Goal: Information Seeking & Learning: Learn about a topic

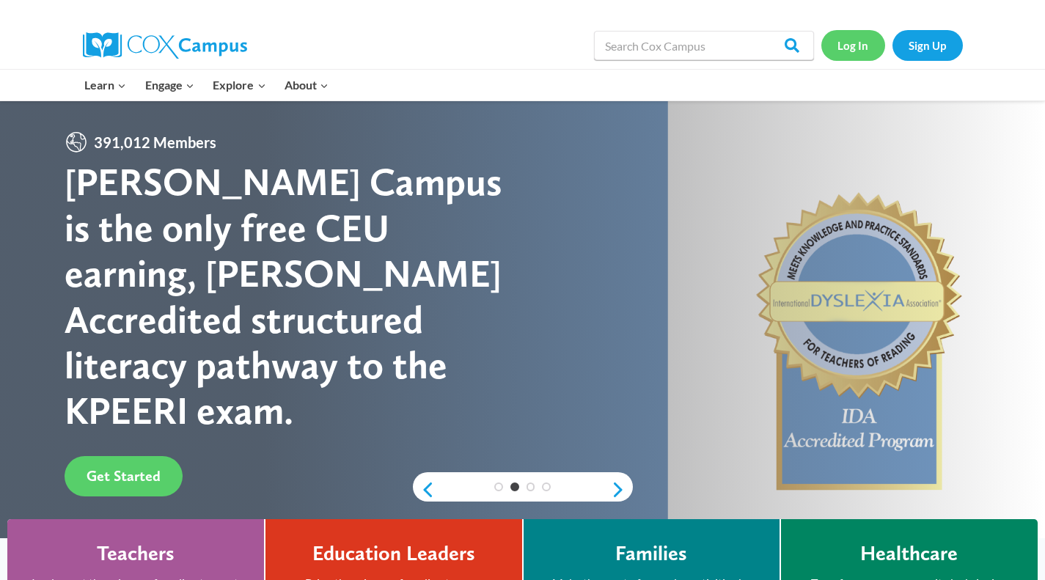
click at [858, 54] on link "Log In" at bounding box center [853, 45] width 64 height 30
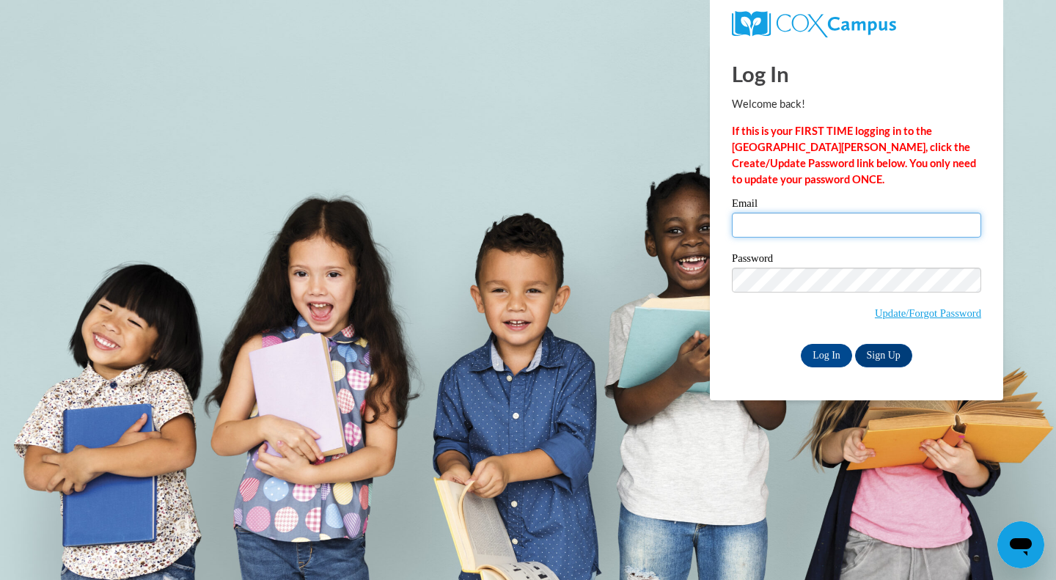
click at [822, 231] on input "Email" at bounding box center [856, 225] width 249 height 25
type input "[EMAIL_ADDRESS][DOMAIN_NAME]"
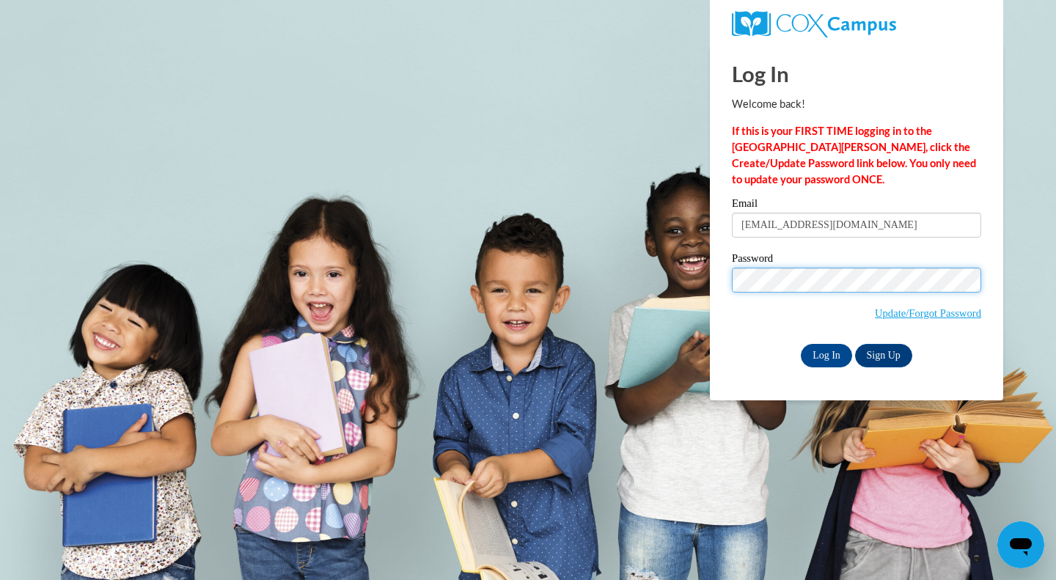
click at [801, 344] on input "Log In" at bounding box center [826, 355] width 51 height 23
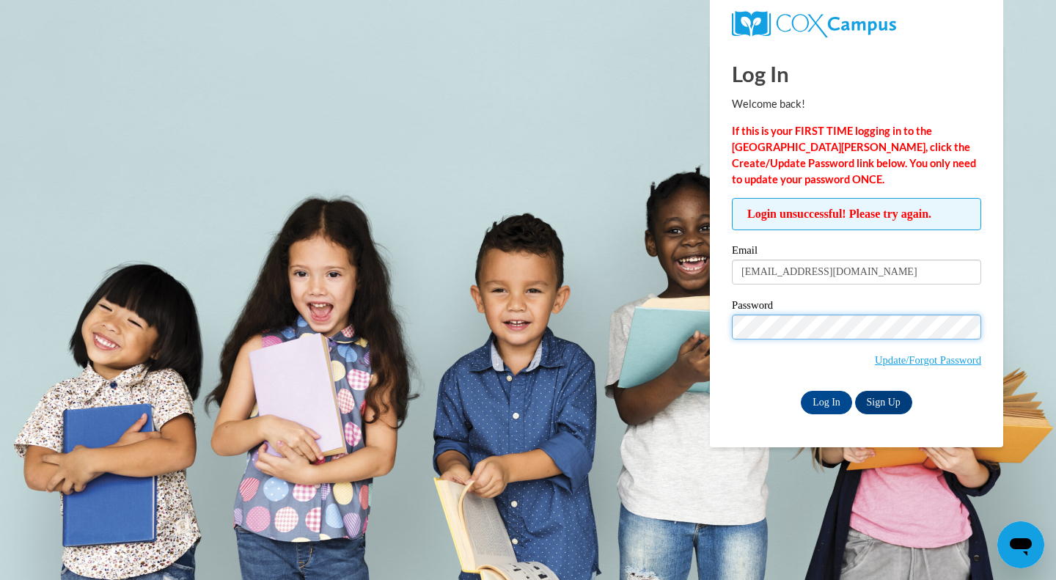
click at [801, 391] on input "Log In" at bounding box center [826, 402] width 51 height 23
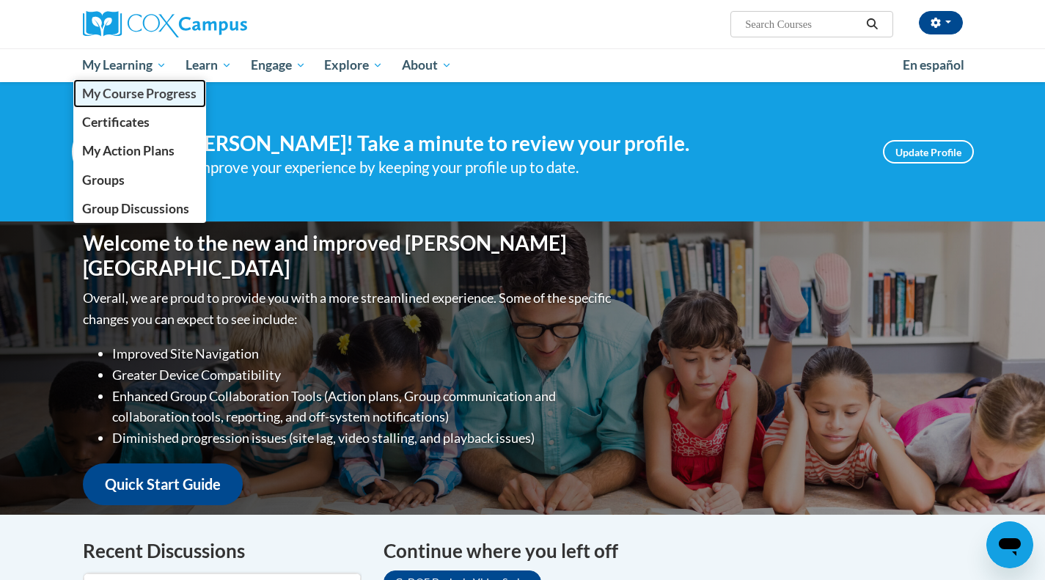
click at [130, 97] on span "My Course Progress" at bounding box center [139, 93] width 114 height 15
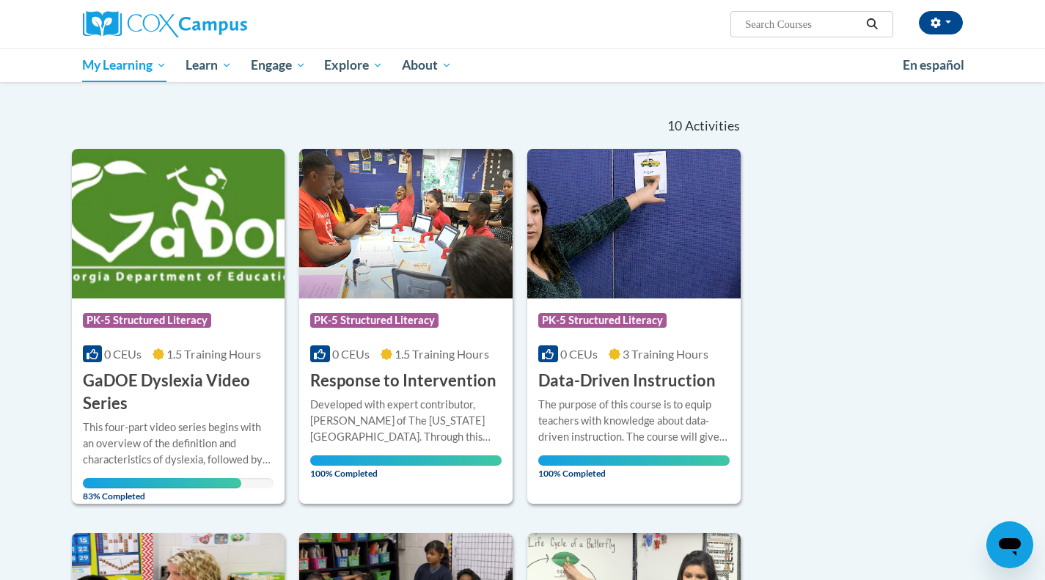
scroll to position [111, 0]
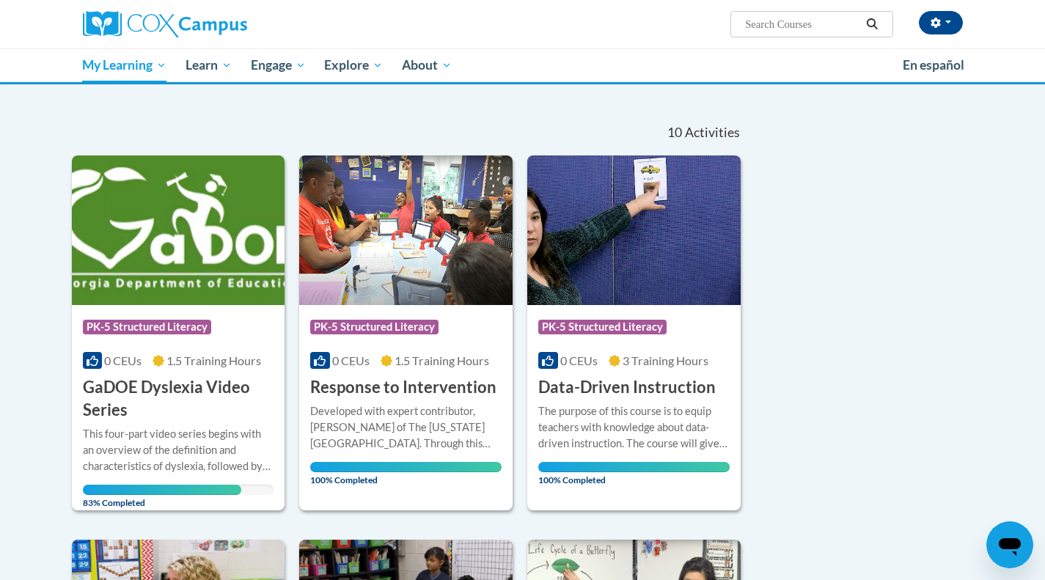
drag, startPoint x: 1053, startPoint y: 97, endPoint x: 1054, endPoint y: 127, distance: 29.4
click at [1044, 127] on html "Kristen McNeil (America/New_York UTC-04:00) My Profile Inbox Group Dashboard My…" at bounding box center [522, 179] width 1045 height 580
click at [103, 402] on h3 "GaDOE Dyslexia Video Series" at bounding box center [178, 398] width 191 height 45
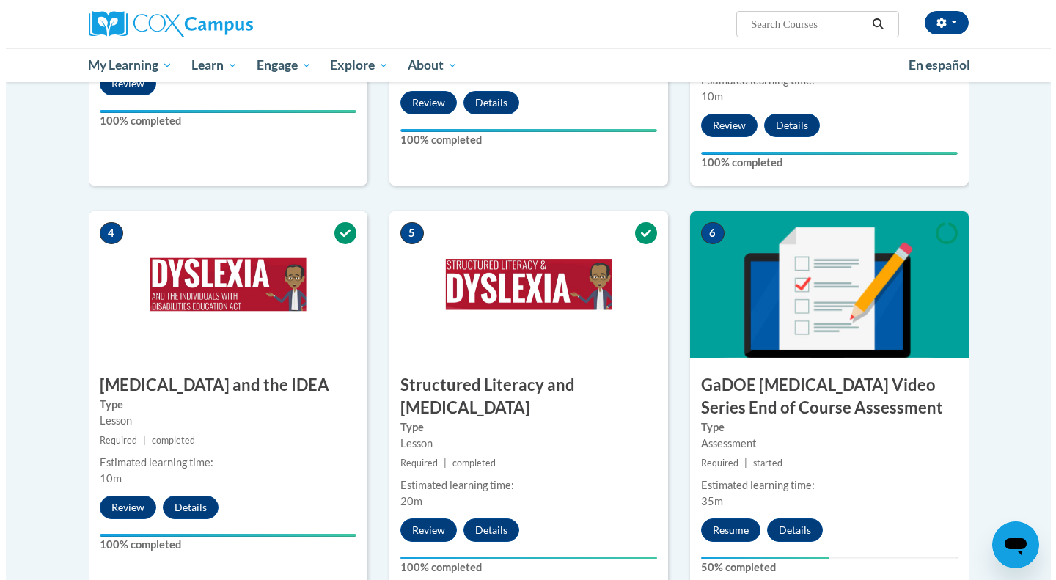
scroll to position [618, 0]
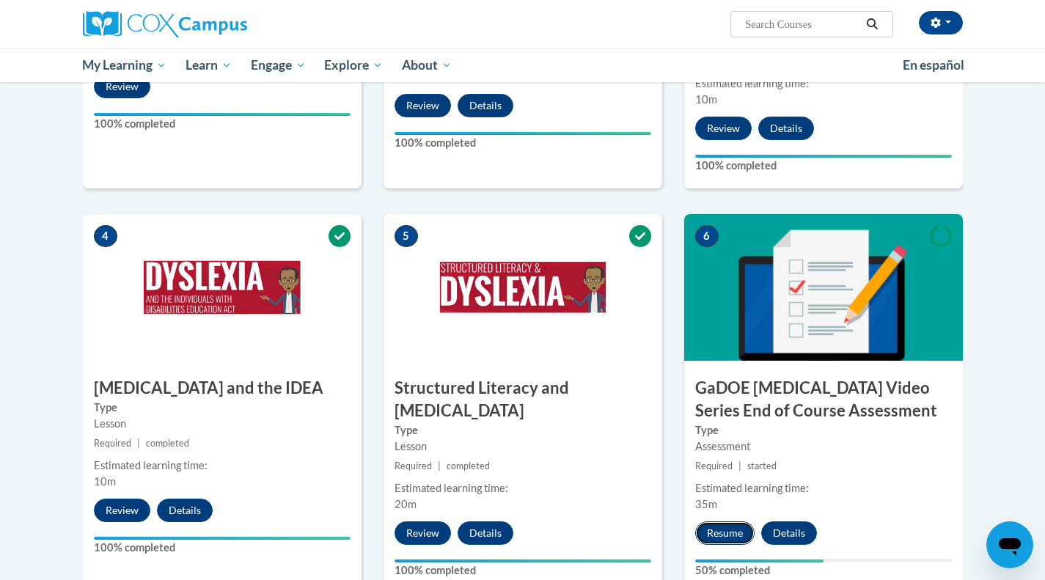
click at [721, 521] on button "Resume" at bounding box center [724, 532] width 59 height 23
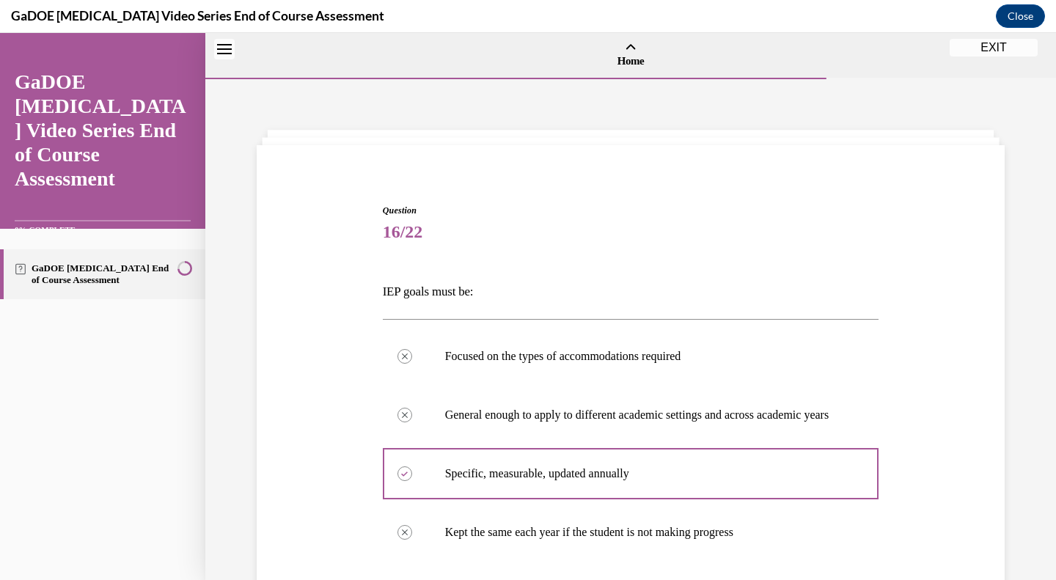
scroll to position [326, 0]
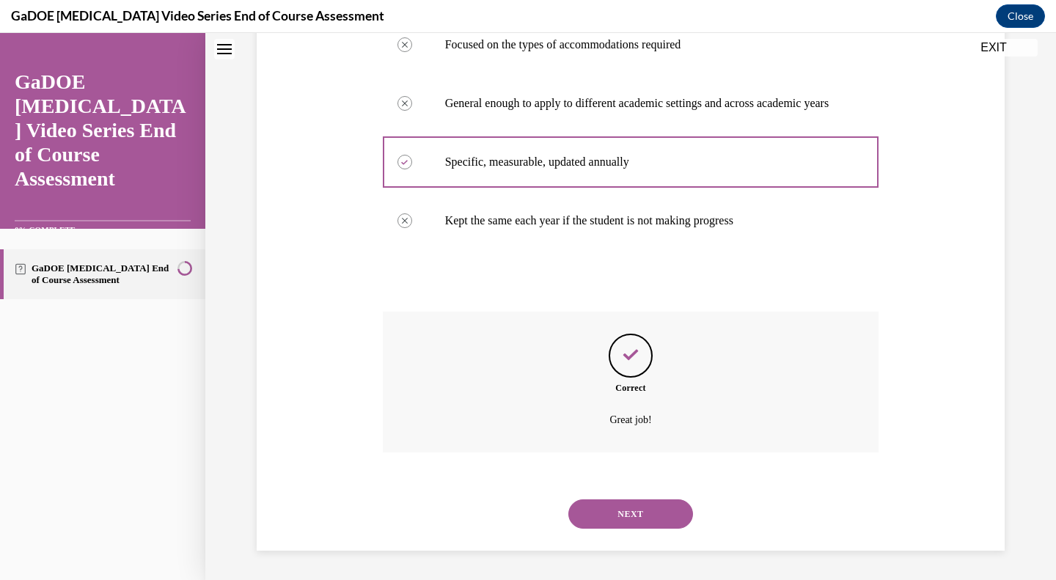
click at [584, 513] on button "NEXT" at bounding box center [630, 513] width 125 height 29
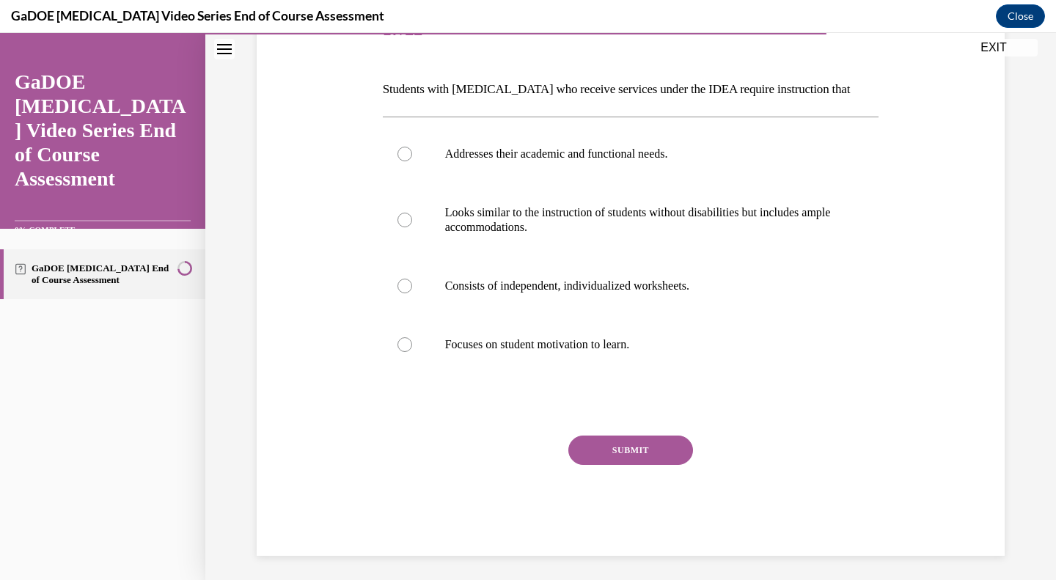
scroll to position [198, 0]
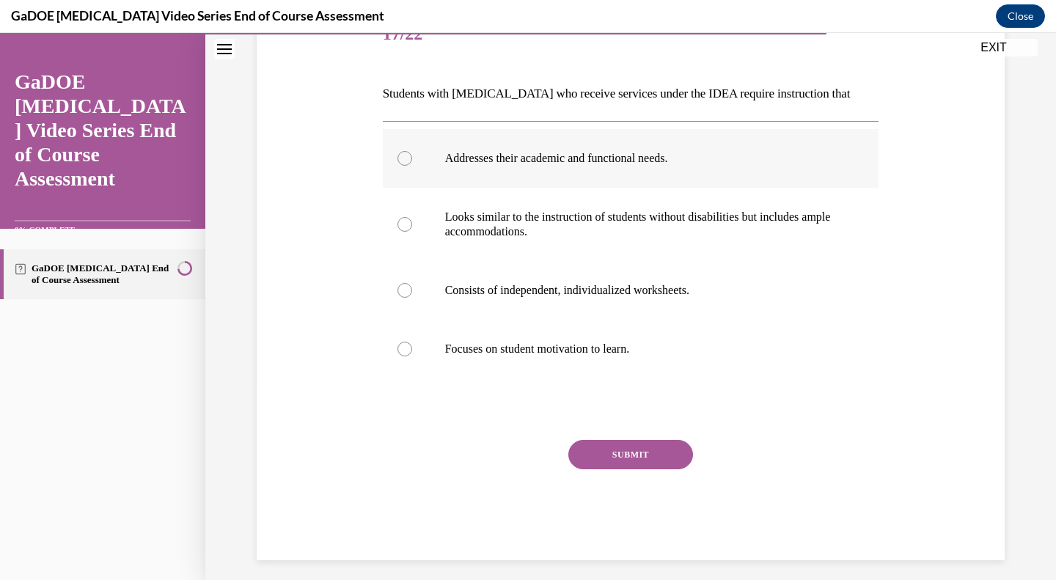
click at [487, 161] on p "Addresses their academic and functional needs." at bounding box center [643, 158] width 397 height 15
click at [412, 161] on input "Addresses their academic and functional needs." at bounding box center [404, 158] width 15 height 15
radio input "true"
click at [596, 446] on button "SUBMIT" at bounding box center [630, 454] width 125 height 29
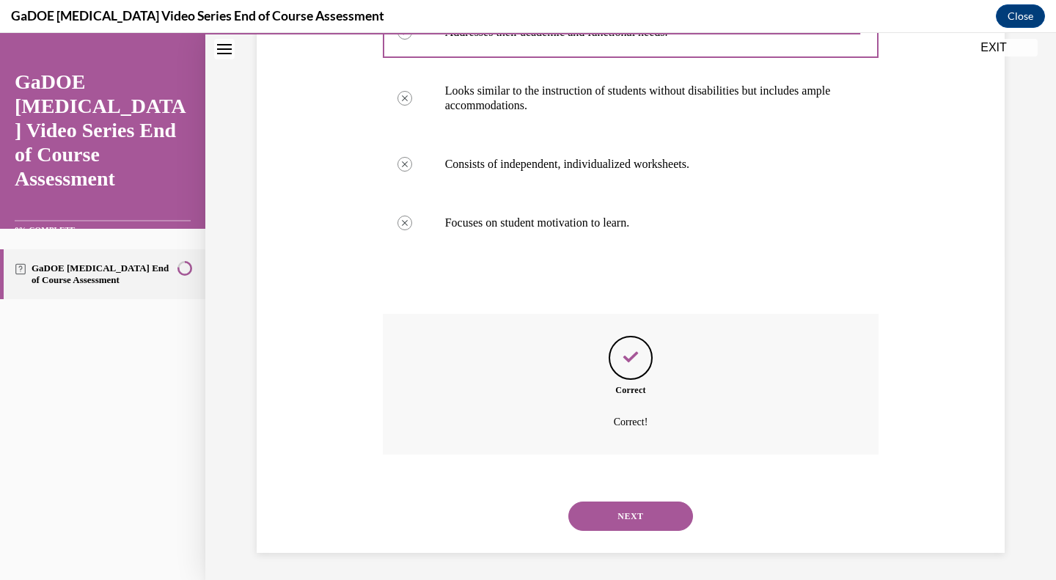
scroll to position [326, 0]
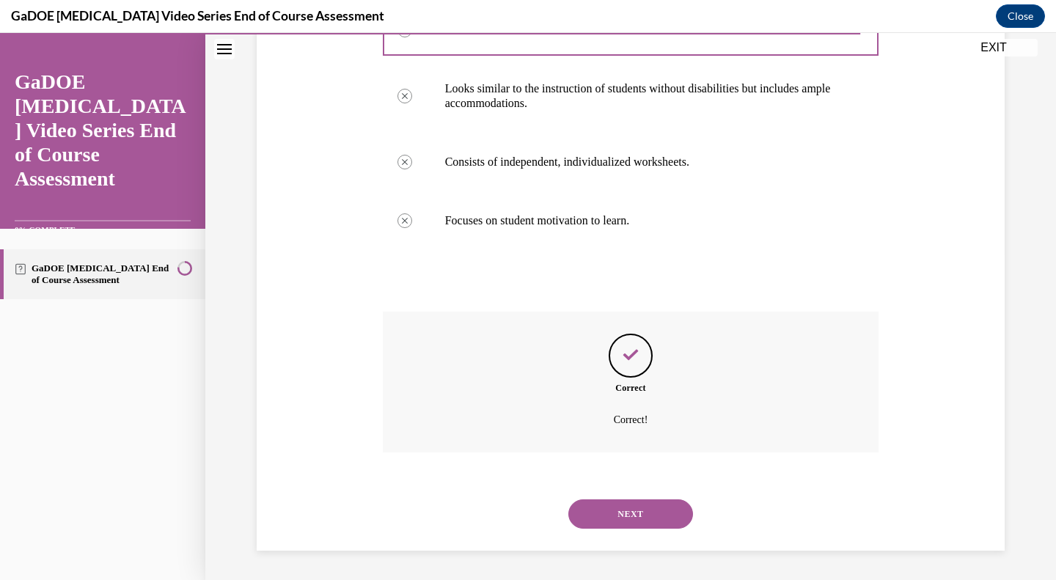
click at [587, 513] on button "NEXT" at bounding box center [630, 513] width 125 height 29
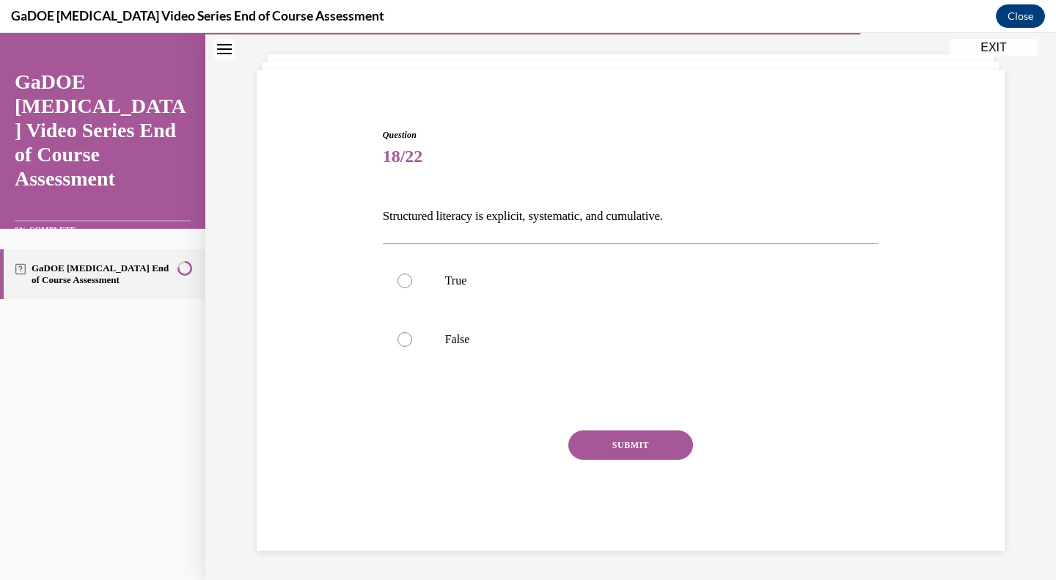
scroll to position [76, 0]
click at [642, 284] on p "True" at bounding box center [643, 280] width 397 height 15
click at [412, 284] on input "True" at bounding box center [404, 280] width 15 height 15
radio input "true"
click at [623, 441] on button "SUBMIT" at bounding box center [630, 444] width 125 height 29
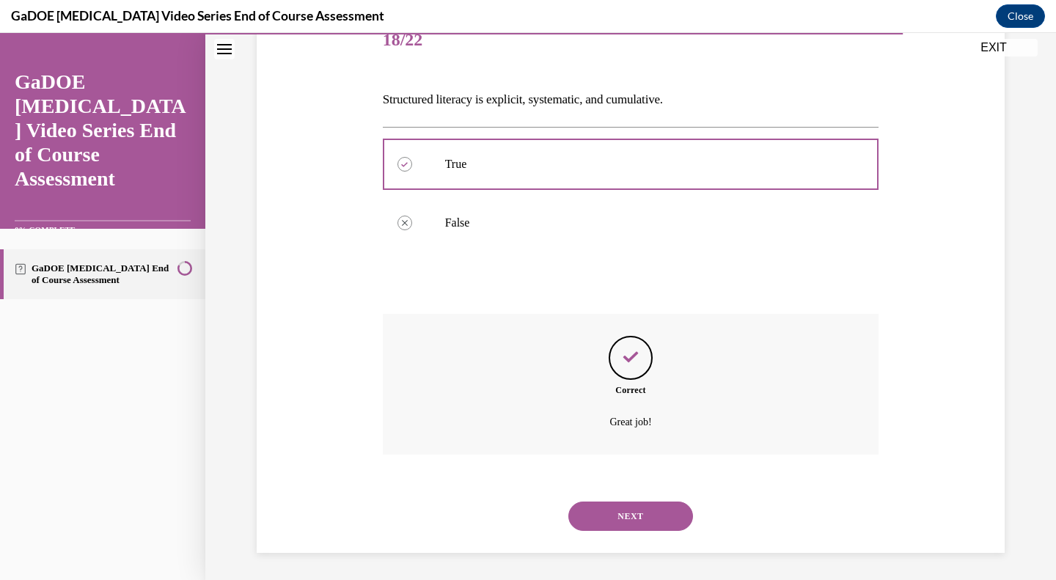
scroll to position [194, 0]
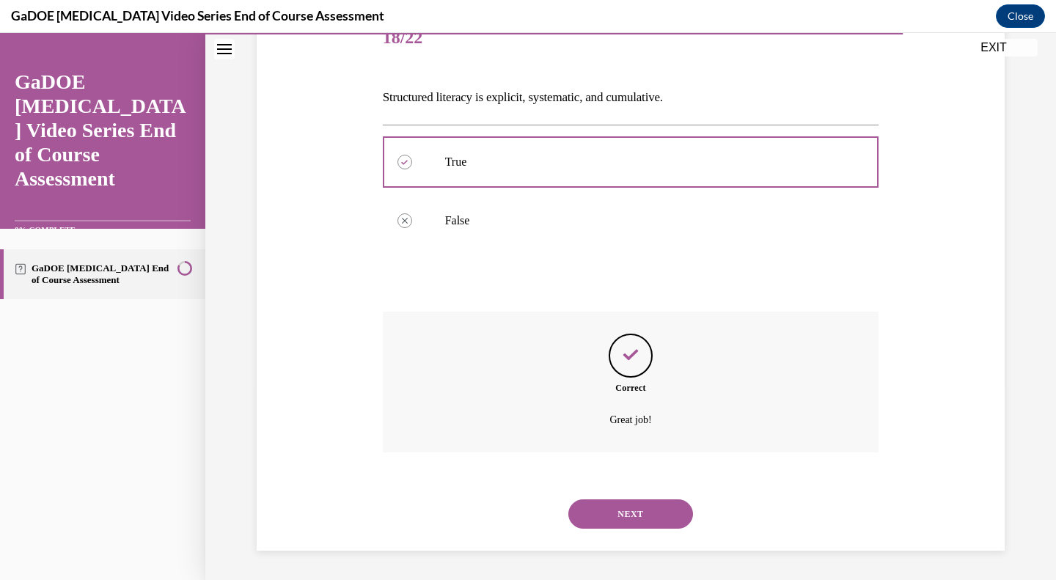
click at [596, 507] on button "NEXT" at bounding box center [630, 513] width 125 height 29
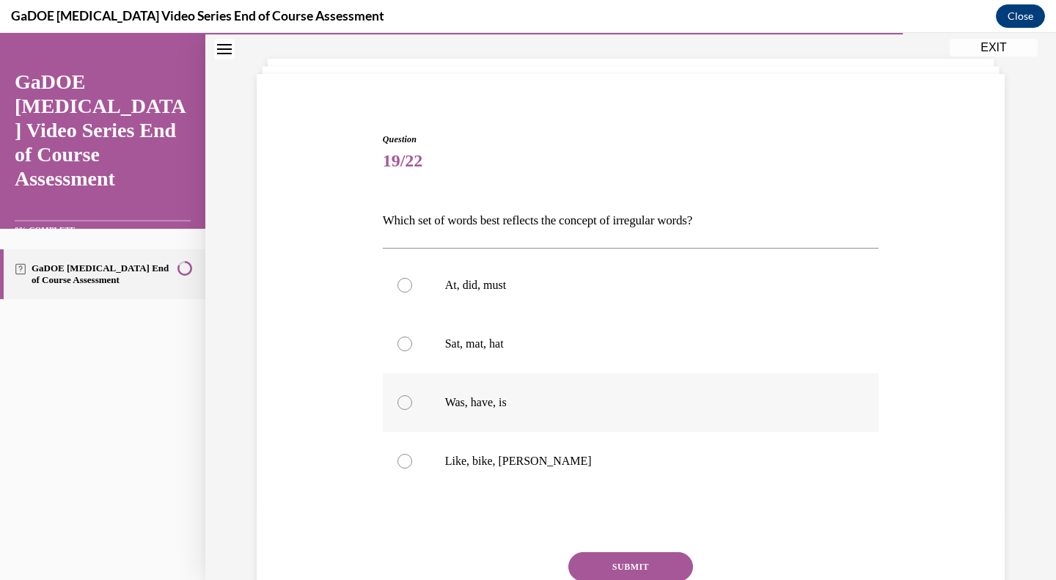
scroll to position [75, 0]
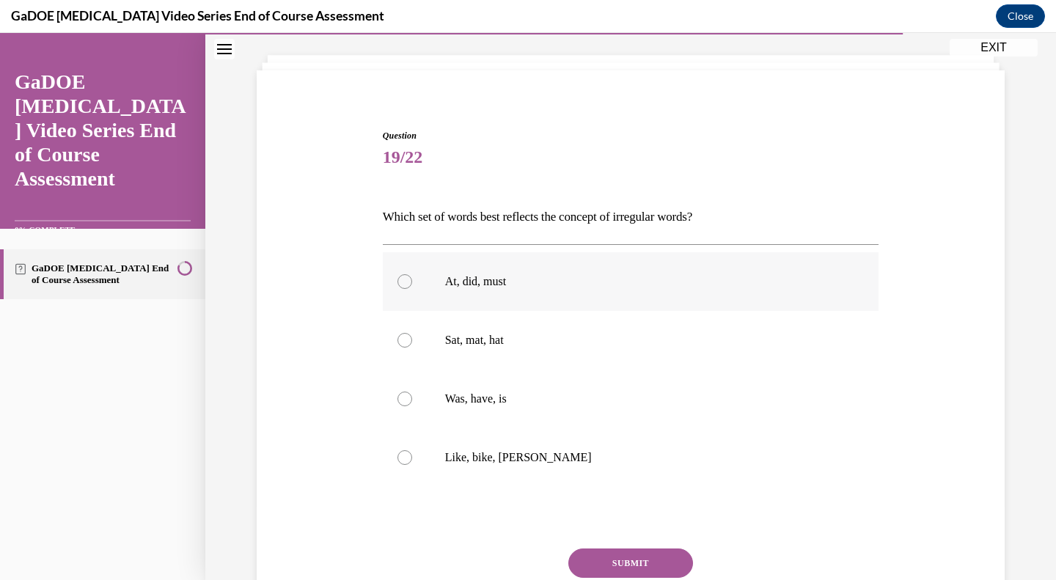
click at [611, 284] on p "At, did, must" at bounding box center [643, 281] width 397 height 15
click at [412, 284] on input "At, did, must" at bounding box center [404, 281] width 15 height 15
radio input "true"
click at [605, 568] on button "SUBMIT" at bounding box center [630, 562] width 125 height 29
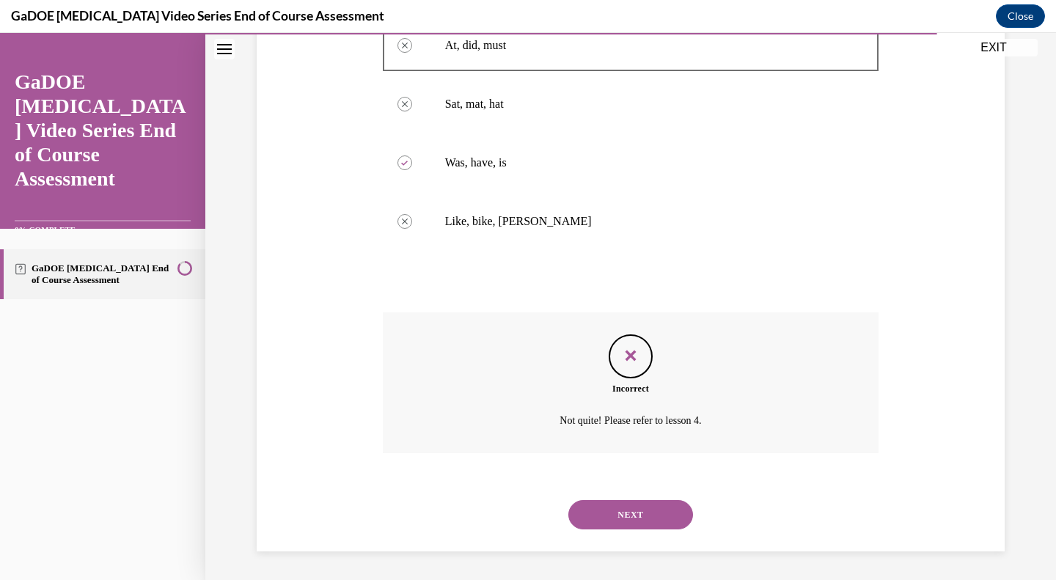
scroll to position [312, 0]
click at [612, 504] on button "NEXT" at bounding box center [630, 513] width 125 height 29
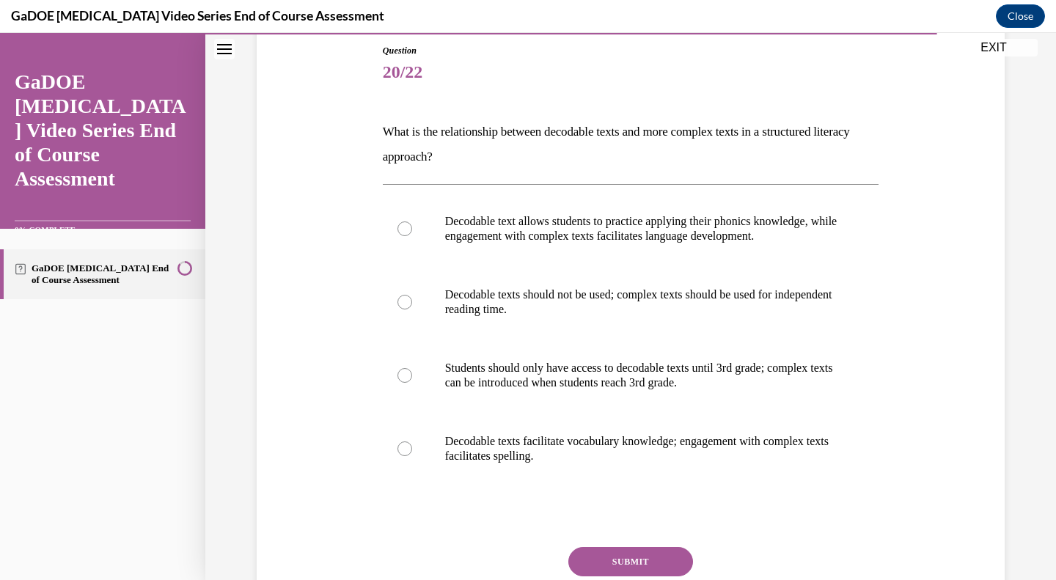
scroll to position [159, 0]
click at [749, 229] on p "Decodable text allows students to practice applying their phonics knowledge, wh…" at bounding box center [643, 229] width 397 height 29
click at [412, 229] on input "Decodable text allows students to practice applying their phonics knowledge, wh…" at bounding box center [404, 229] width 15 height 15
radio input "true"
click at [633, 556] on button "SUBMIT" at bounding box center [630, 562] width 125 height 29
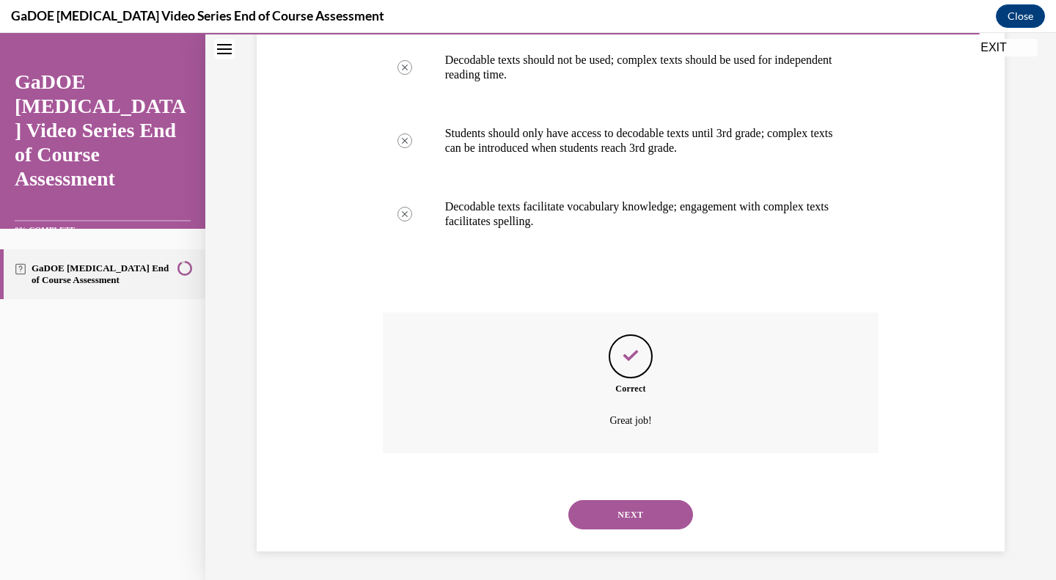
scroll to position [395, 0]
click at [614, 517] on button "NEXT" at bounding box center [630, 513] width 125 height 29
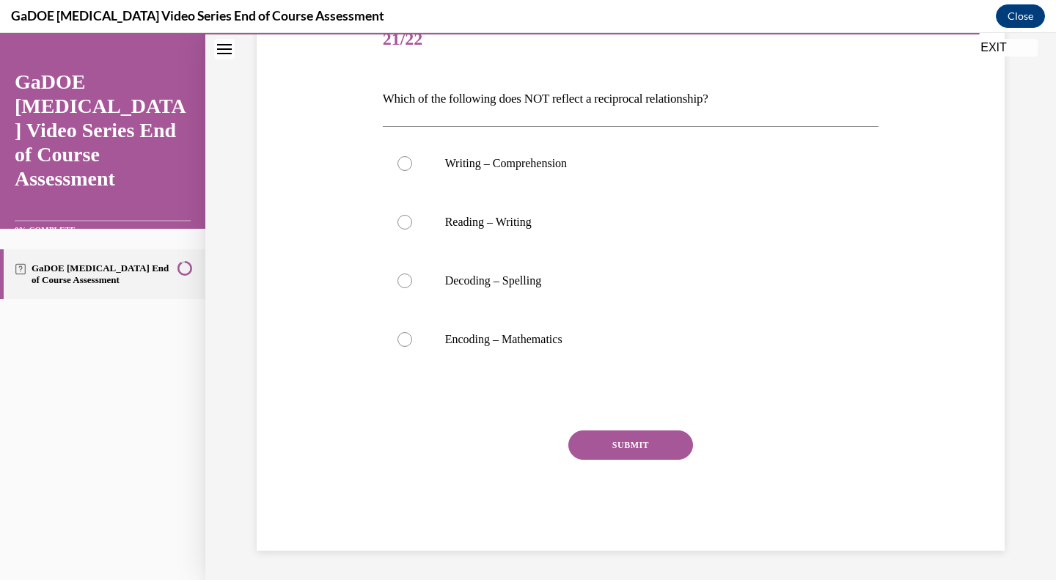
scroll to position [163, 0]
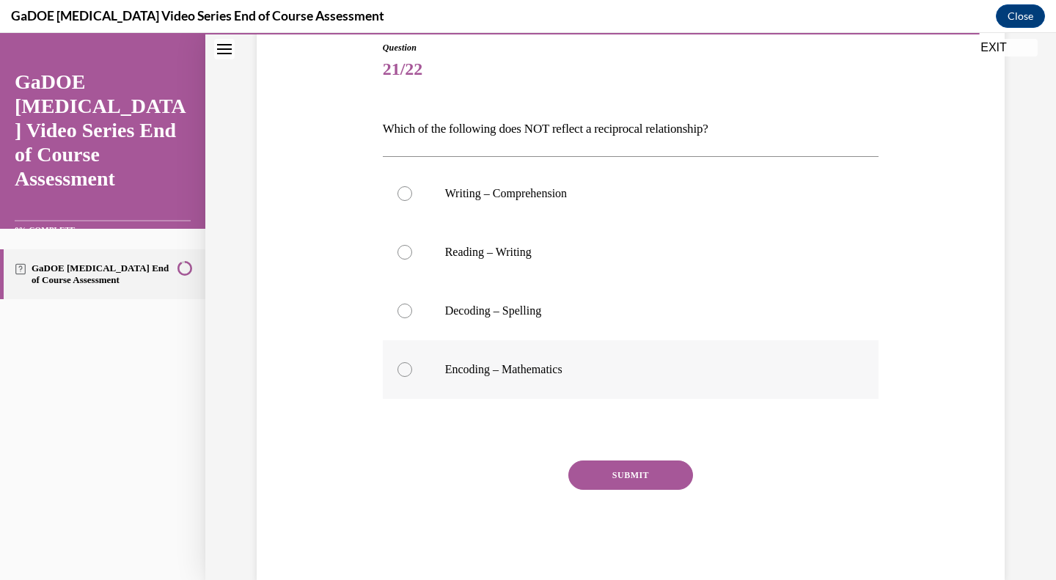
click at [523, 362] on p "Encoding – Mathematics" at bounding box center [643, 369] width 397 height 15
click at [412, 362] on input "Encoding – Mathematics" at bounding box center [404, 369] width 15 height 15
radio input "true"
click at [599, 474] on button "SUBMIT" at bounding box center [630, 474] width 125 height 29
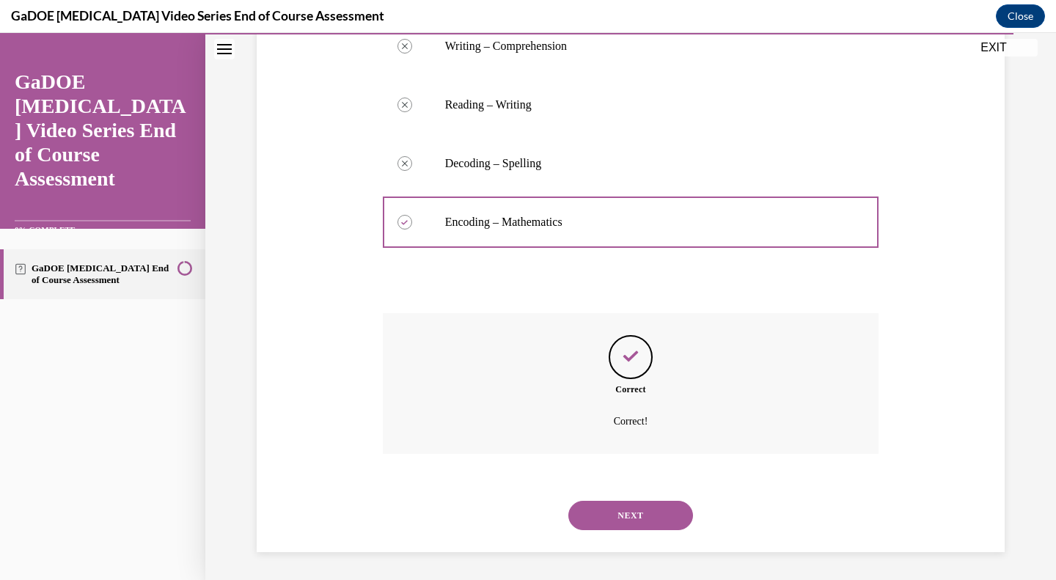
scroll to position [312, 0]
click at [597, 517] on button "NEXT" at bounding box center [630, 513] width 125 height 29
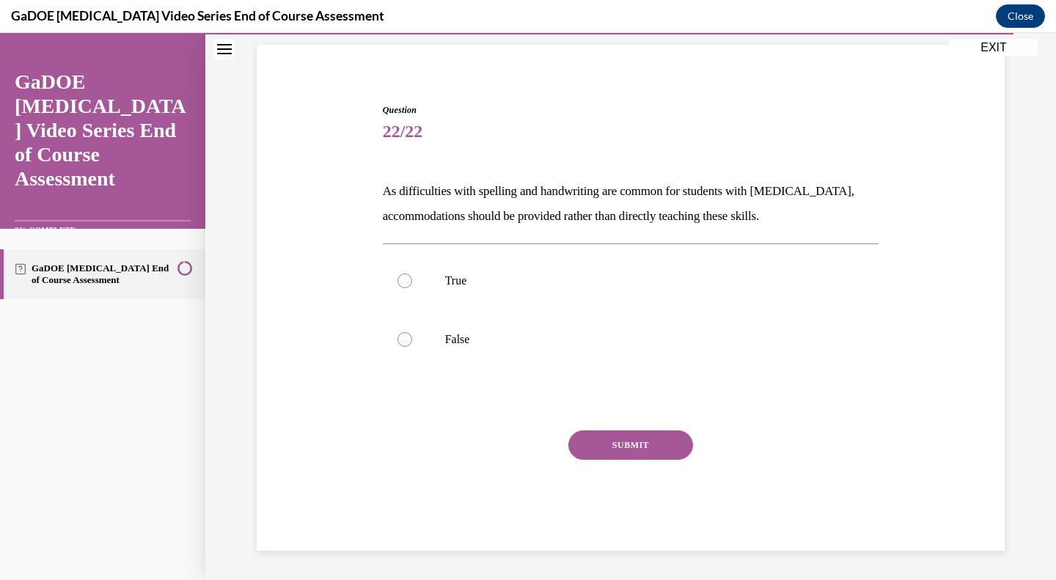
scroll to position [100, 0]
click at [702, 313] on label "False" at bounding box center [631, 339] width 496 height 59
click at [412, 332] on input "False" at bounding box center [404, 339] width 15 height 15
radio input "true"
click at [611, 443] on button "SUBMIT" at bounding box center [630, 444] width 125 height 29
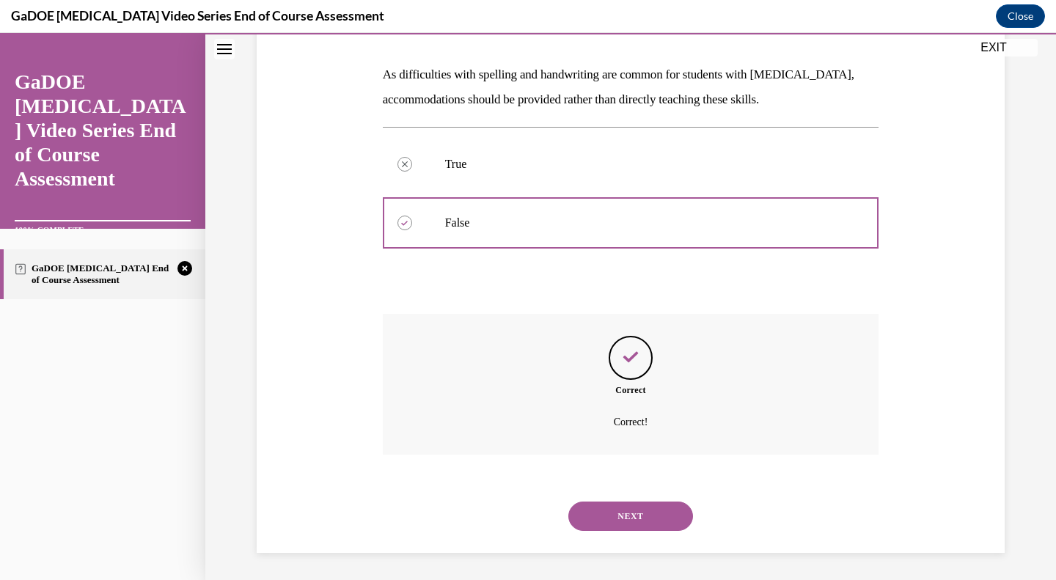
scroll to position [219, 0]
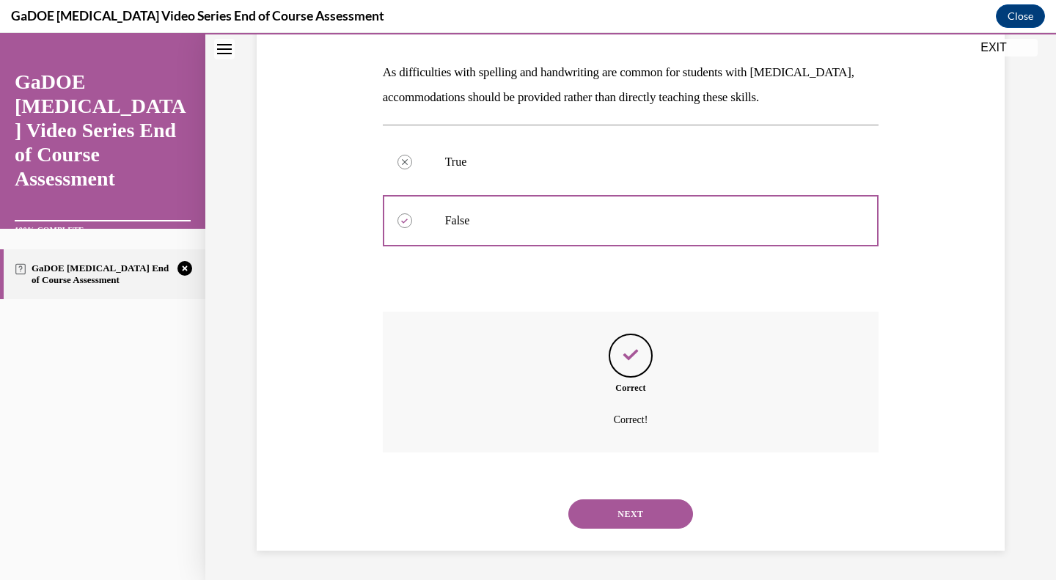
click at [615, 521] on button "NEXT" at bounding box center [630, 513] width 125 height 29
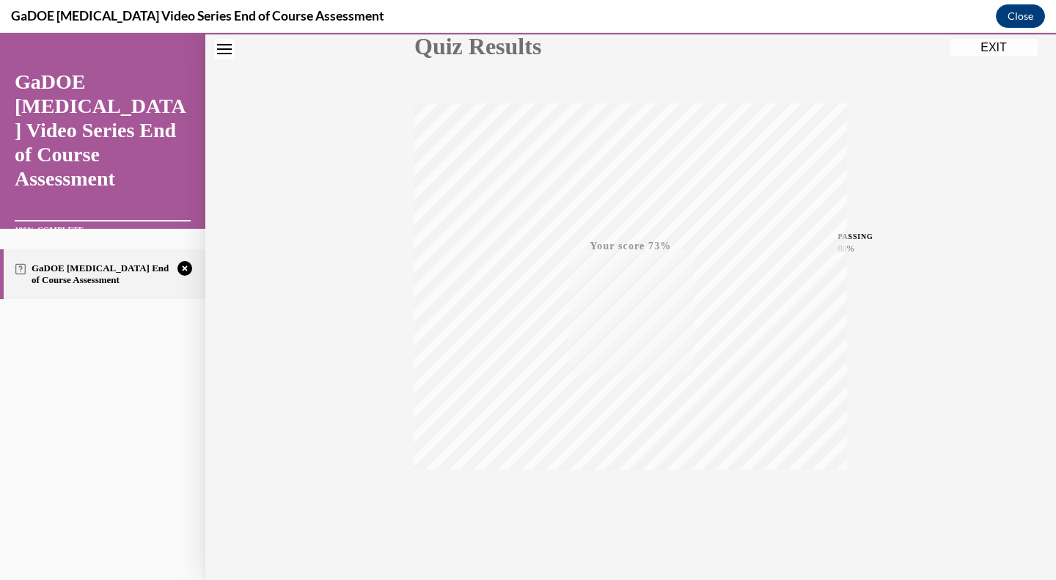
scroll to position [205, 0]
click at [625, 492] on icon "button" at bounding box center [631, 490] width 52 height 16
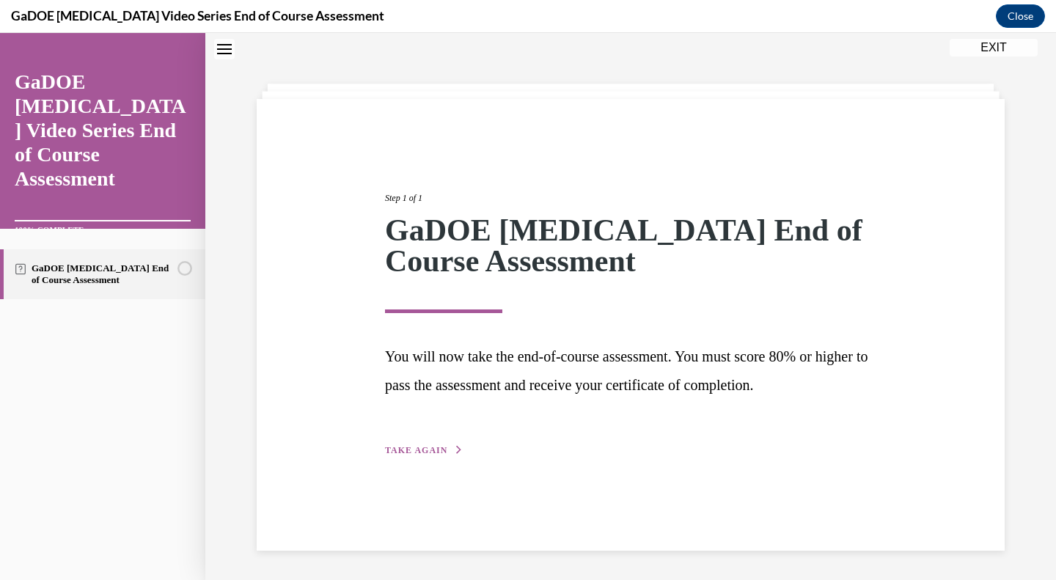
scroll to position [46, 0]
click at [419, 452] on span "TAKE AGAIN" at bounding box center [416, 450] width 62 height 10
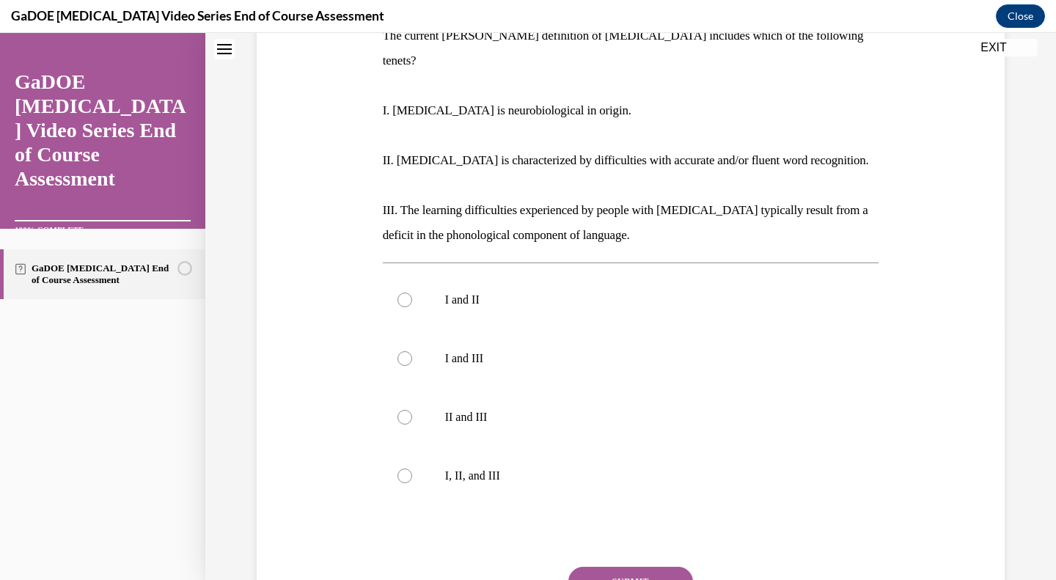
scroll to position [266, 0]
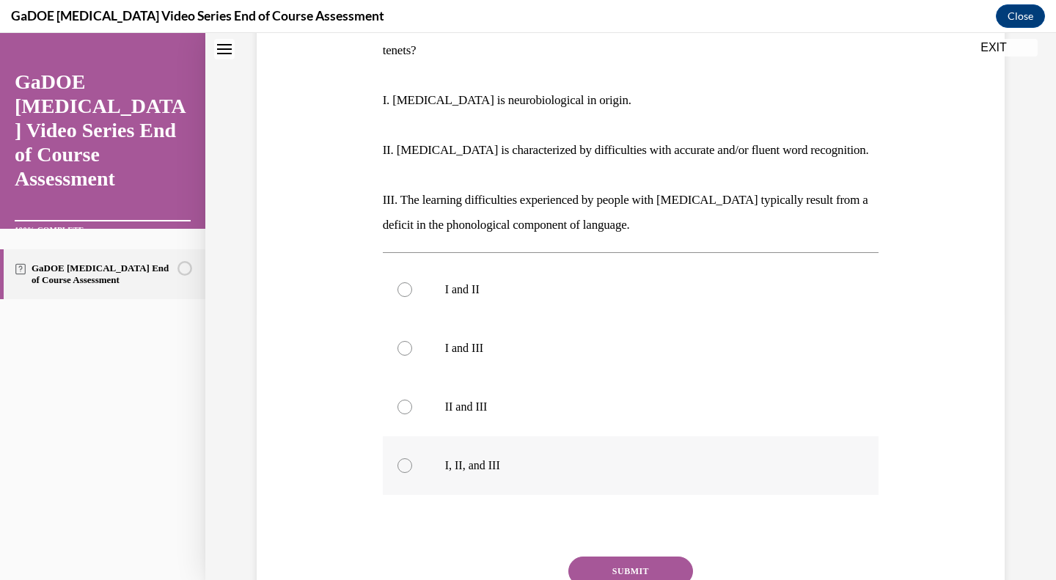
click at [464, 458] on p "I, II, and III" at bounding box center [643, 465] width 397 height 15
click at [412, 458] on input "I, II, and III" at bounding box center [404, 465] width 15 height 15
radio input "true"
click at [616, 556] on button "SUBMIT" at bounding box center [630, 570] width 125 height 29
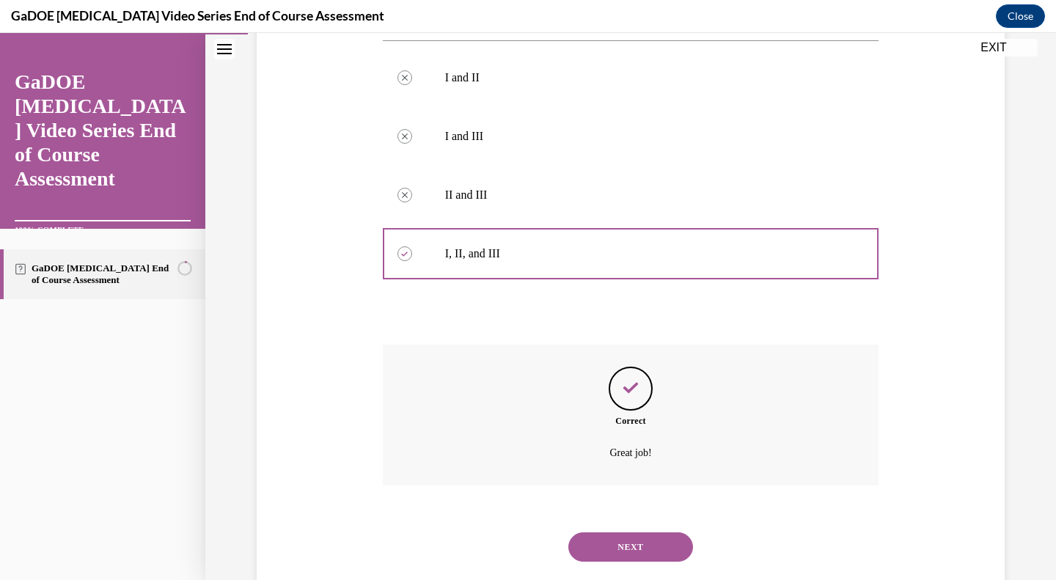
scroll to position [486, 0]
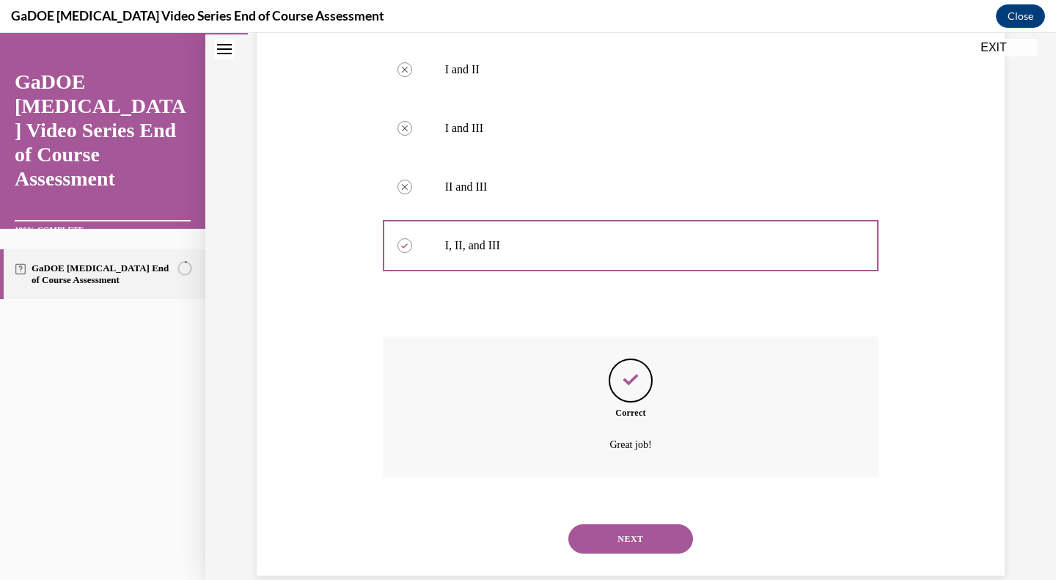
click at [611, 524] on button "NEXT" at bounding box center [630, 538] width 125 height 29
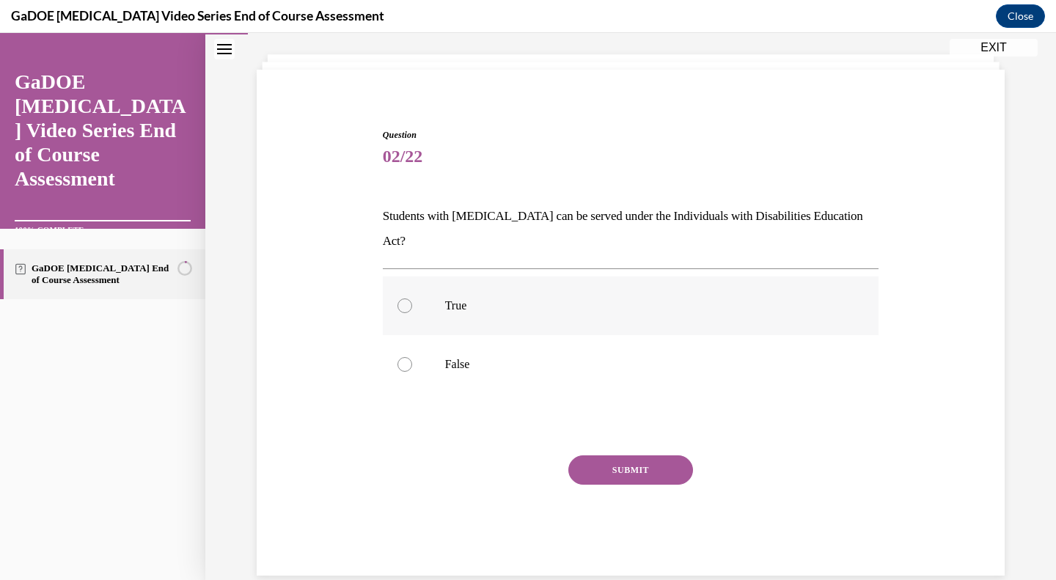
click at [576, 298] on p "True" at bounding box center [643, 305] width 397 height 15
click at [412, 298] on input "True" at bounding box center [404, 305] width 15 height 15
radio input "true"
click at [606, 455] on button "SUBMIT" at bounding box center [630, 469] width 125 height 29
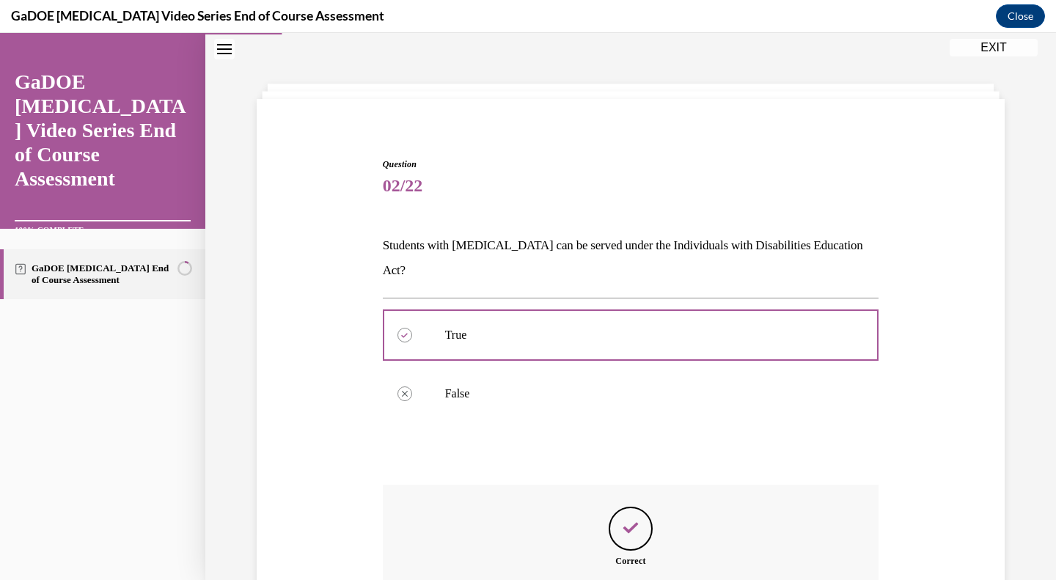
click at [606, 438] on div "Question 02/22 Students with dyslexia can be served under the Individuals with …" at bounding box center [631, 441] width 496 height 566
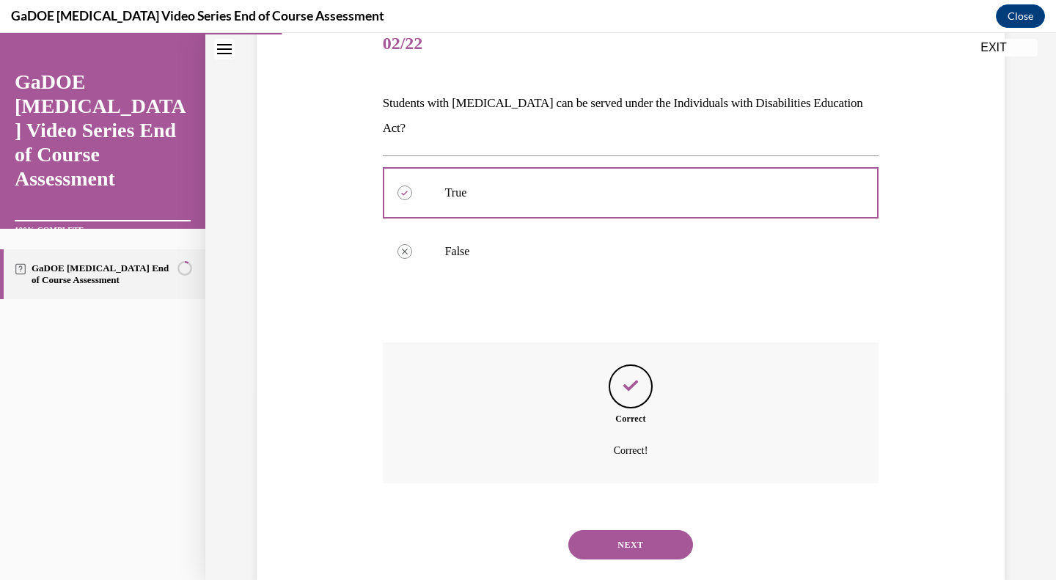
scroll to position [194, 0]
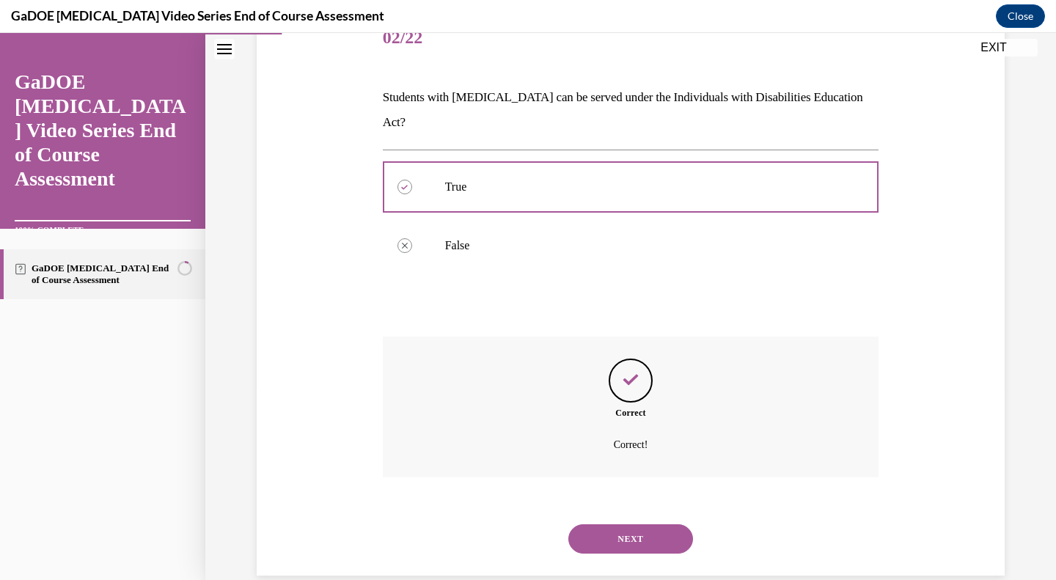
click at [591, 524] on button "NEXT" at bounding box center [630, 538] width 125 height 29
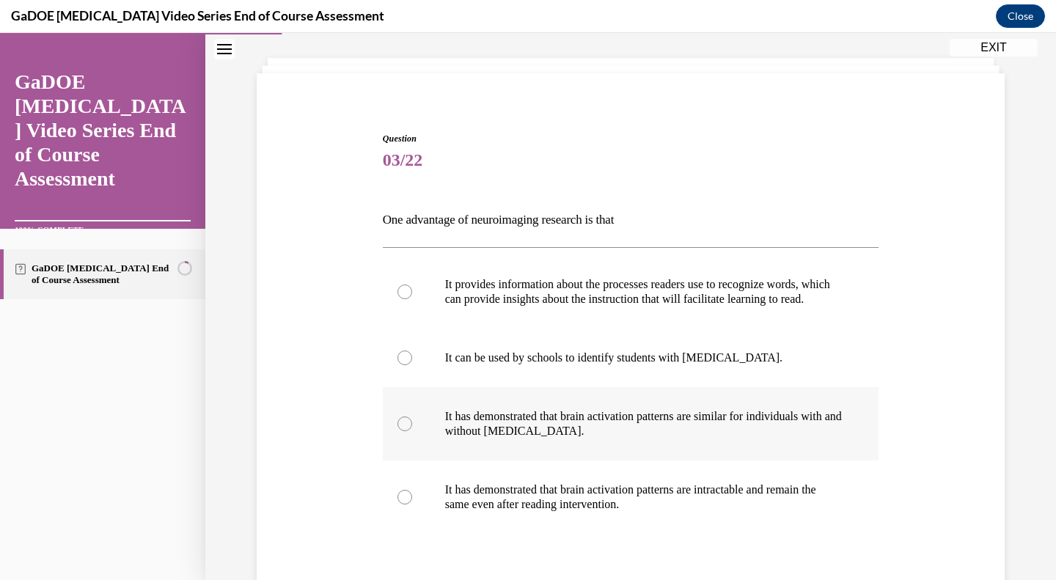
scroll to position [76, 0]
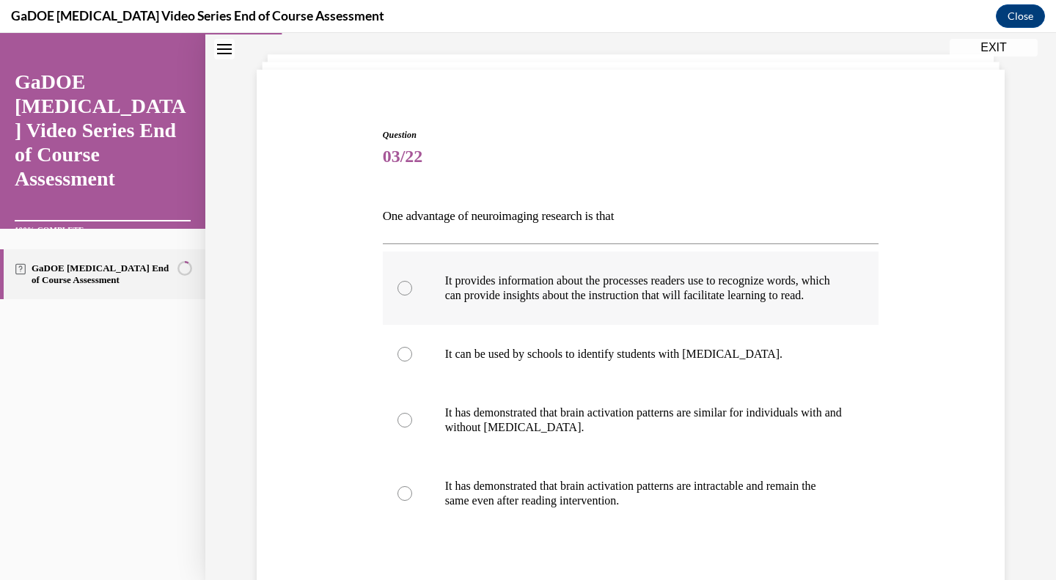
click at [750, 279] on p "It provides information about the processes readers use to recognize words, whi…" at bounding box center [643, 287] width 397 height 29
click at [412, 281] on input "It provides information about the processes readers use to recognize words, whi…" at bounding box center [404, 288] width 15 height 15
radio input "true"
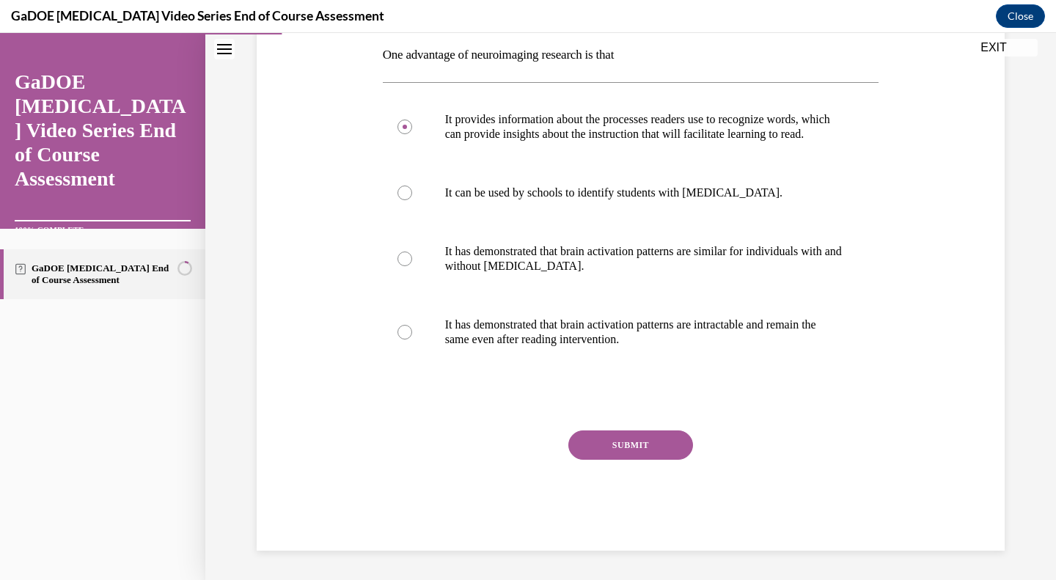
scroll to position [247, 0]
click at [643, 444] on button "SUBMIT" at bounding box center [630, 444] width 125 height 29
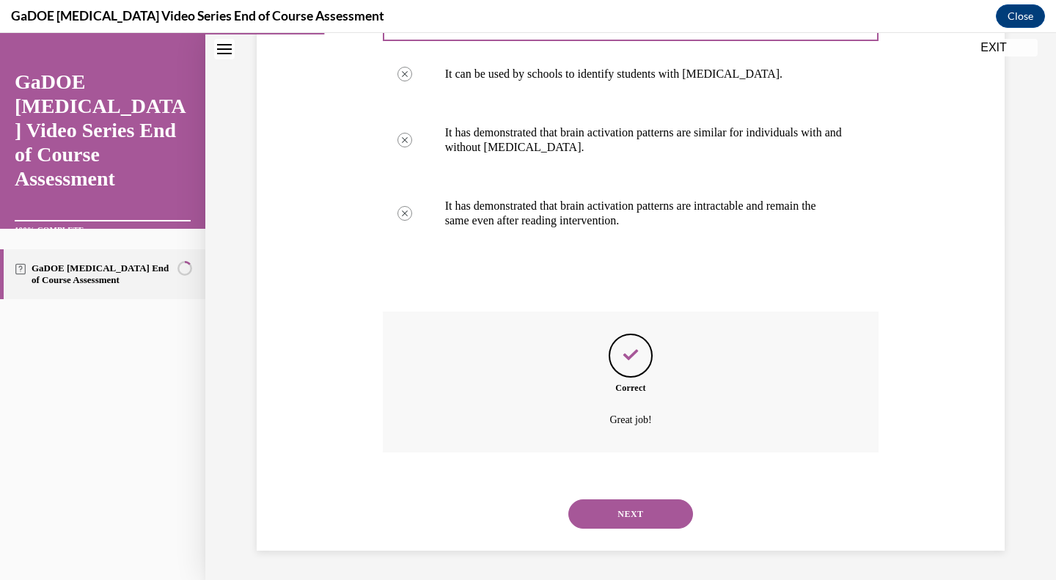
scroll to position [370, 0]
click at [608, 514] on button "NEXT" at bounding box center [630, 513] width 125 height 29
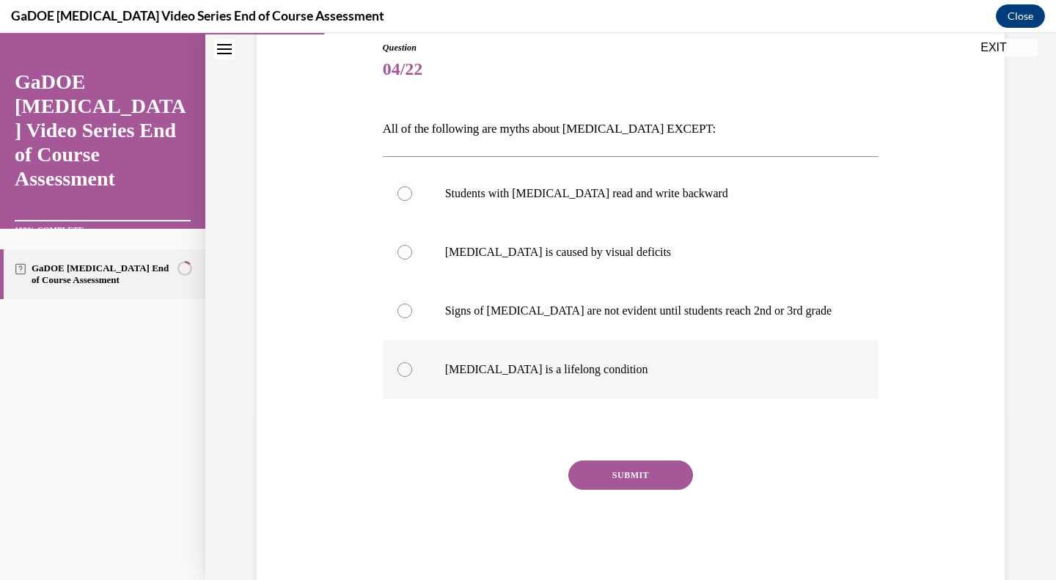
click at [647, 373] on p "Dyslexia is a lifelong condition" at bounding box center [643, 369] width 397 height 15
click at [412, 373] on input "Dyslexia is a lifelong condition" at bounding box center [404, 369] width 15 height 15
radio input "true"
click at [600, 472] on button "SUBMIT" at bounding box center [630, 474] width 125 height 29
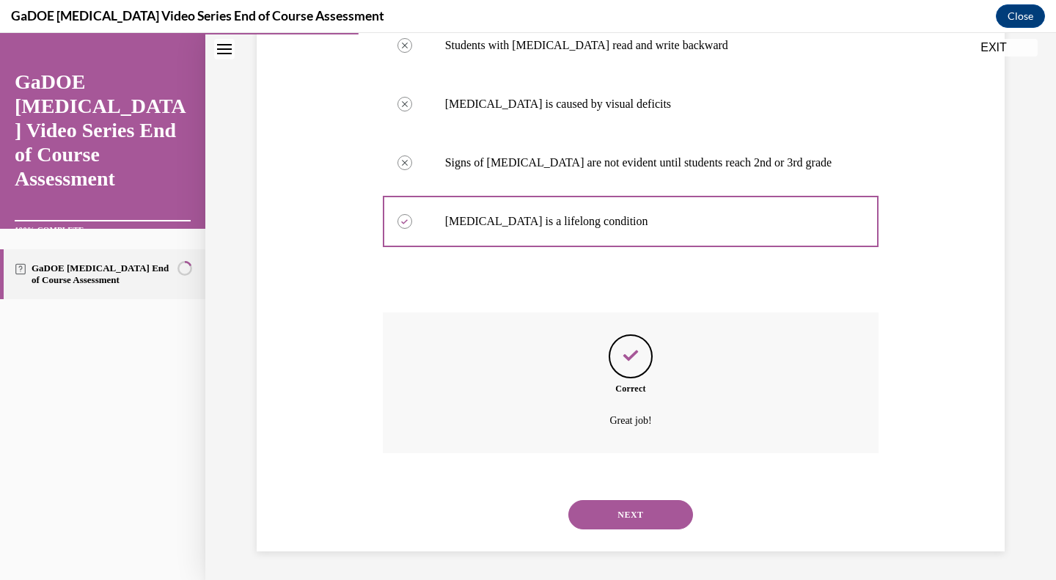
scroll to position [312, 0]
click at [589, 518] on button "NEXT" at bounding box center [630, 513] width 125 height 29
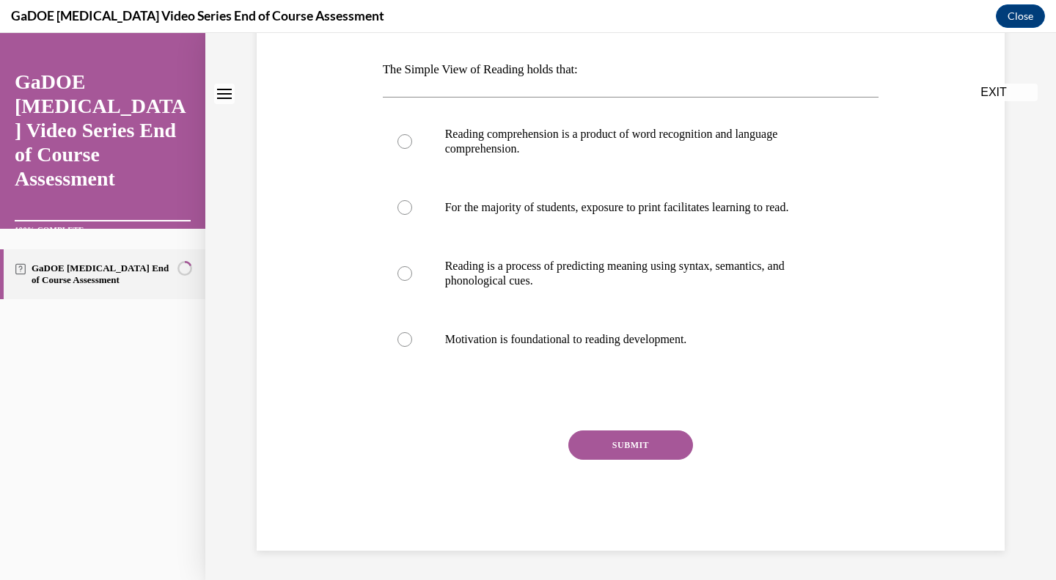
scroll to position [0, 0]
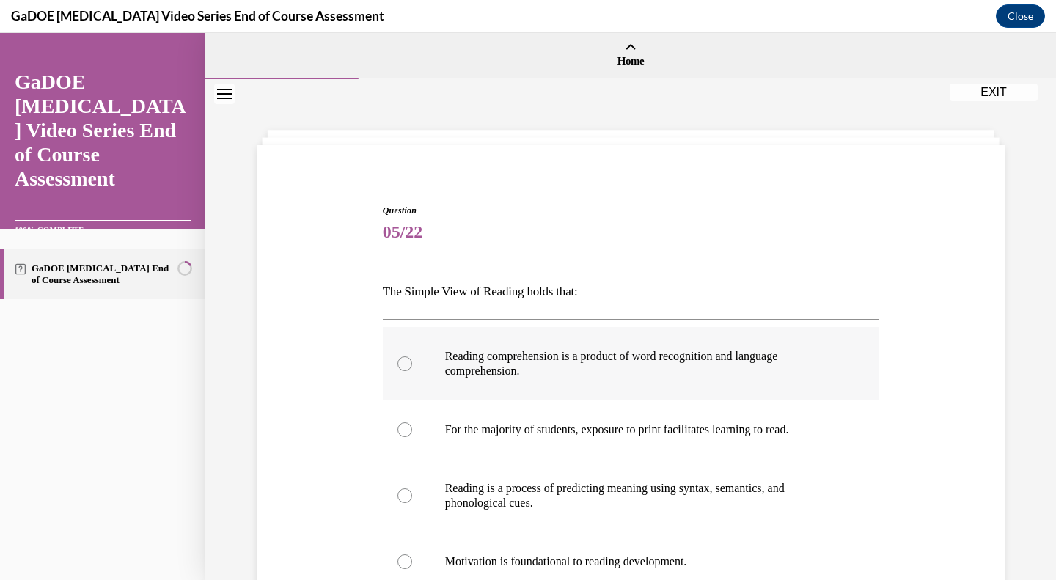
click at [678, 356] on p "Reading comprehension is a product of word recognition and language comprehensi…" at bounding box center [643, 363] width 397 height 29
click at [412, 356] on input "Reading comprehension is a product of word recognition and language comprehensi…" at bounding box center [404, 363] width 15 height 15
radio input "true"
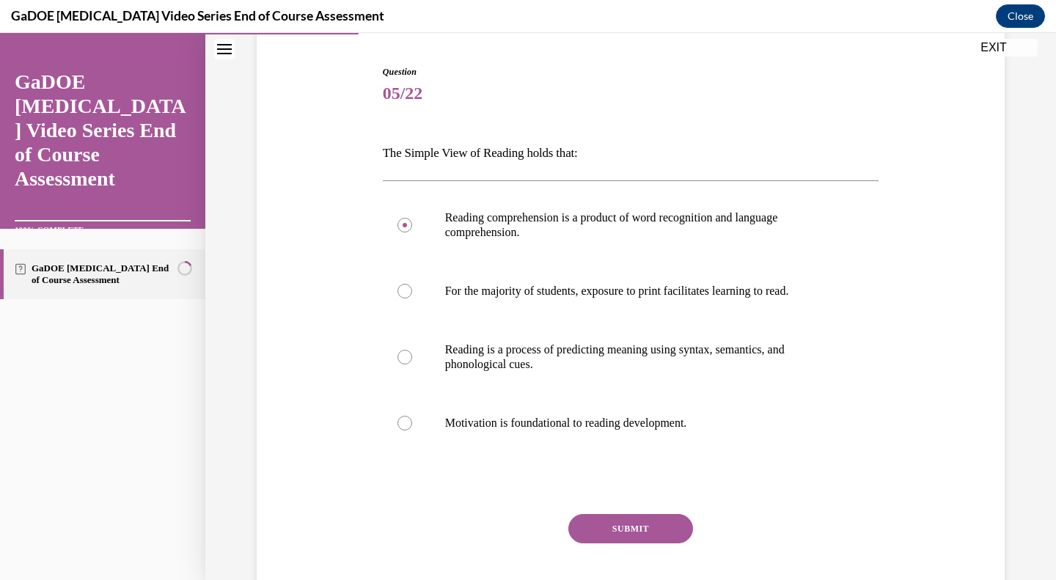
scroll to position [177, 0]
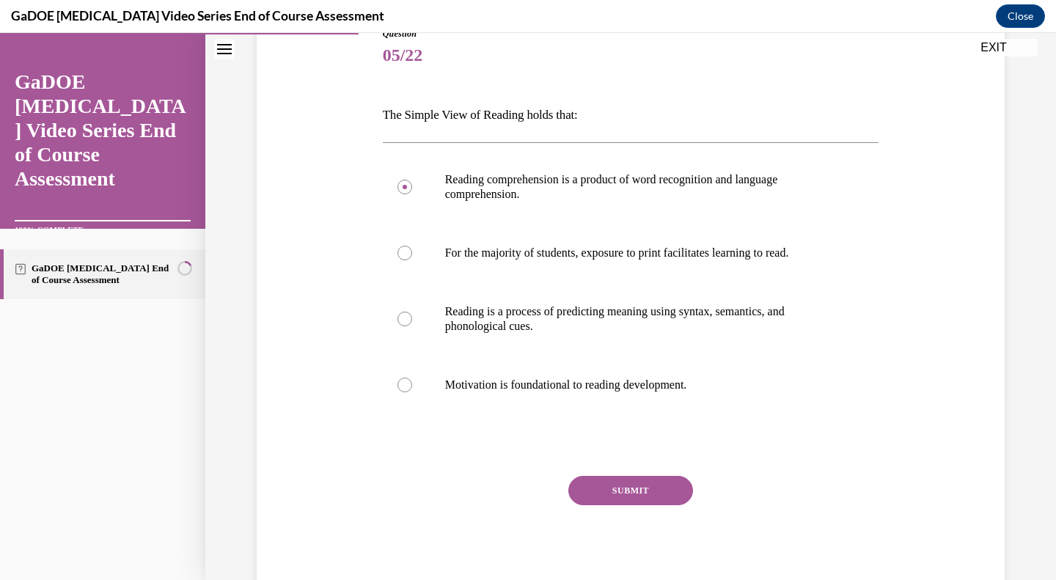
click at [619, 496] on button "SUBMIT" at bounding box center [630, 490] width 125 height 29
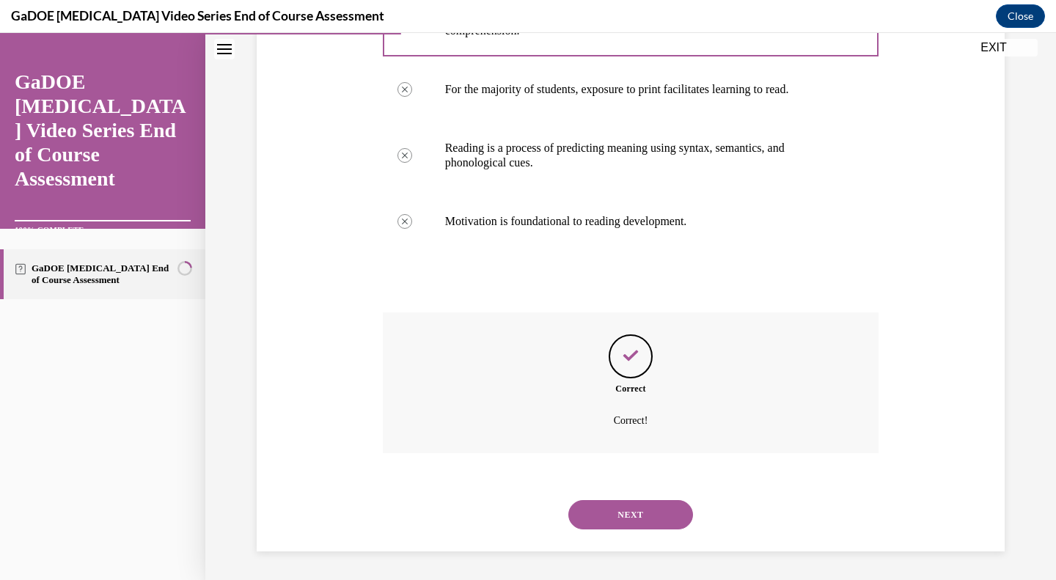
scroll to position [341, 0]
click at [600, 523] on button "NEXT" at bounding box center [630, 513] width 125 height 29
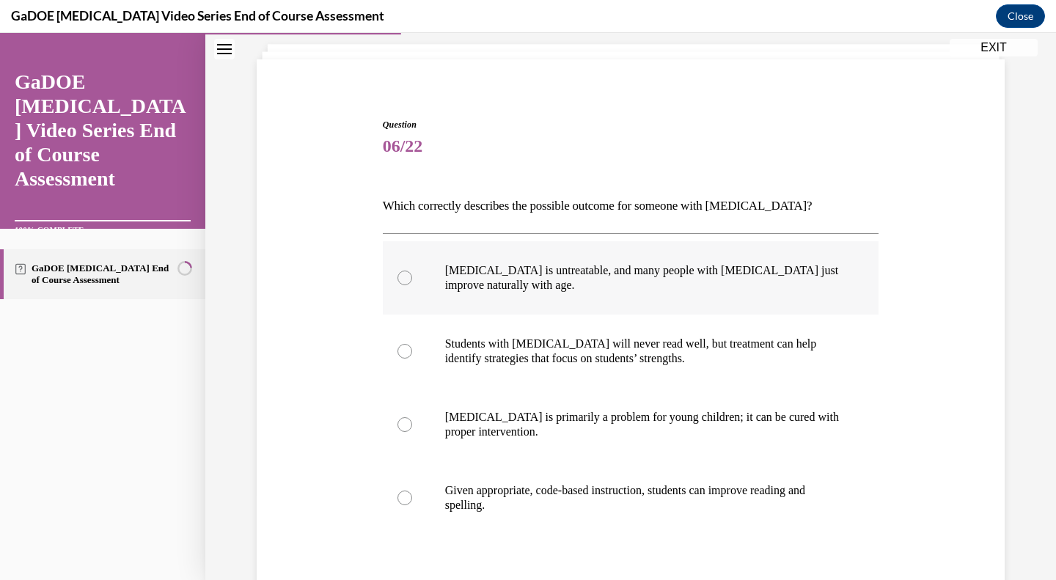
scroll to position [87, 0]
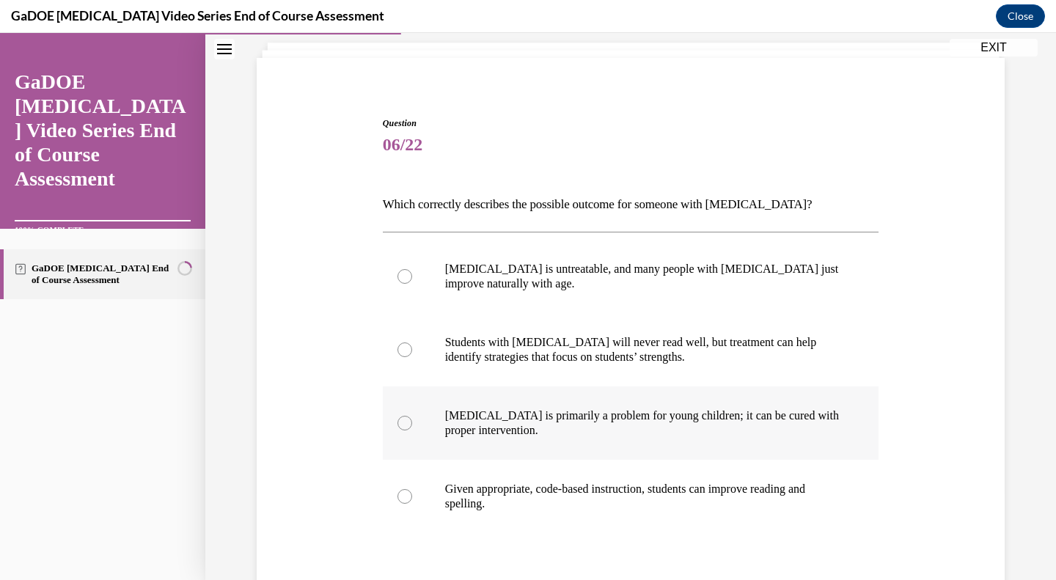
click at [646, 422] on p "Dyslexia is primarily a problem for young children; it can be cured with proper…" at bounding box center [643, 422] width 397 height 29
click at [412, 422] on input "Dyslexia is primarily a problem for young children; it can be cured with proper…" at bounding box center [404, 423] width 15 height 15
radio input "true"
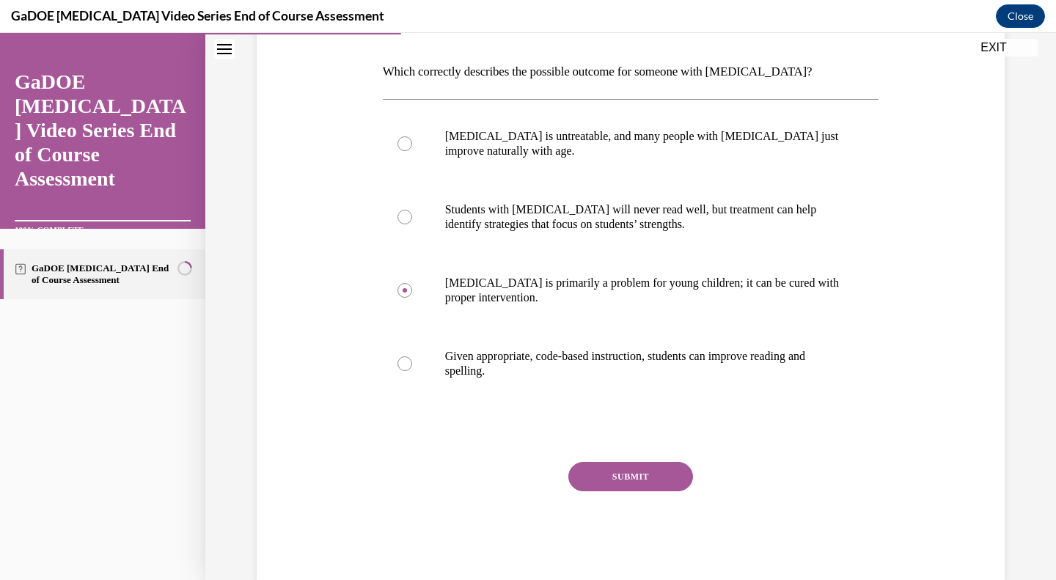
scroll to position [226, 0]
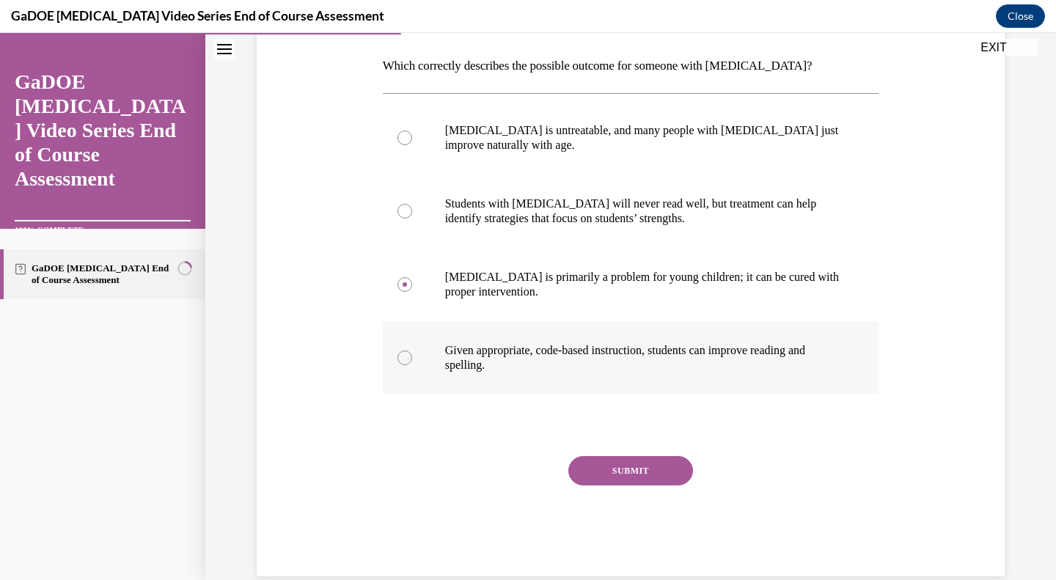
click at [628, 342] on label "Given appropriate, code-based instruction, students can improve reading and spe…" at bounding box center [631, 357] width 496 height 73
click at [412, 350] on input "Given appropriate, code-based instruction, students can improve reading and spe…" at bounding box center [404, 357] width 15 height 15
radio input "true"
click at [595, 471] on button "SUBMIT" at bounding box center [630, 470] width 125 height 29
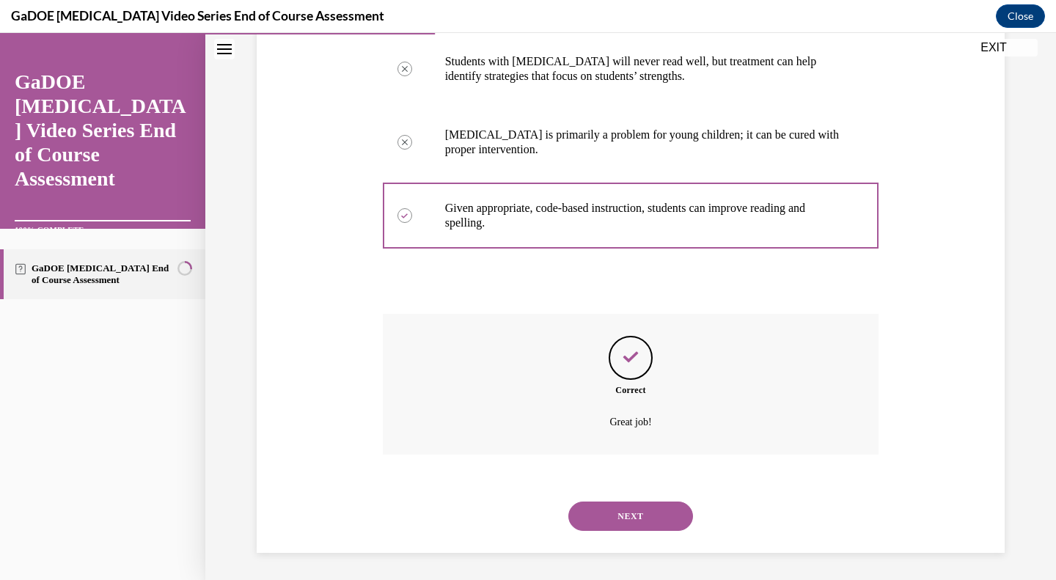
scroll to position [370, 0]
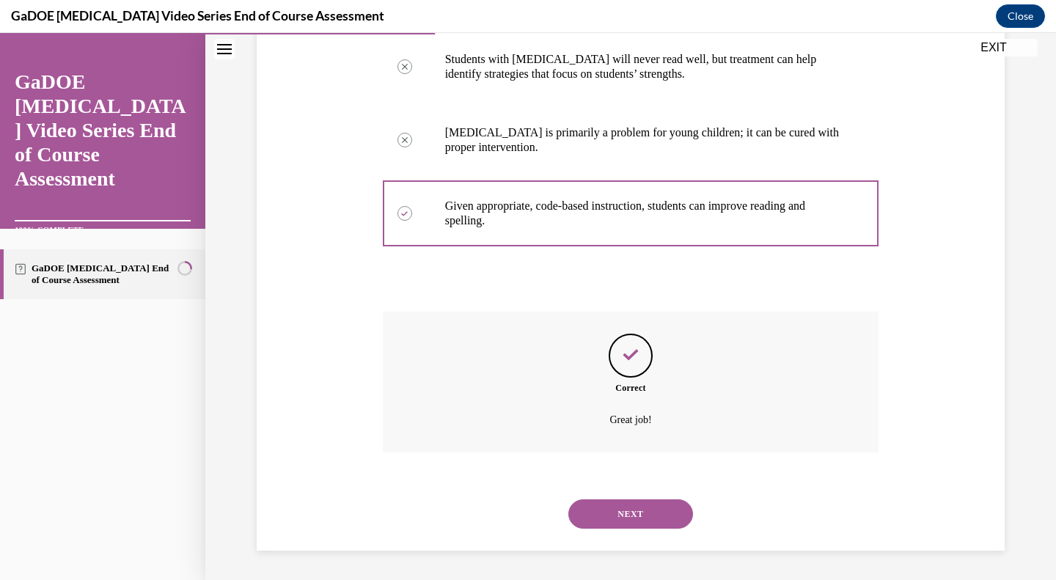
click at [605, 516] on button "NEXT" at bounding box center [630, 513] width 125 height 29
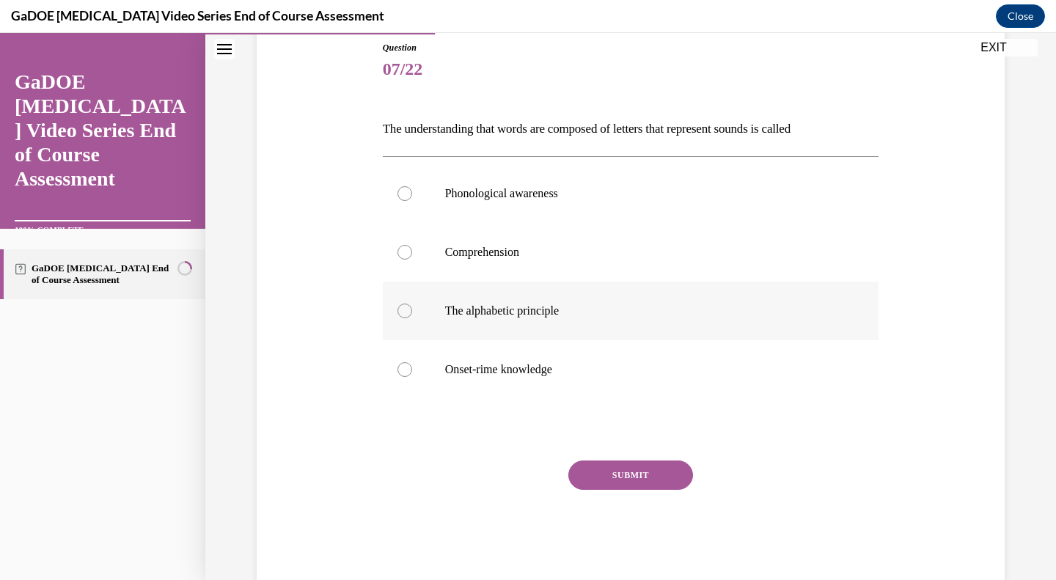
click at [559, 325] on label "The alphabetic principle" at bounding box center [631, 311] width 496 height 59
click at [412, 318] on input "The alphabetic principle" at bounding box center [404, 310] width 15 height 15
radio input "true"
click at [588, 470] on button "SUBMIT" at bounding box center [630, 474] width 125 height 29
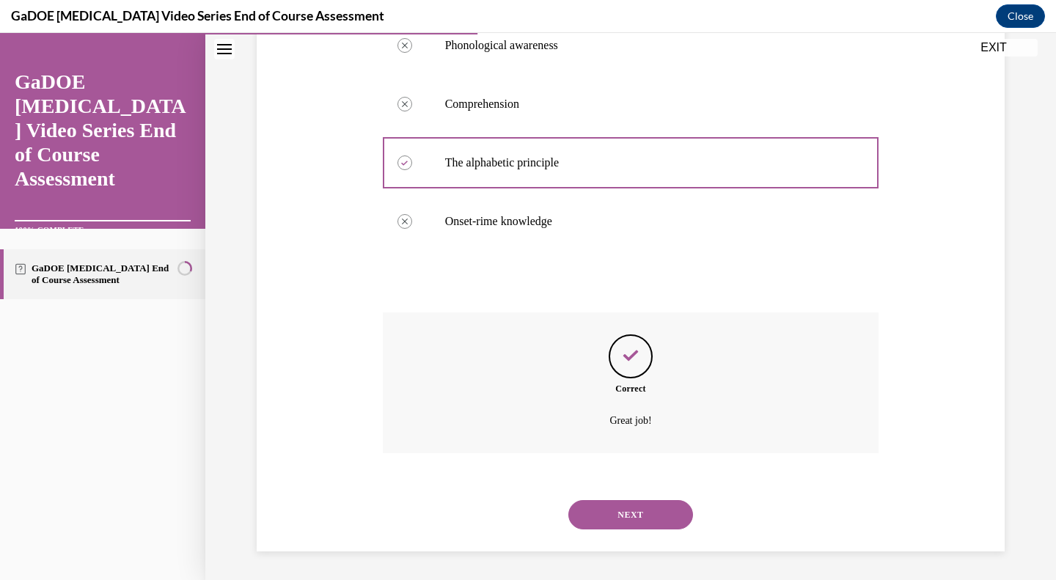
scroll to position [312, 0]
click at [616, 511] on button "NEXT" at bounding box center [630, 513] width 125 height 29
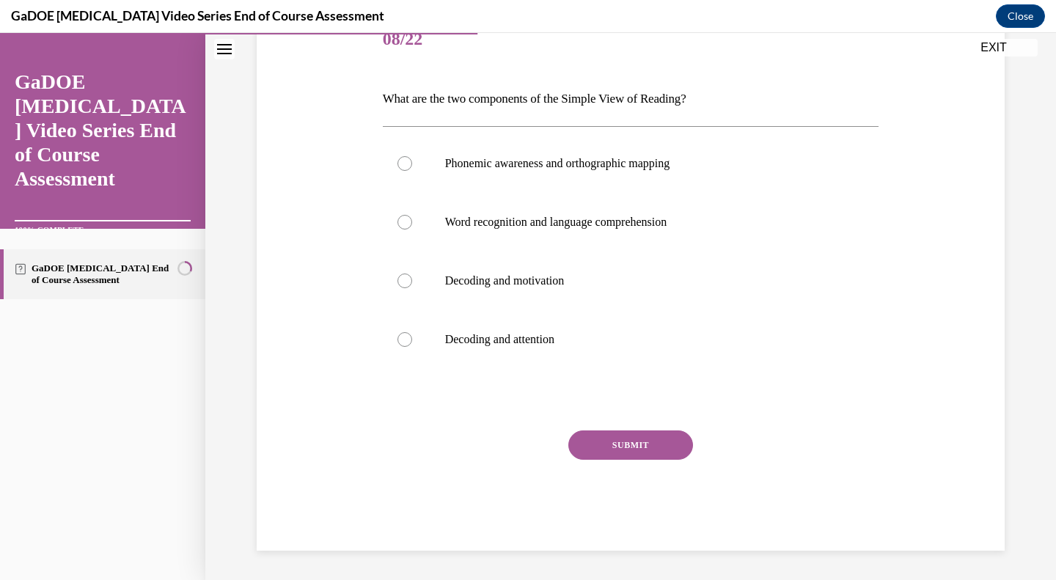
scroll to position [163, 0]
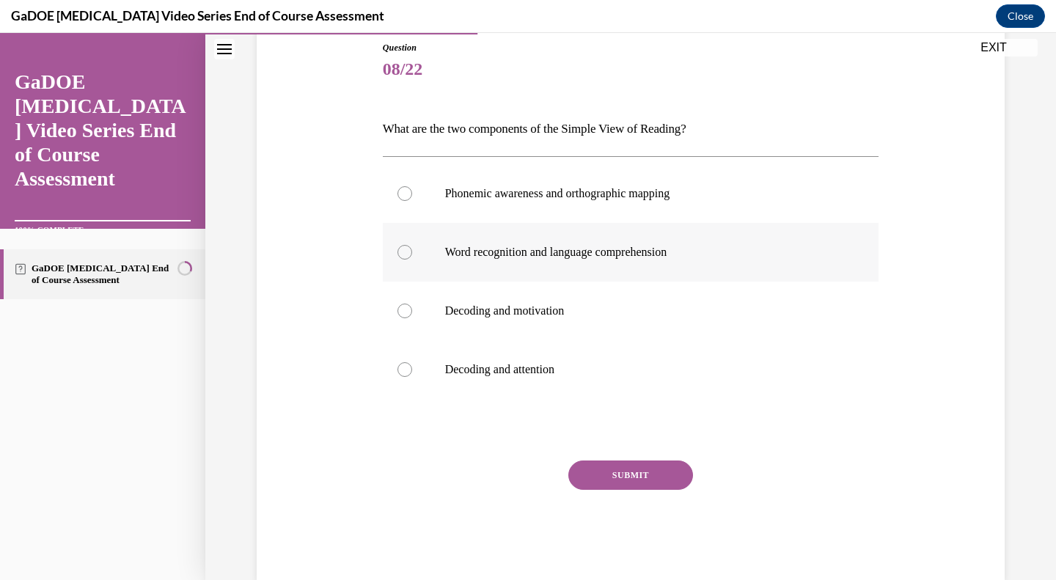
click at [633, 246] on p "Word recognition and language comprehension" at bounding box center [643, 252] width 397 height 15
click at [412, 246] on input "Word recognition and language comprehension" at bounding box center [404, 252] width 15 height 15
radio input "true"
click at [577, 475] on button "SUBMIT" at bounding box center [630, 474] width 125 height 29
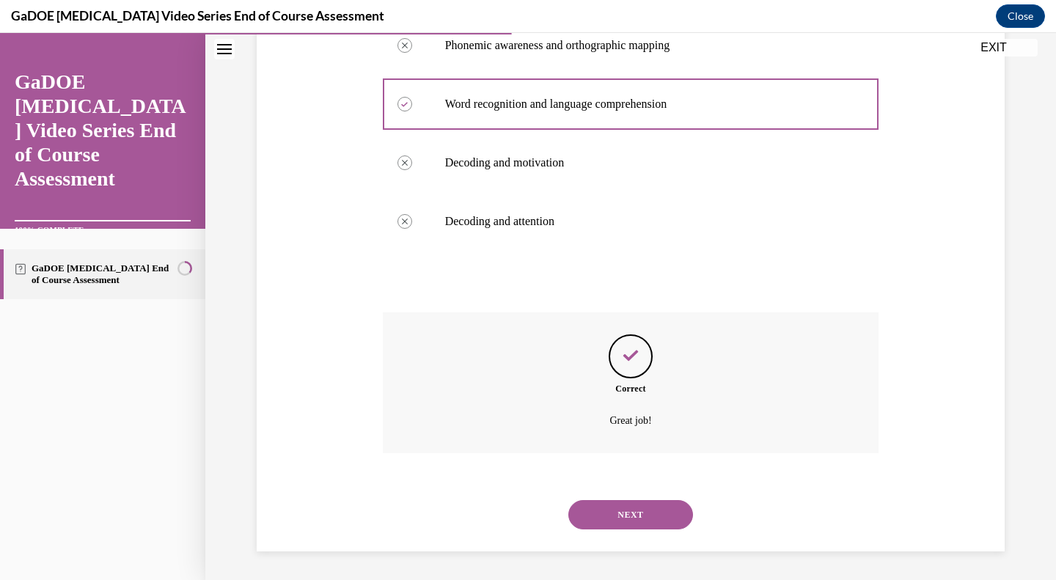
scroll to position [312, 0]
click at [570, 510] on button "NEXT" at bounding box center [630, 513] width 125 height 29
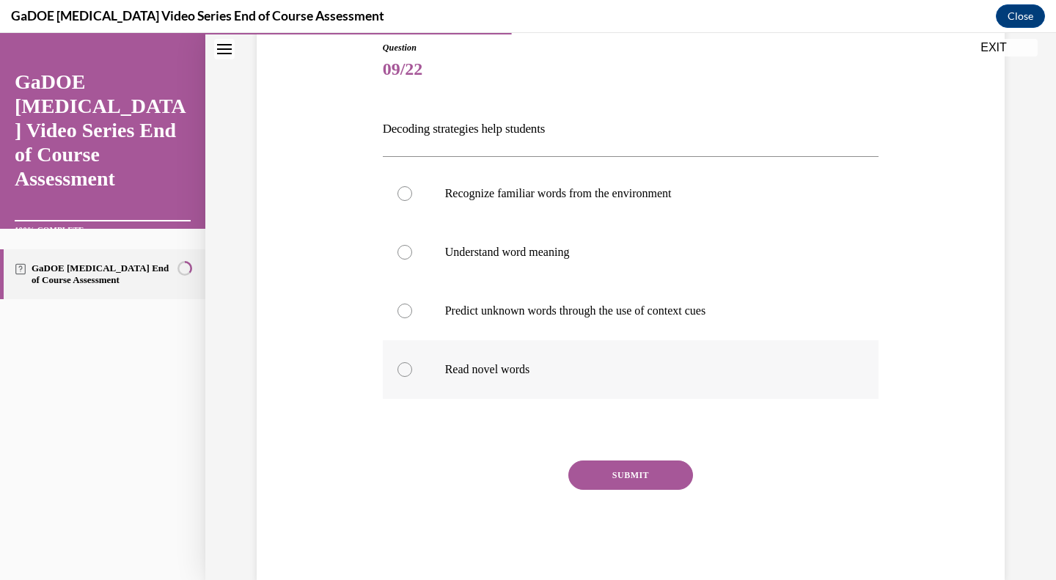
click at [435, 377] on label "Read novel words" at bounding box center [631, 369] width 496 height 59
click at [412, 377] on input "Read novel words" at bounding box center [404, 369] width 15 height 15
radio input "true"
click at [578, 476] on button "SUBMIT" at bounding box center [630, 474] width 125 height 29
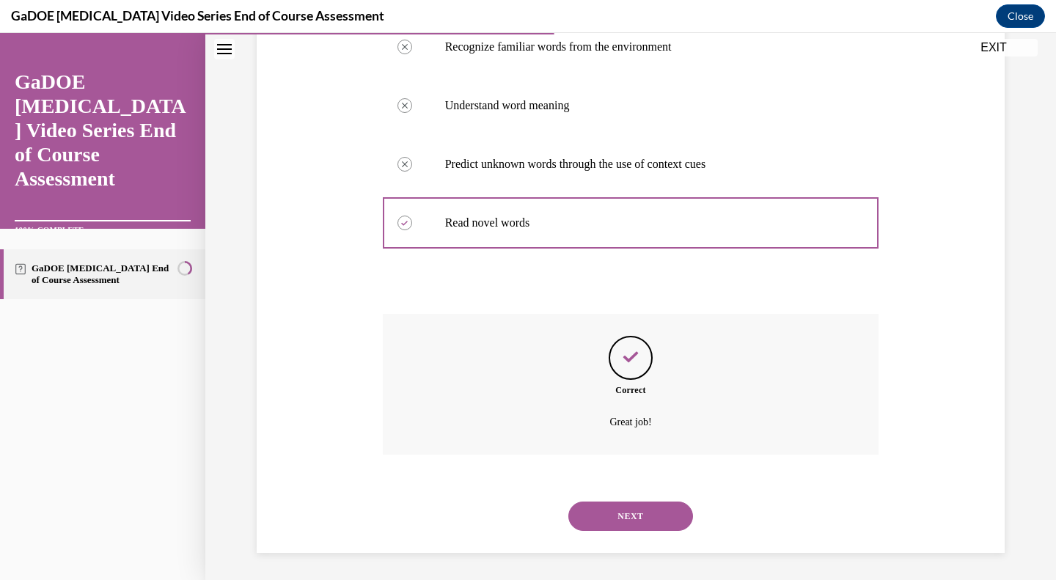
scroll to position [312, 0]
click at [577, 521] on button "NEXT" at bounding box center [630, 513] width 125 height 29
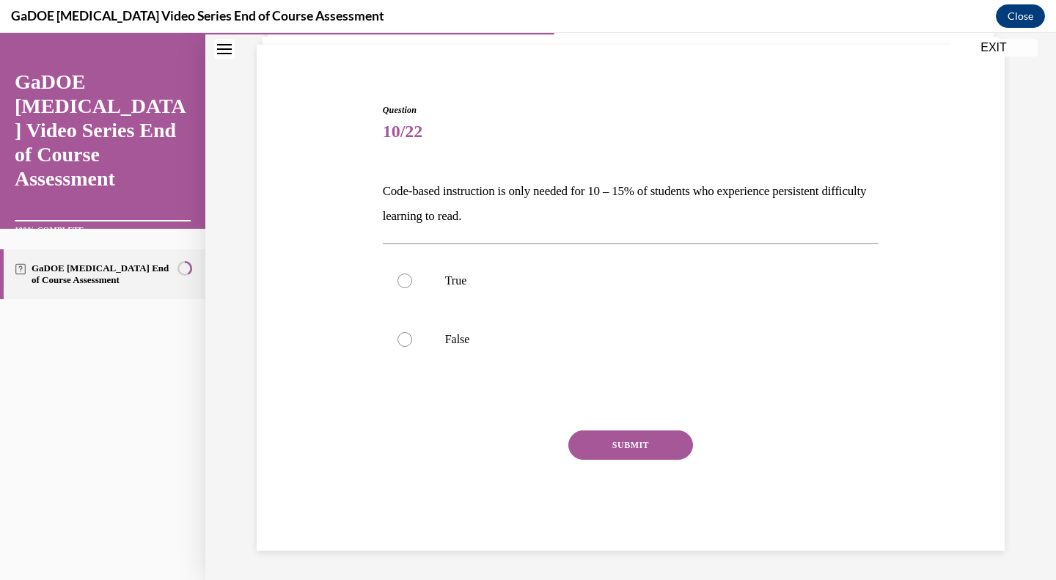
scroll to position [100, 0]
click at [418, 339] on label "False" at bounding box center [631, 339] width 496 height 59
click at [412, 339] on input "False" at bounding box center [404, 339] width 15 height 15
radio input "true"
click at [611, 435] on button "SUBMIT" at bounding box center [630, 444] width 125 height 29
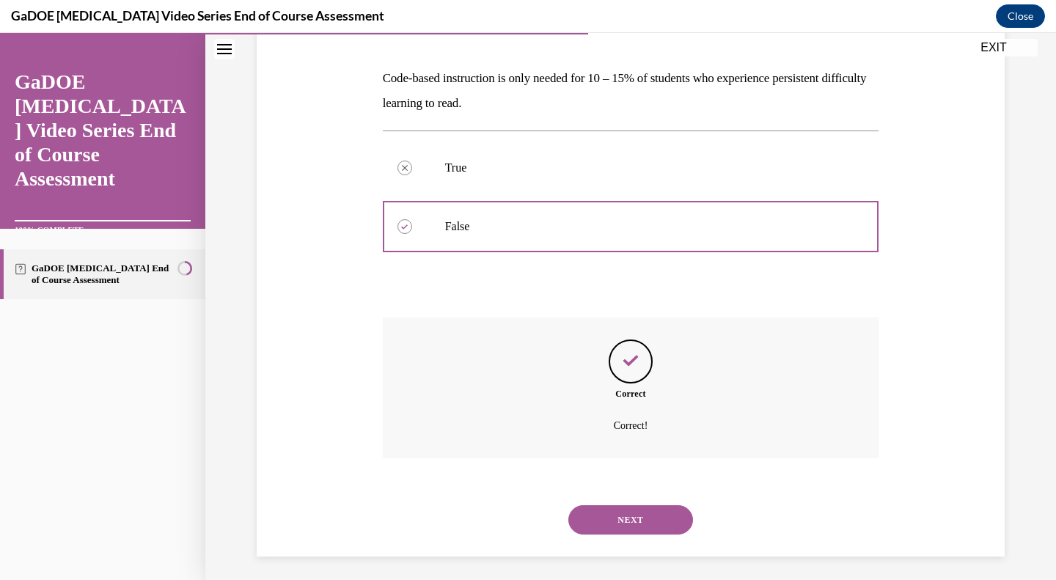
scroll to position [219, 0]
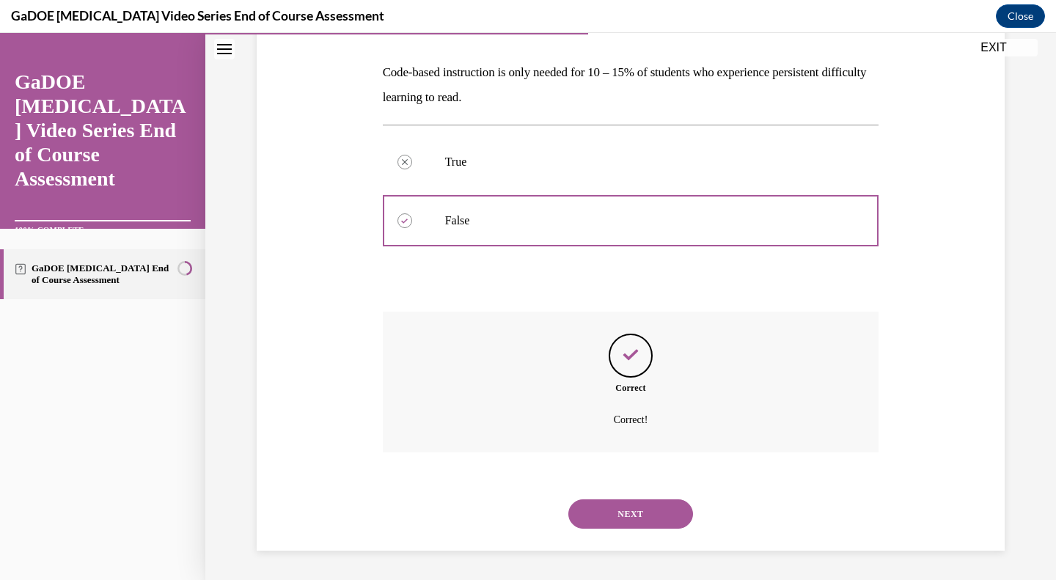
click at [619, 511] on button "NEXT" at bounding box center [630, 513] width 125 height 29
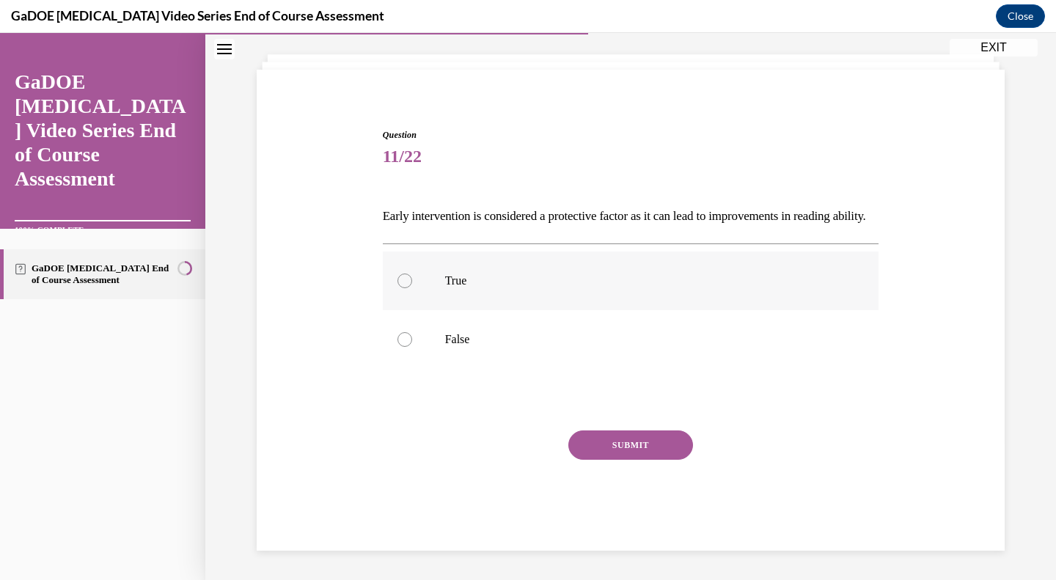
click at [476, 286] on p "True" at bounding box center [643, 280] width 397 height 15
click at [412, 286] on input "True" at bounding box center [404, 280] width 15 height 15
radio input "true"
click at [574, 446] on button "SUBMIT" at bounding box center [630, 444] width 125 height 29
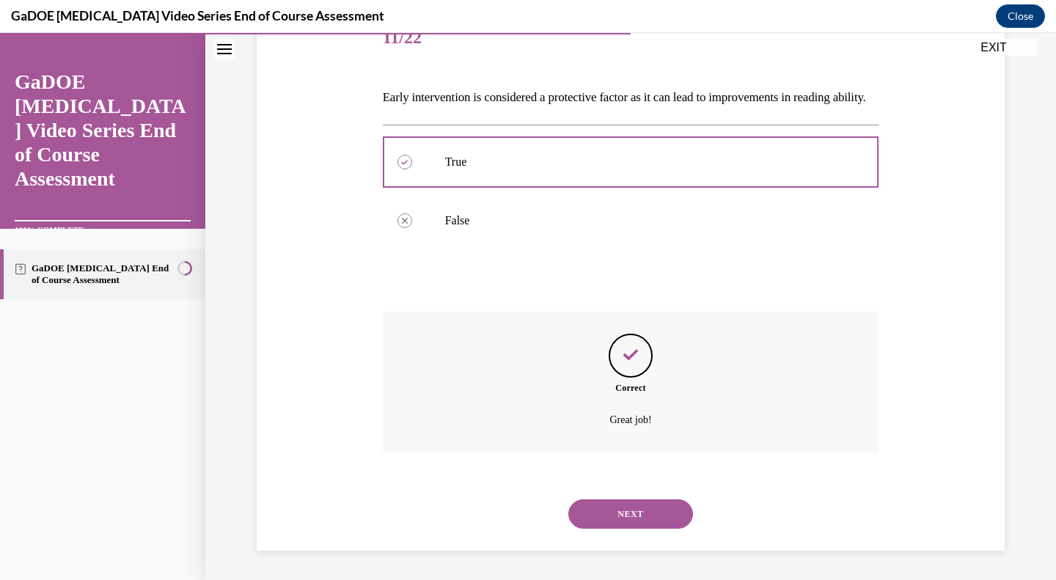
scroll to position [219, 0]
click at [584, 508] on button "NEXT" at bounding box center [630, 513] width 125 height 29
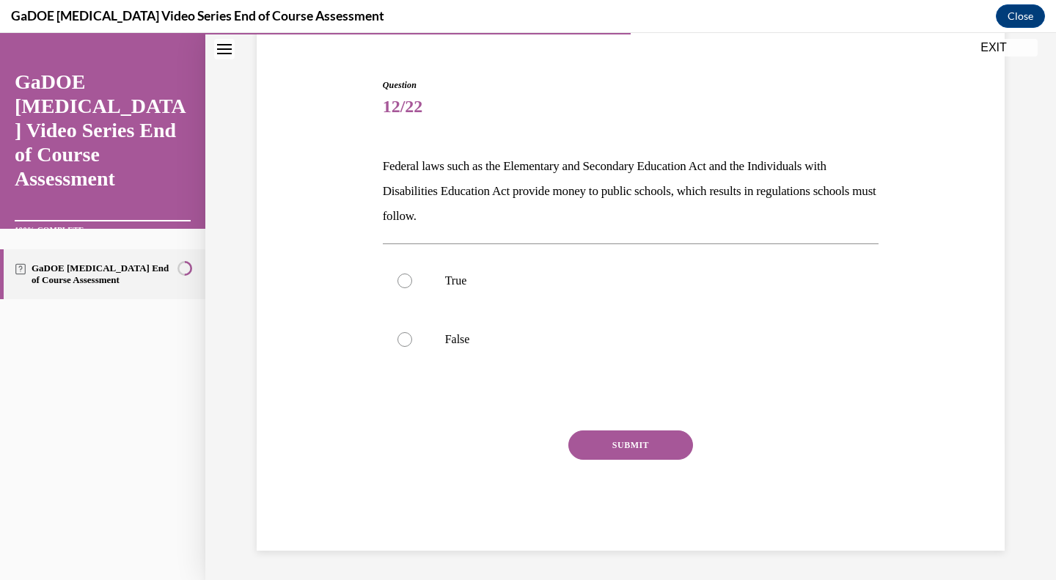
scroll to position [125, 0]
click at [652, 275] on p "True" at bounding box center [643, 280] width 397 height 15
click at [412, 275] on input "True" at bounding box center [404, 280] width 15 height 15
radio input "true"
drag, startPoint x: 608, startPoint y: 438, endPoint x: 593, endPoint y: 439, distance: 15.4
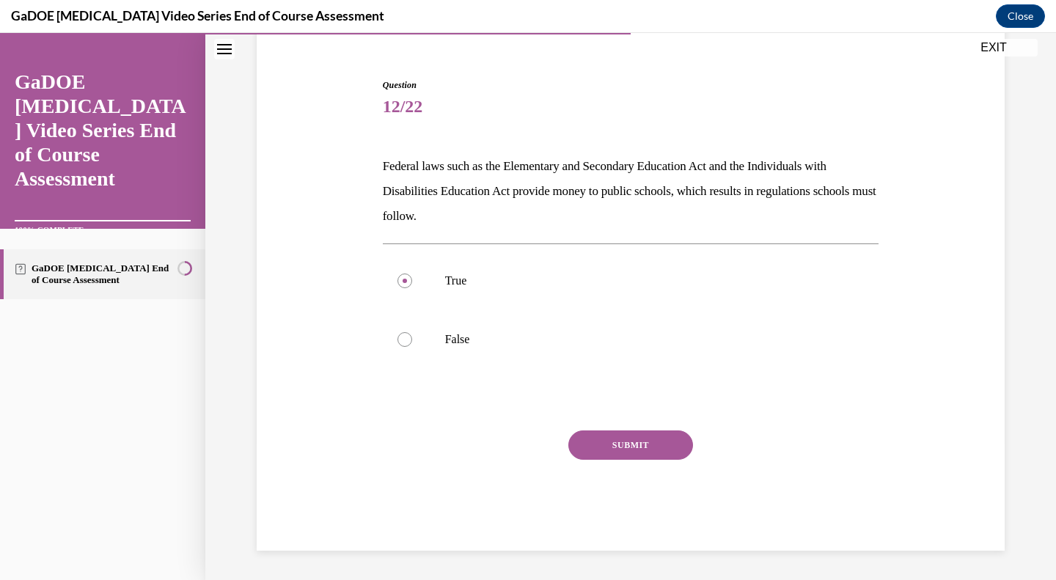
click at [593, 439] on button "SUBMIT" at bounding box center [630, 444] width 125 height 29
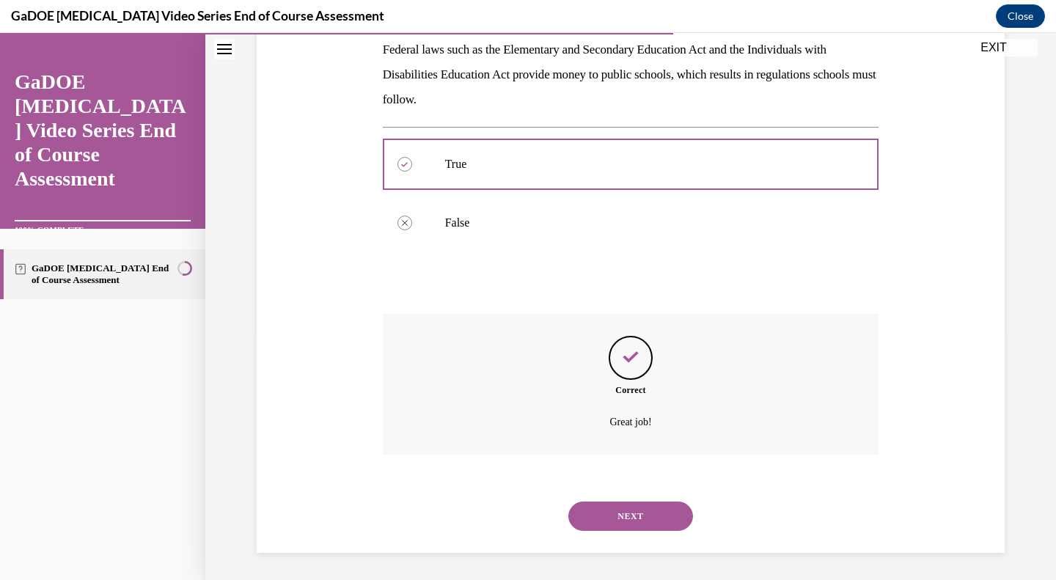
scroll to position [244, 0]
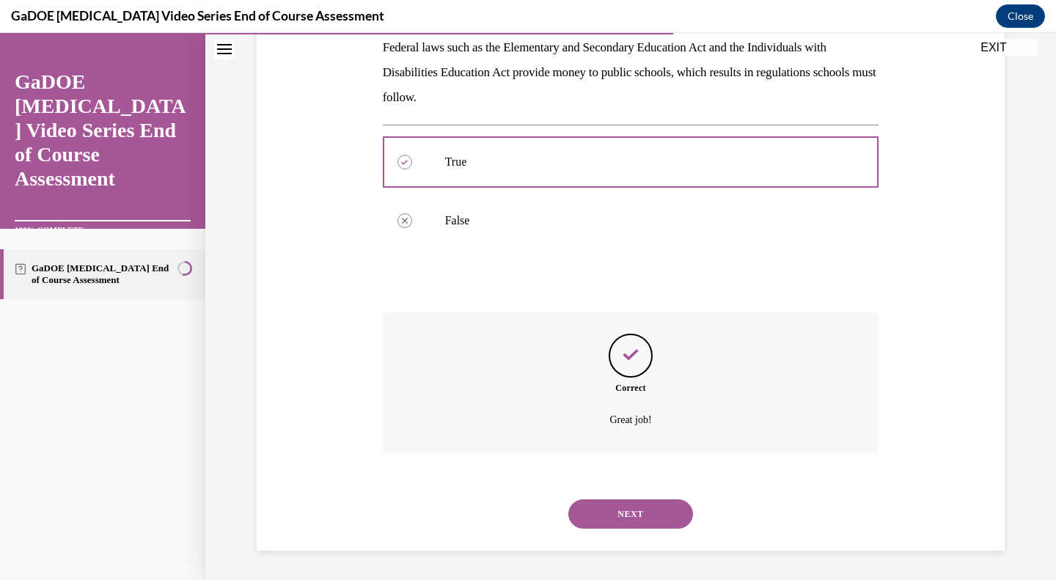
click at [596, 512] on button "NEXT" at bounding box center [630, 513] width 125 height 29
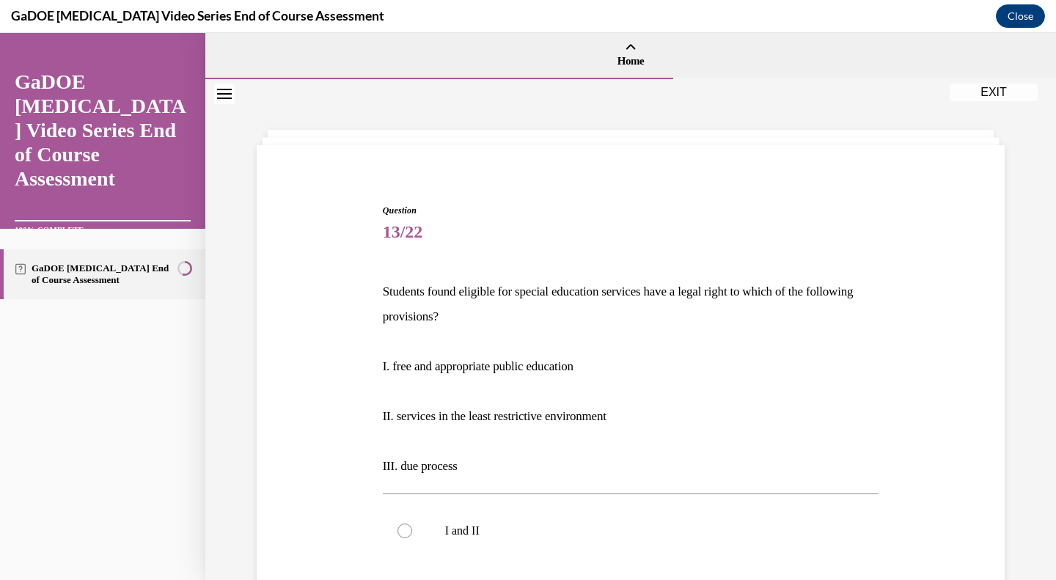
drag, startPoint x: 1055, startPoint y: 164, endPoint x: 1030, endPoint y: 144, distance: 31.8
drag, startPoint x: 1030, startPoint y: 144, endPoint x: 1026, endPoint y: 121, distance: 23.7
click at [1026, 121] on div "Question 13/22 Students found eligible for special education services have a le…" at bounding box center [630, 513] width 850 height 868
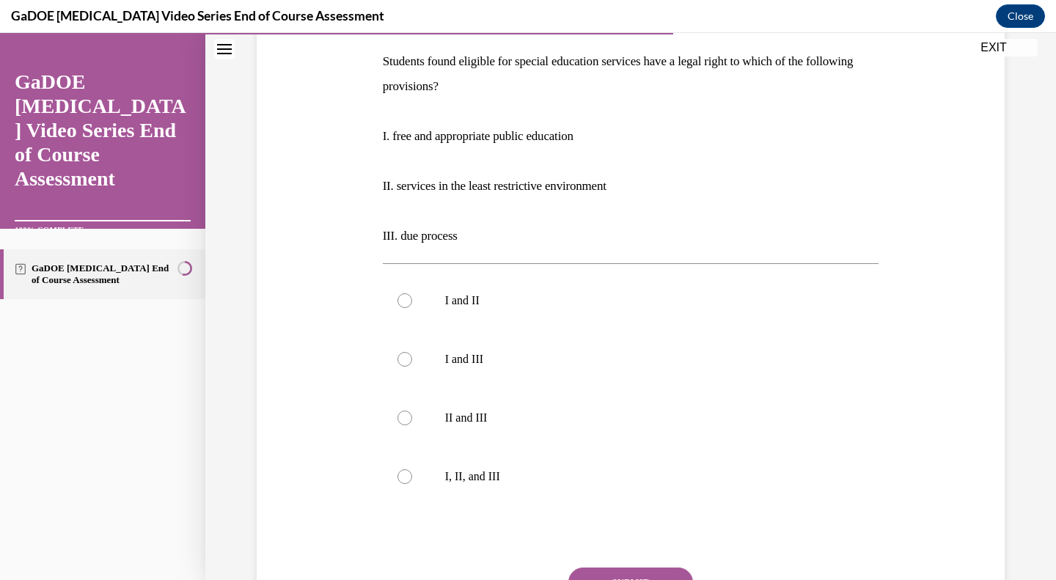
scroll to position [227, 0]
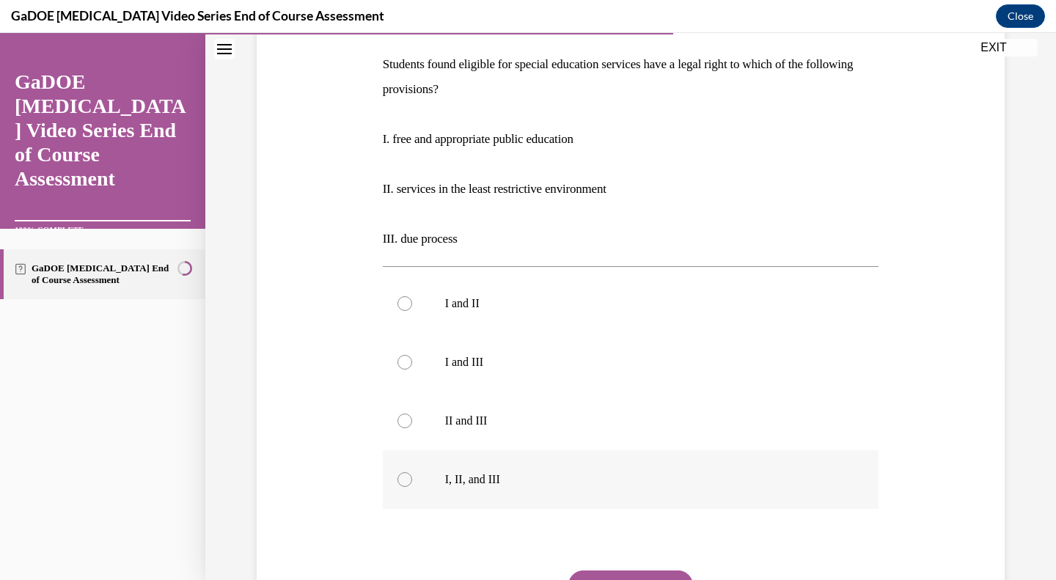
click at [490, 474] on p "I, II, and III" at bounding box center [643, 479] width 397 height 15
click at [412, 474] on input "I, II, and III" at bounding box center [404, 479] width 15 height 15
radio input "true"
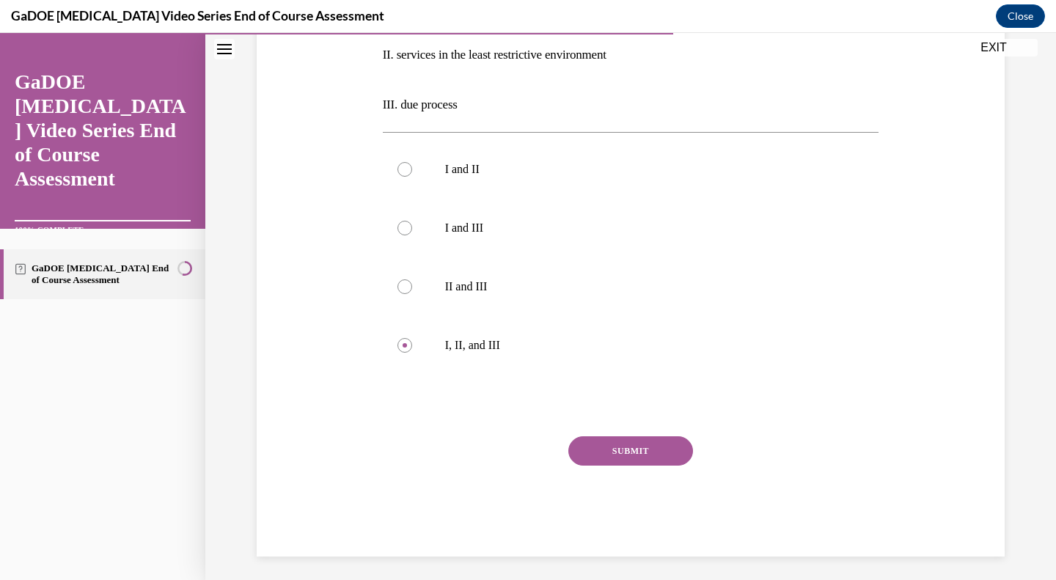
scroll to position [367, 0]
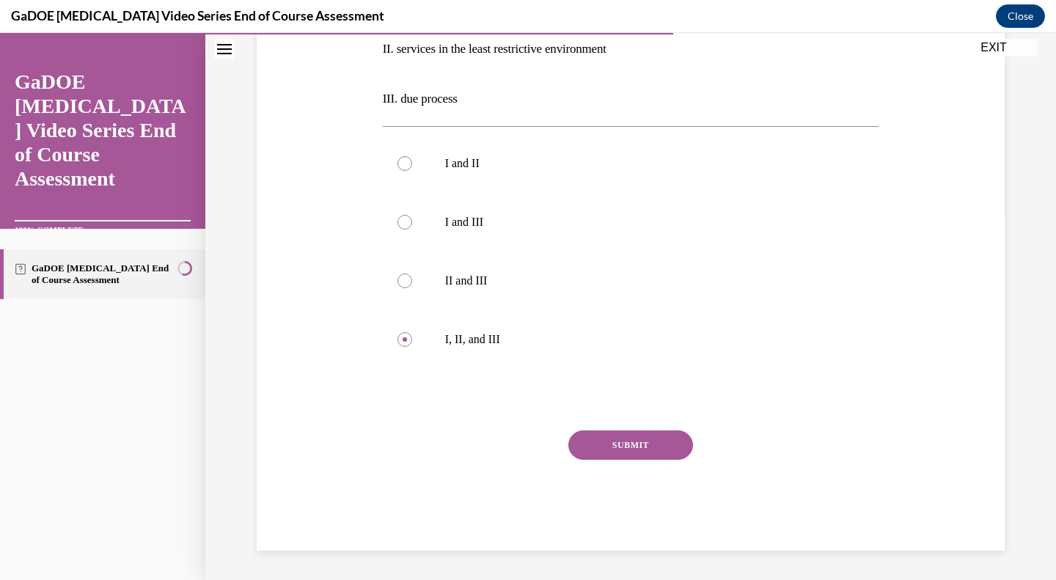
click at [624, 442] on button "SUBMIT" at bounding box center [630, 444] width 125 height 29
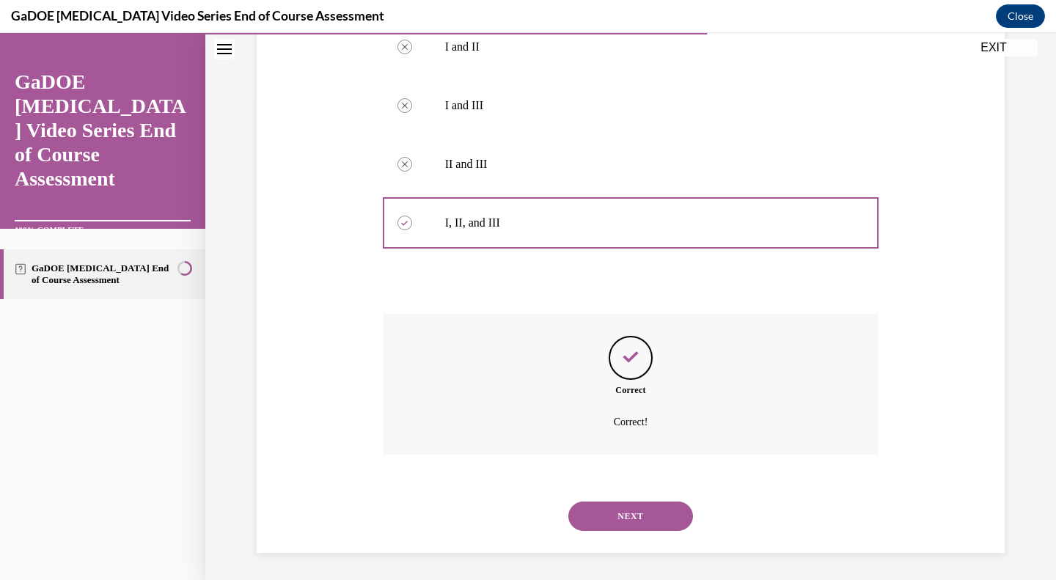
scroll to position [486, 0]
click at [598, 512] on button "NEXT" at bounding box center [630, 513] width 125 height 29
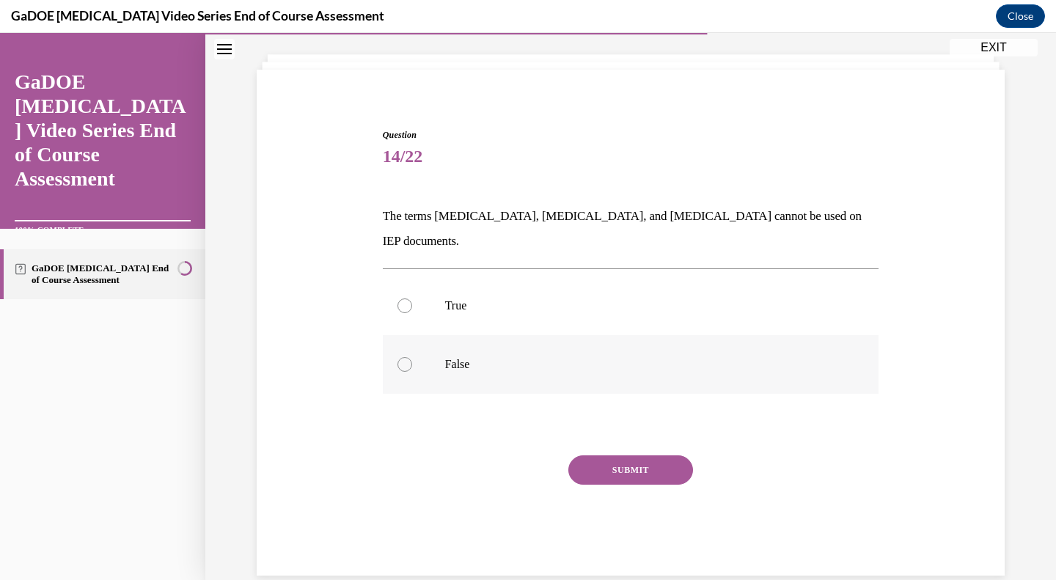
click at [550, 335] on label "False" at bounding box center [631, 364] width 496 height 59
click at [412, 357] on input "False" at bounding box center [404, 364] width 15 height 15
radio input "true"
click at [607, 455] on button "SUBMIT" at bounding box center [630, 469] width 125 height 29
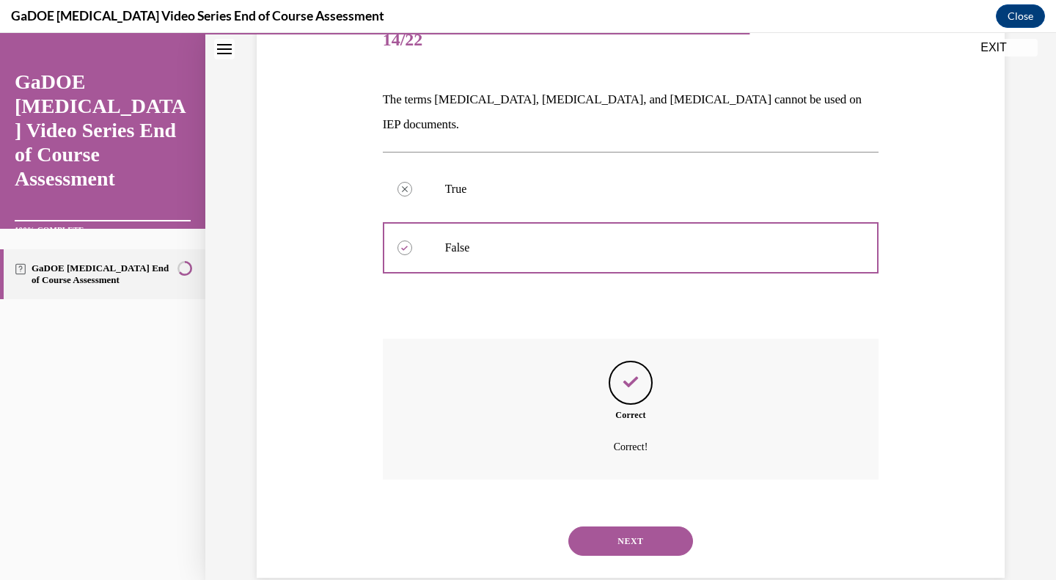
scroll to position [194, 0]
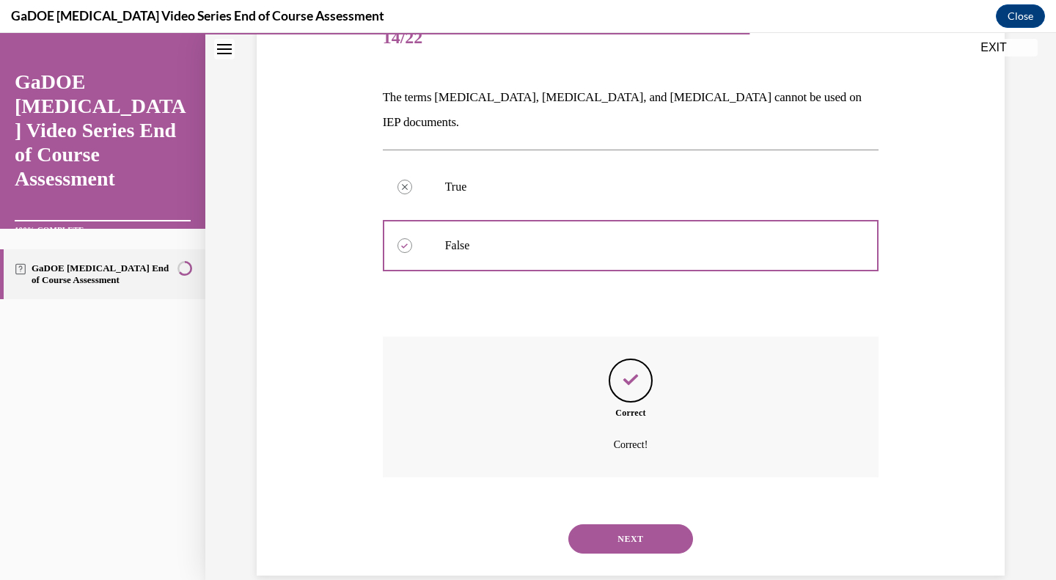
click at [581, 524] on button "NEXT" at bounding box center [630, 538] width 125 height 29
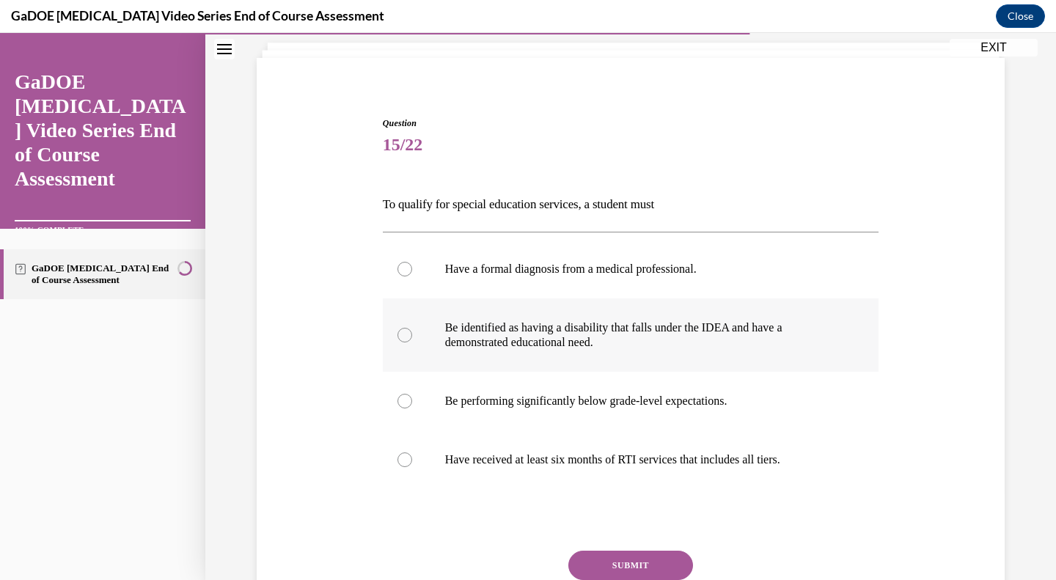
scroll to position [45, 0]
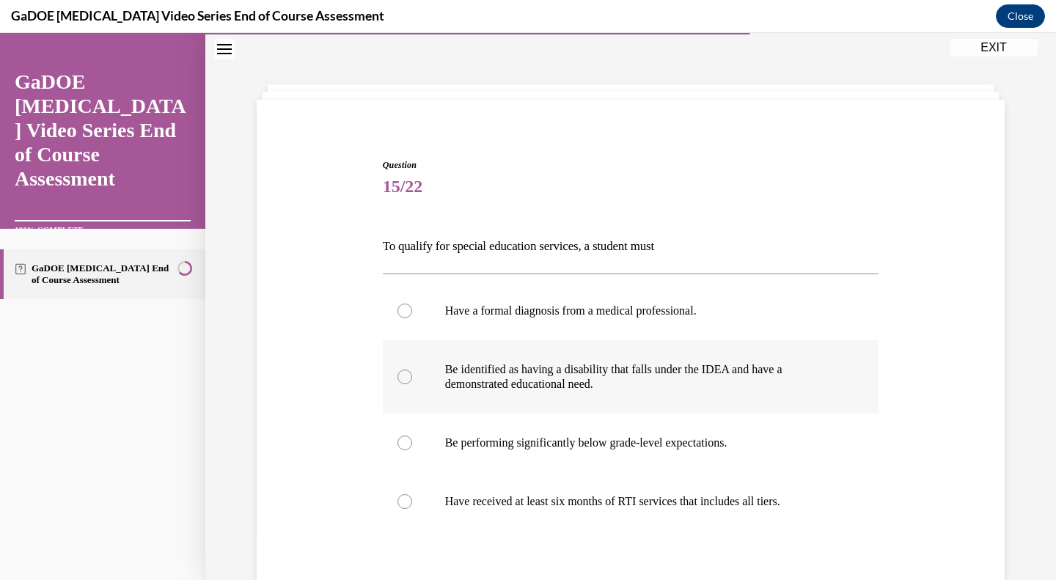
click at [866, 260] on div "Question 15/22 To qualify for special education services, a student must Have a…" at bounding box center [631, 435] width 496 height 554
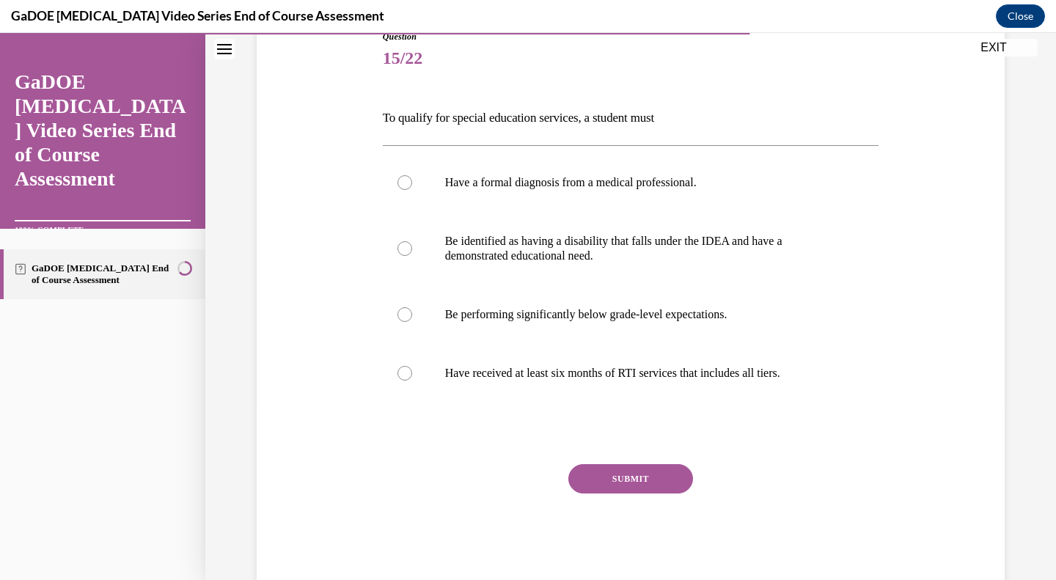
scroll to position [207, 0]
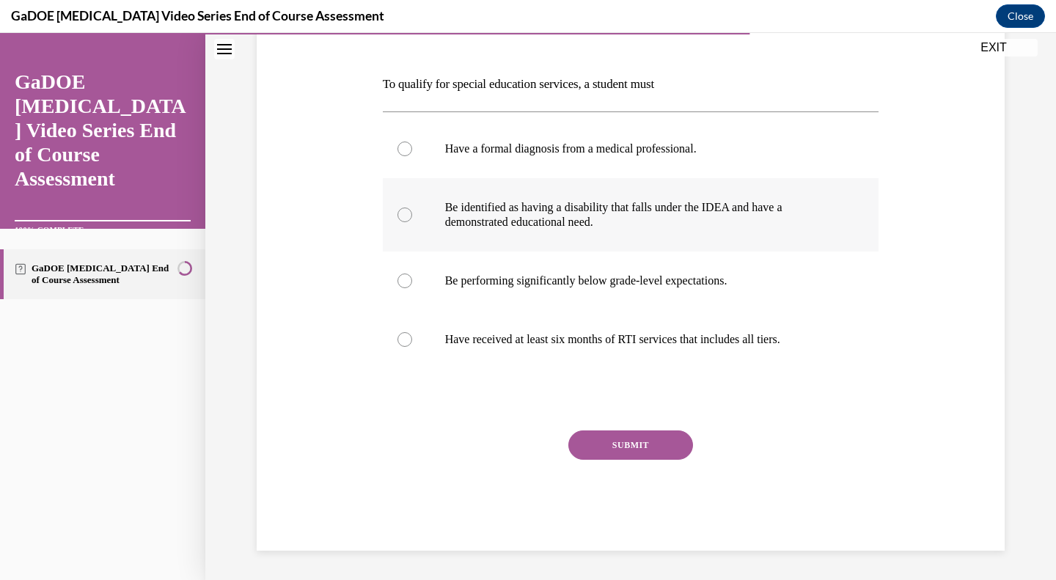
click at [655, 204] on p "Be identified as having a disability that falls under the IDEA and have a demon…" at bounding box center [643, 214] width 397 height 29
click at [412, 207] on input "Be identified as having a disability that falls under the IDEA and have a demon…" at bounding box center [404, 214] width 15 height 15
radio input "true"
click at [606, 447] on button "SUBMIT" at bounding box center [630, 444] width 125 height 29
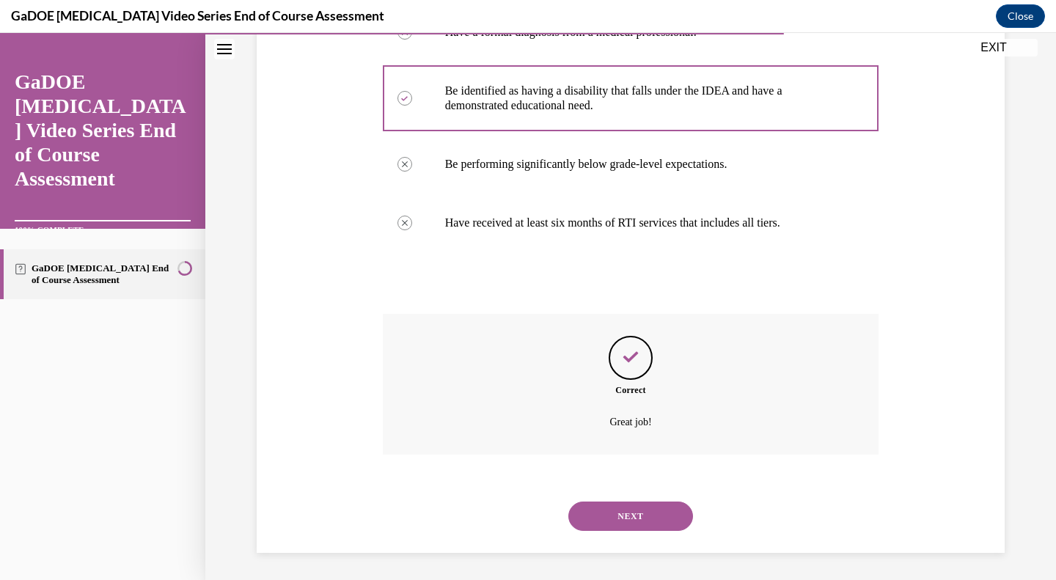
scroll to position [326, 0]
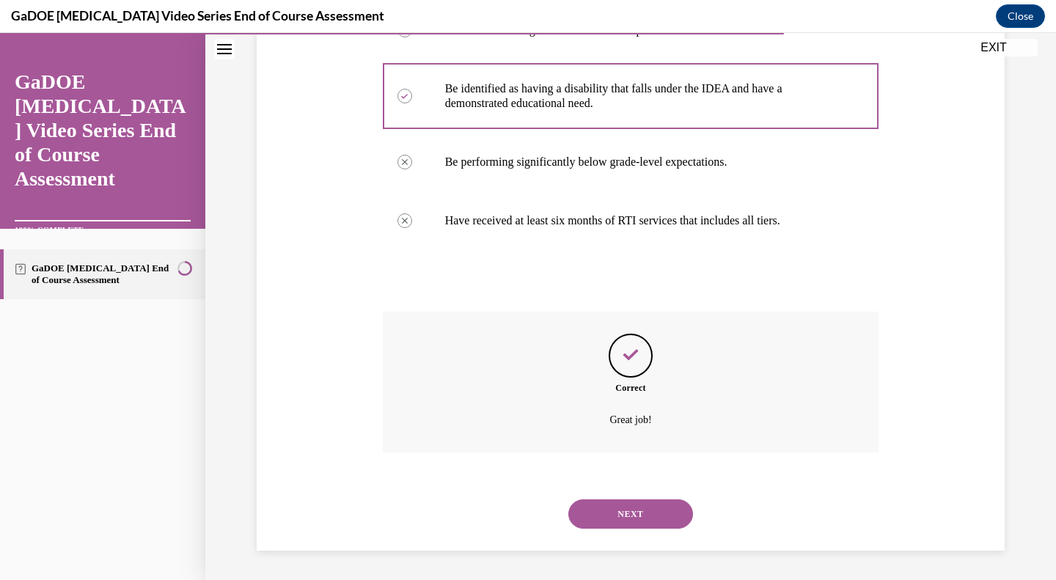
click at [617, 515] on button "NEXT" at bounding box center [630, 513] width 125 height 29
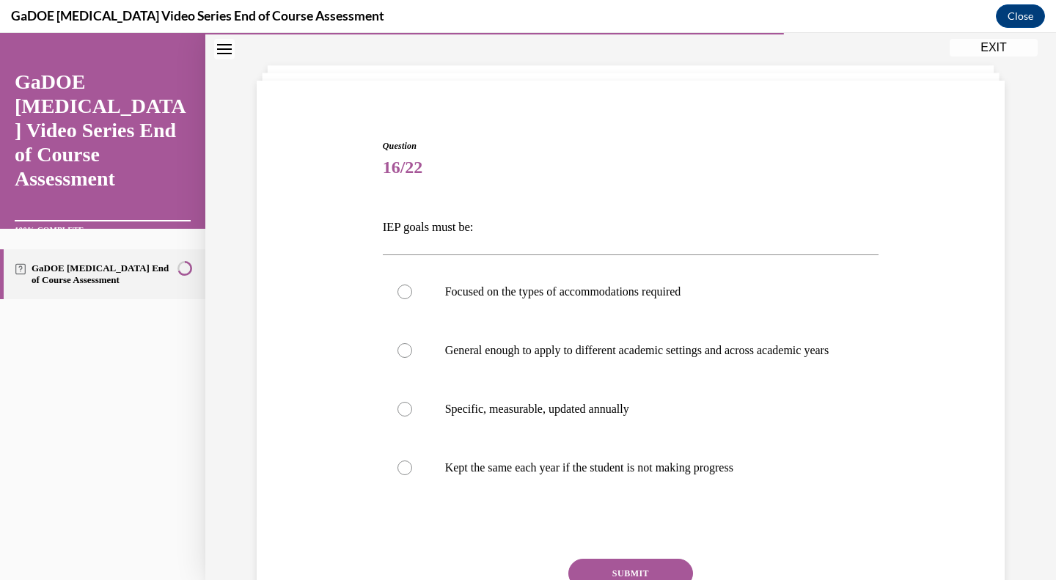
scroll to position [65, 0]
click at [622, 416] on p "Specific, measurable, updated annually" at bounding box center [643, 408] width 397 height 15
click at [412, 416] on input "Specific, measurable, updated annually" at bounding box center [404, 408] width 15 height 15
radio input "true"
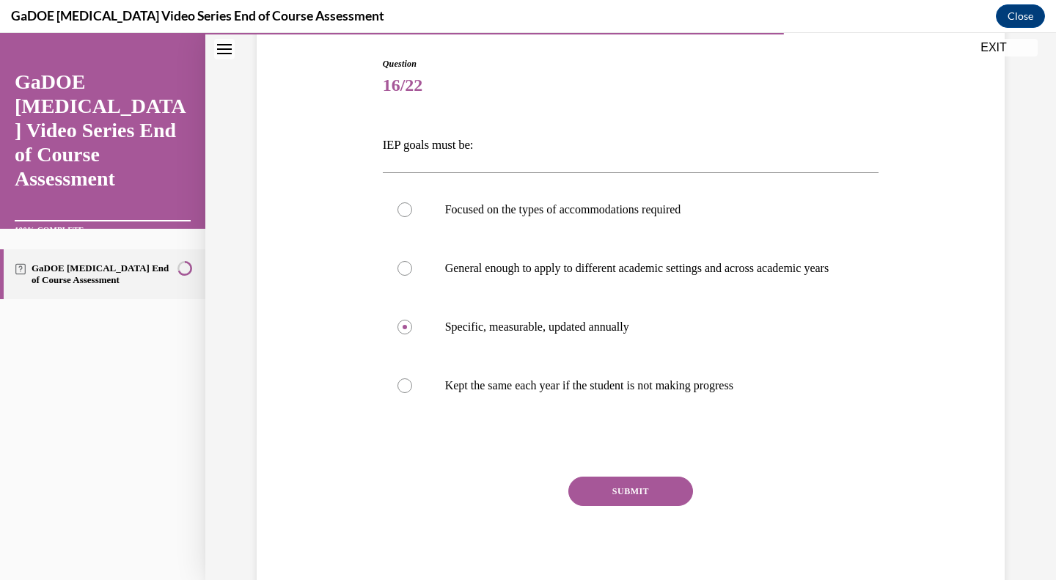
scroll to position [165, 0]
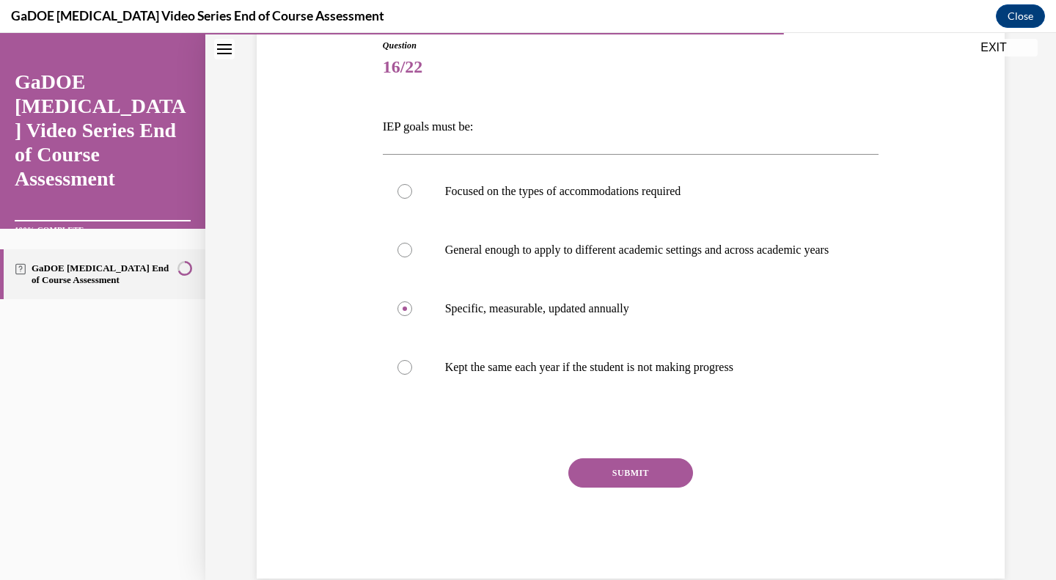
click at [587, 487] on button "SUBMIT" at bounding box center [630, 472] width 125 height 29
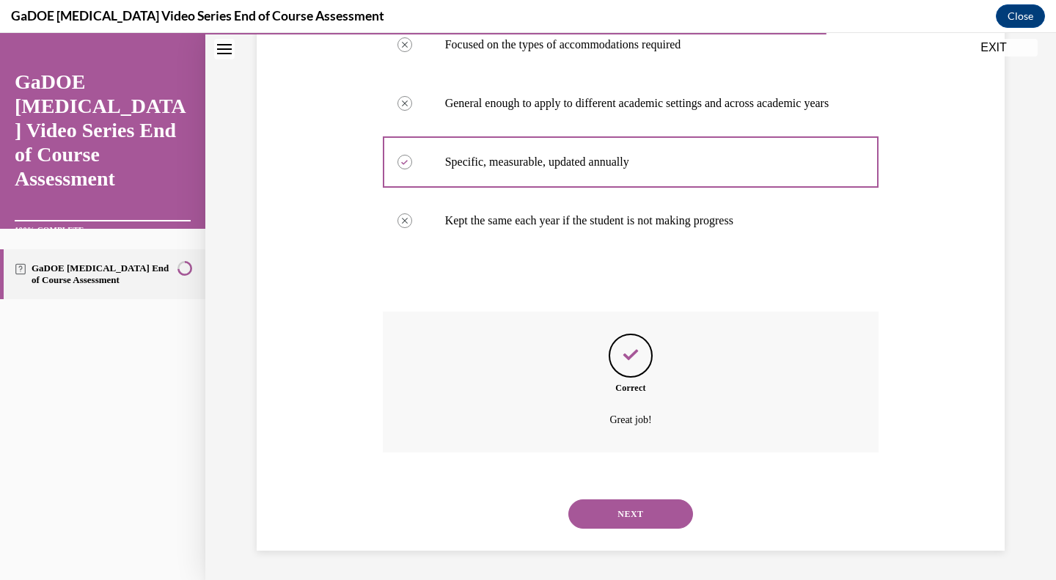
scroll to position [326, 0]
click at [594, 516] on button "NEXT" at bounding box center [630, 513] width 125 height 29
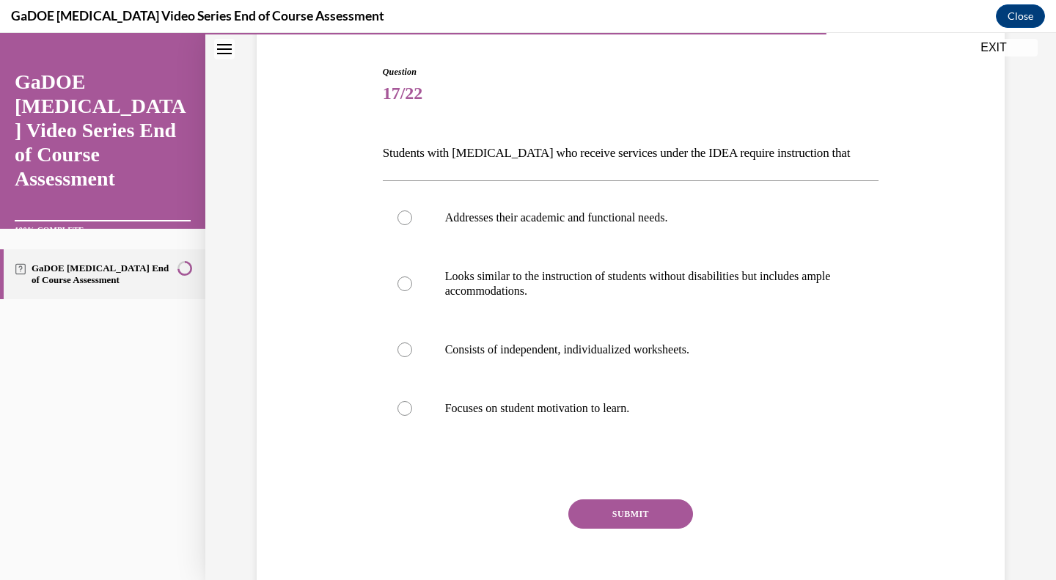
scroll to position [141, 0]
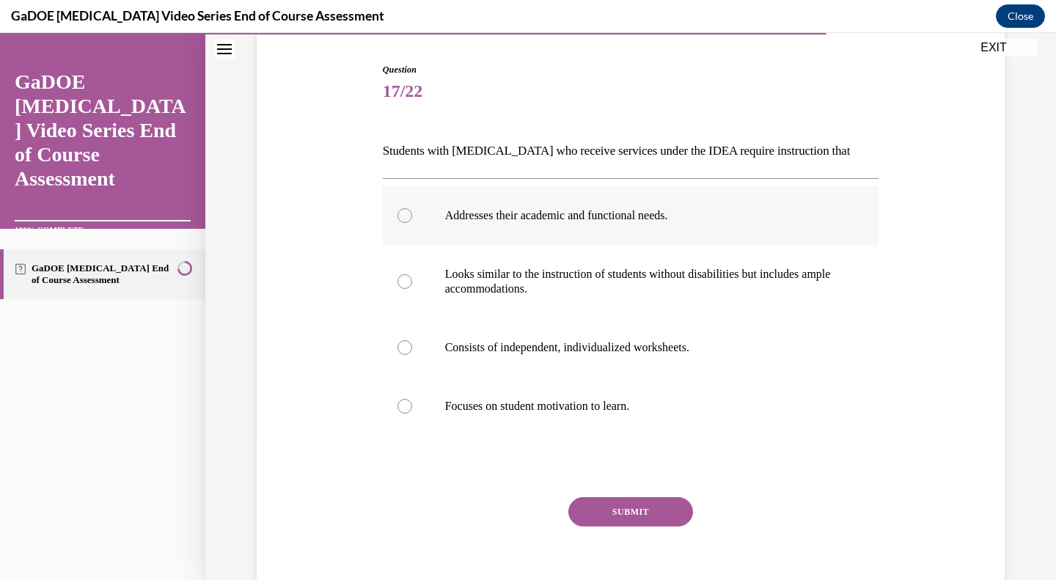
click at [631, 219] on p "Addresses their academic and functional needs." at bounding box center [643, 215] width 397 height 15
click at [412, 219] on input "Addresses their academic and functional needs." at bounding box center [404, 215] width 15 height 15
radio input "true"
click at [583, 509] on button "SUBMIT" at bounding box center [630, 511] width 125 height 29
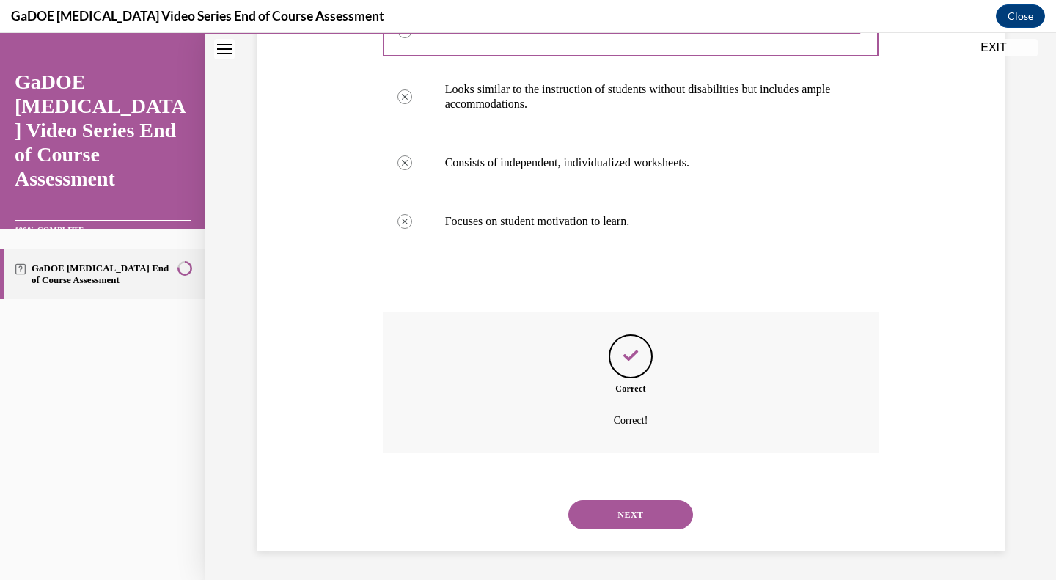
scroll to position [326, 0]
click at [622, 518] on button "NEXT" at bounding box center [630, 513] width 125 height 29
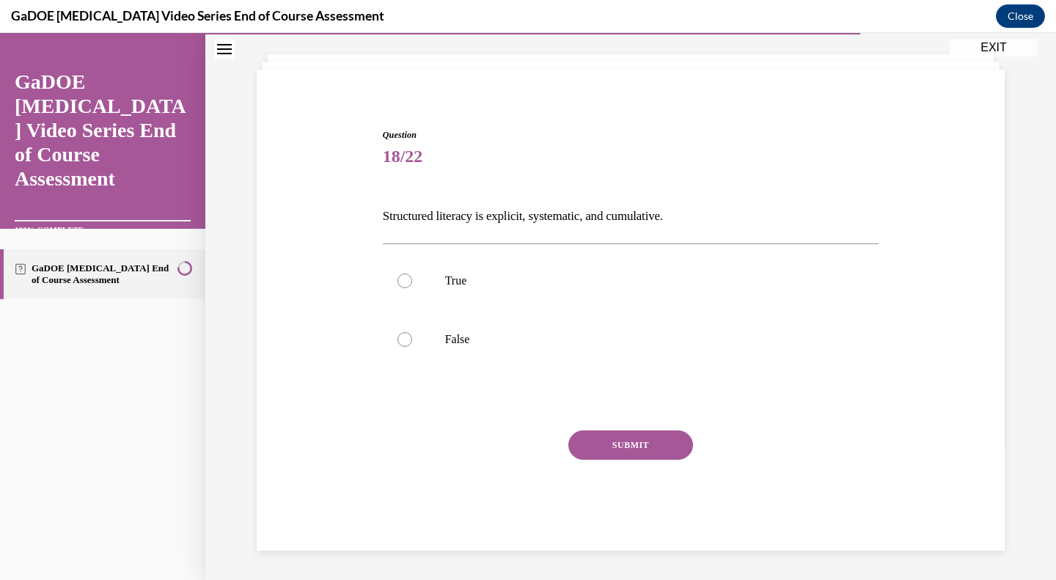
scroll to position [76, 0]
click at [446, 282] on p "True" at bounding box center [643, 280] width 397 height 15
click at [412, 282] on input "True" at bounding box center [404, 280] width 15 height 15
radio input "true"
click at [598, 443] on button "SUBMIT" at bounding box center [630, 444] width 125 height 29
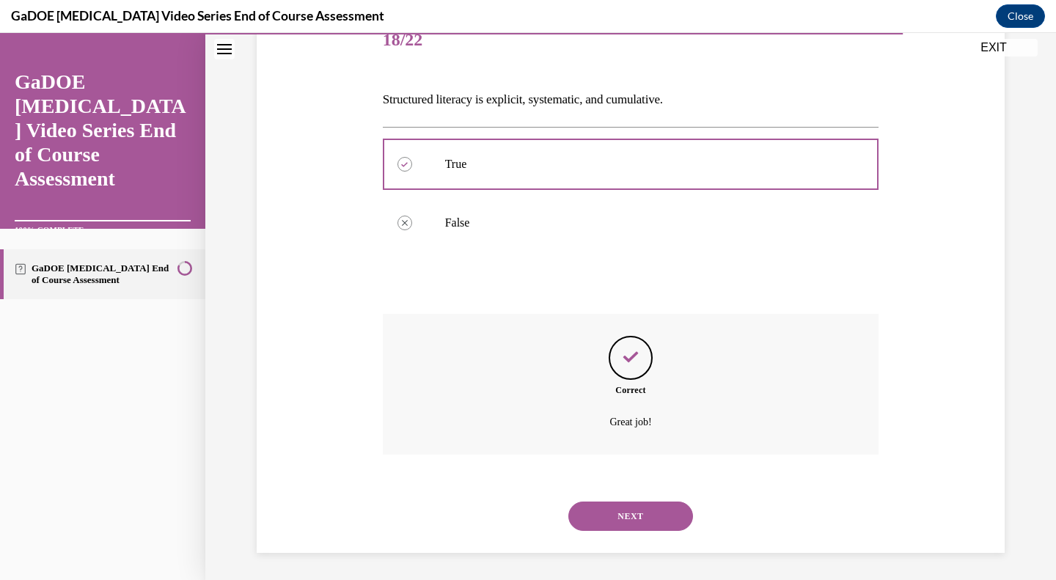
scroll to position [194, 0]
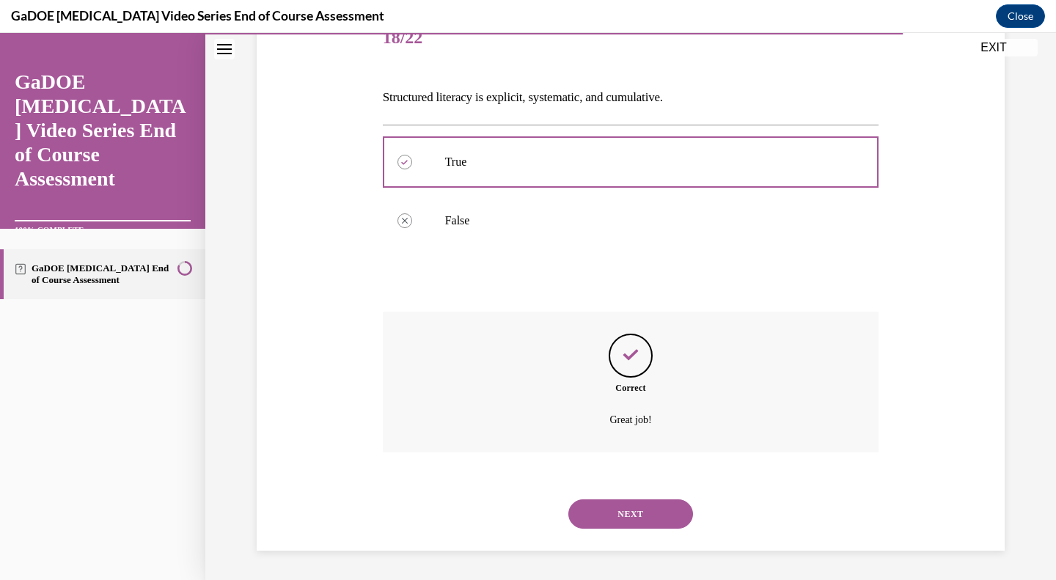
click at [582, 520] on button "NEXT" at bounding box center [630, 513] width 125 height 29
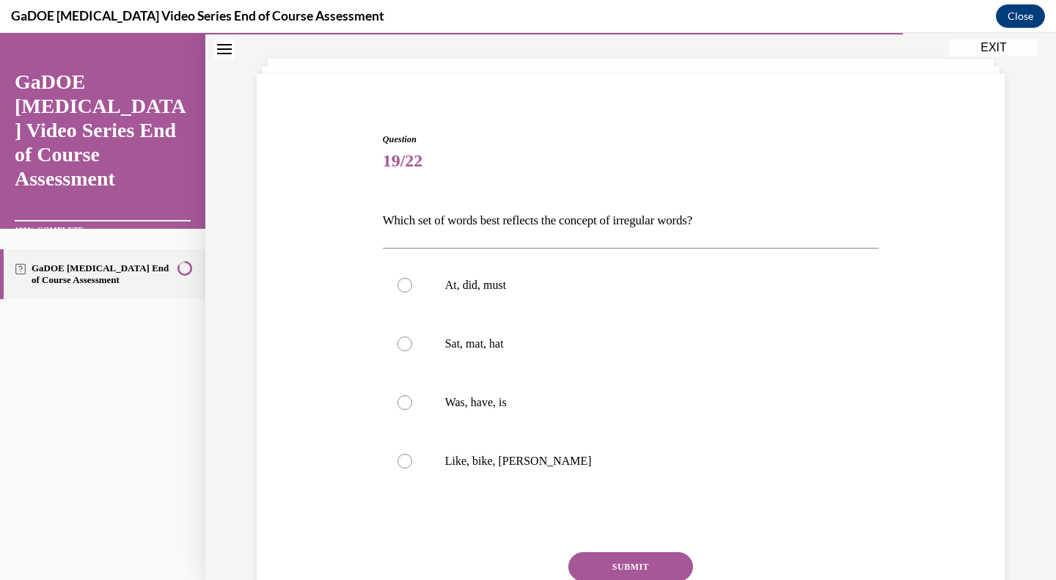
scroll to position [75, 0]
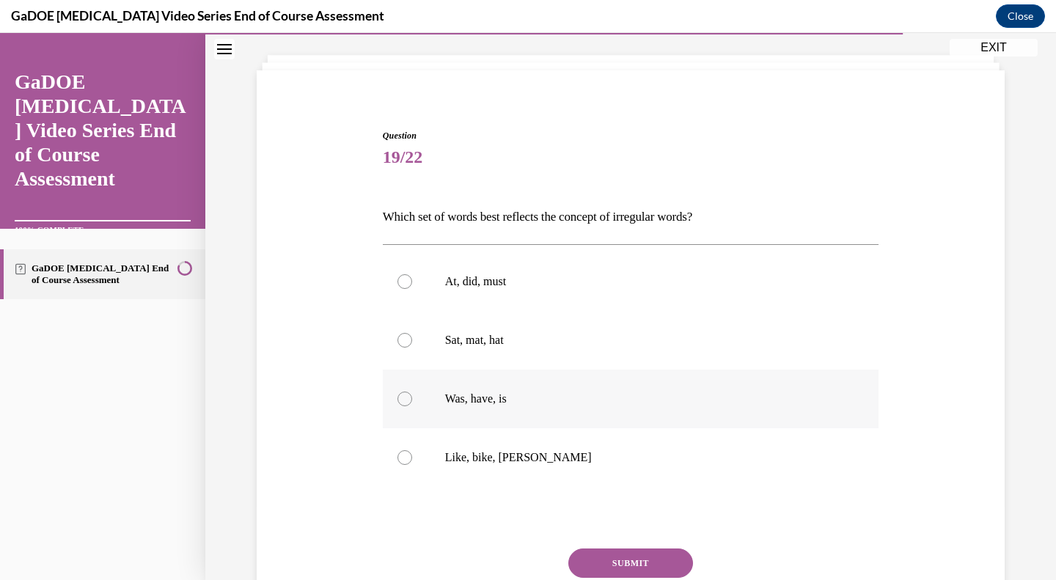
click at [548, 397] on p "Was, have, is" at bounding box center [643, 398] width 397 height 15
click at [412, 397] on input "Was, have, is" at bounding box center [404, 398] width 15 height 15
radio input "true"
click at [590, 556] on button "SUBMIT" at bounding box center [630, 562] width 125 height 29
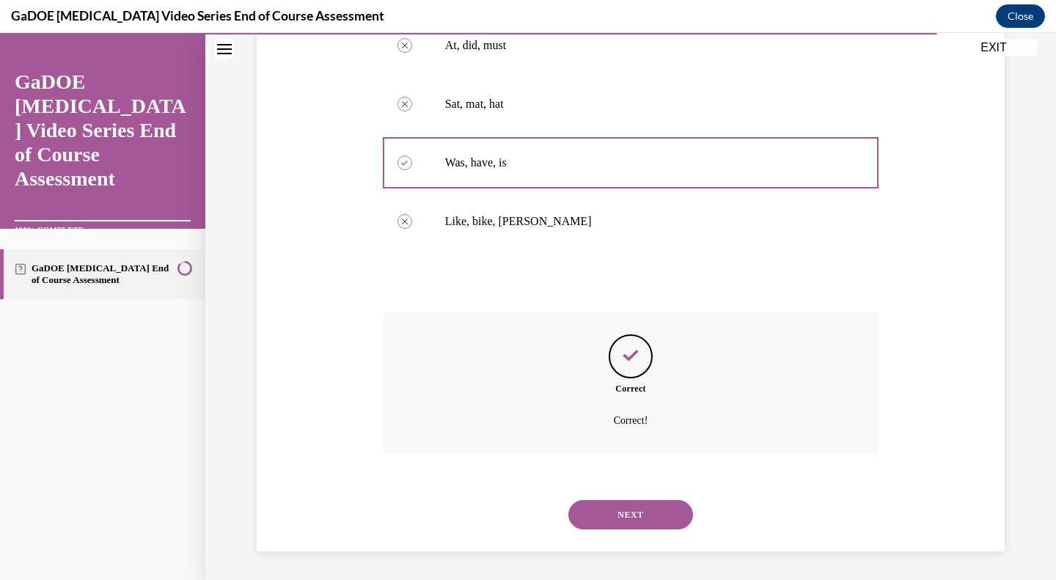
scroll to position [312, 0]
click at [603, 517] on button "NEXT" at bounding box center [630, 513] width 125 height 29
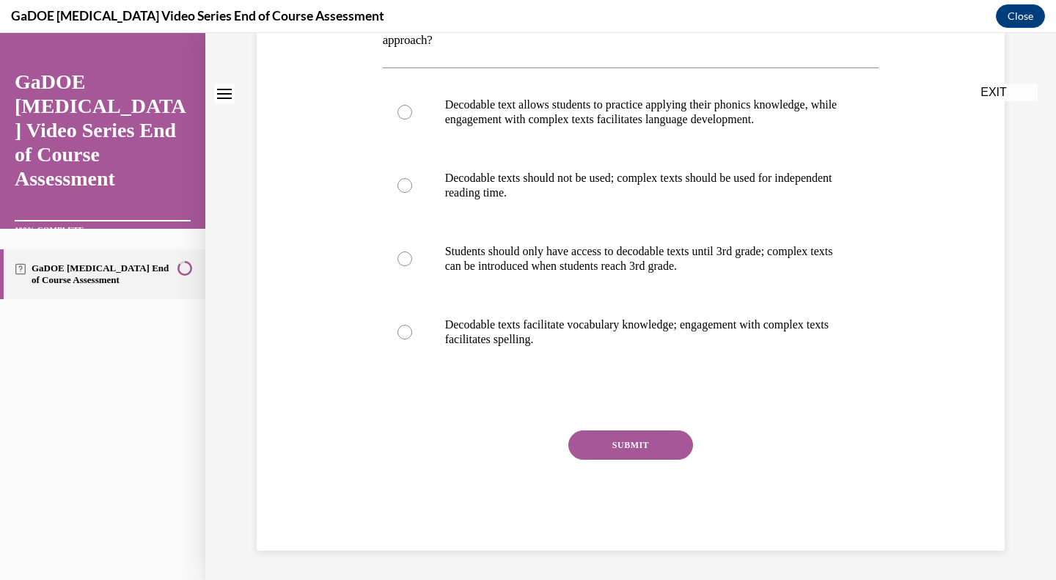
scroll to position [0, 0]
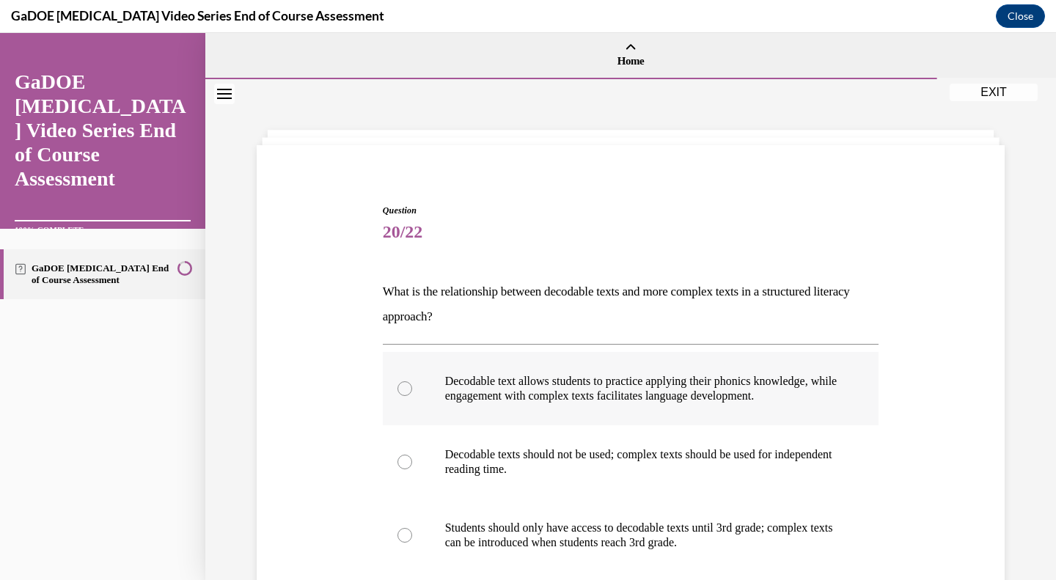
click at [397, 382] on div at bounding box center [404, 388] width 15 height 15
click at [397, 382] on input "Decodable text allows students to practice applying their phonics knowledge, wh…" at bounding box center [404, 388] width 15 height 15
radio input "true"
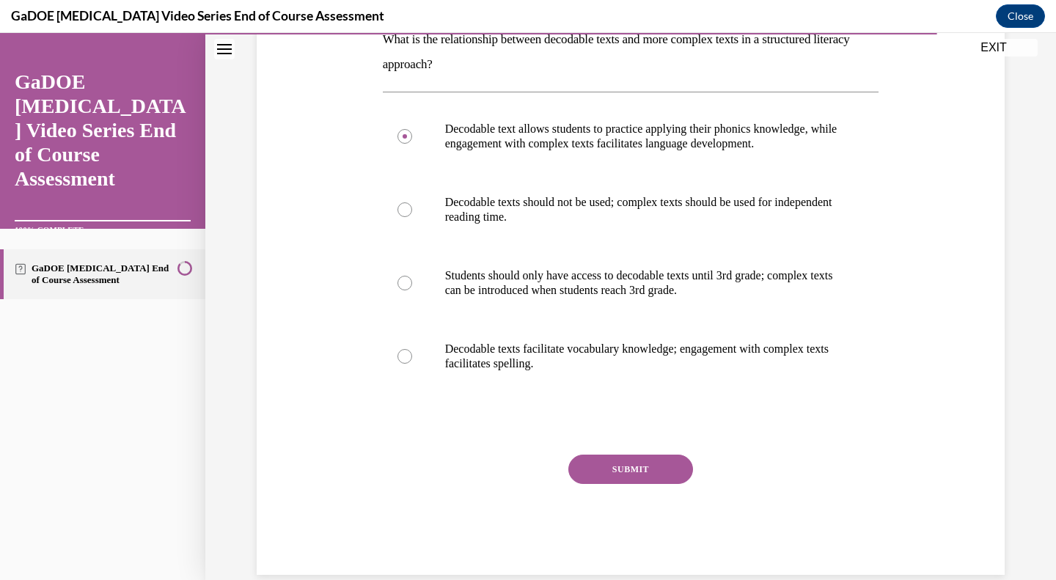
scroll to position [268, 0]
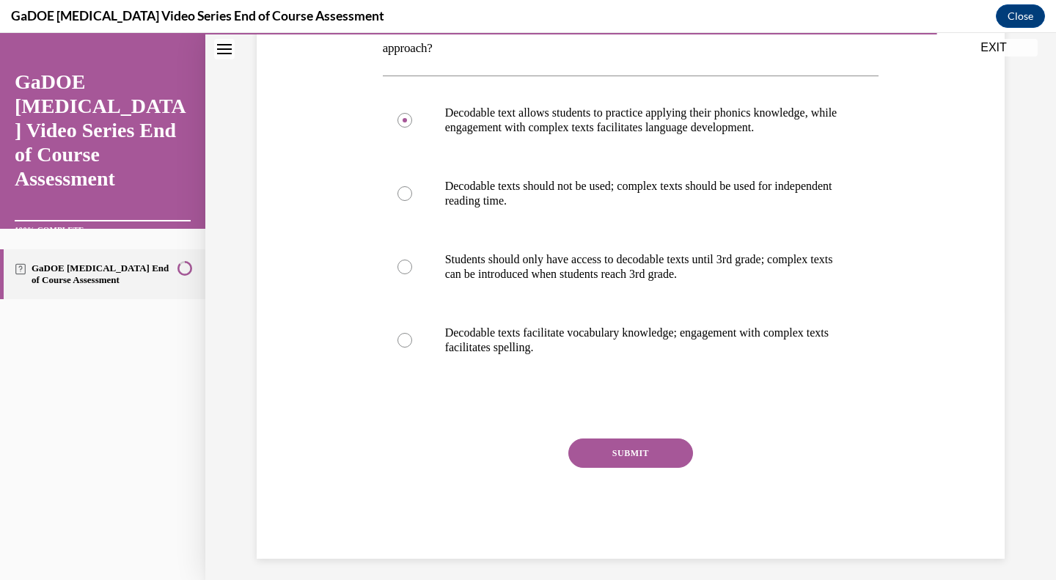
click at [586, 457] on button "SUBMIT" at bounding box center [630, 452] width 125 height 29
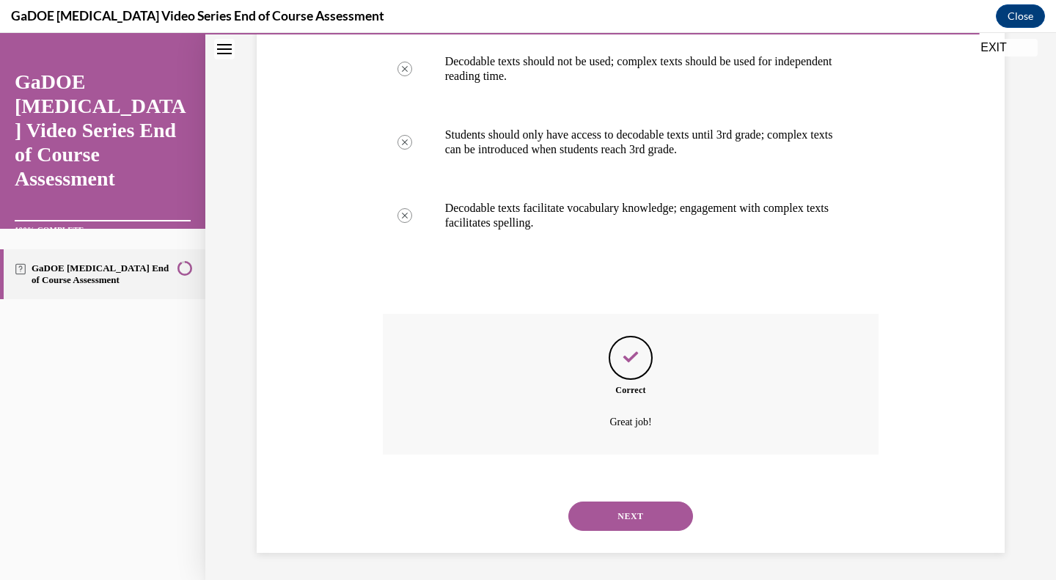
scroll to position [395, 0]
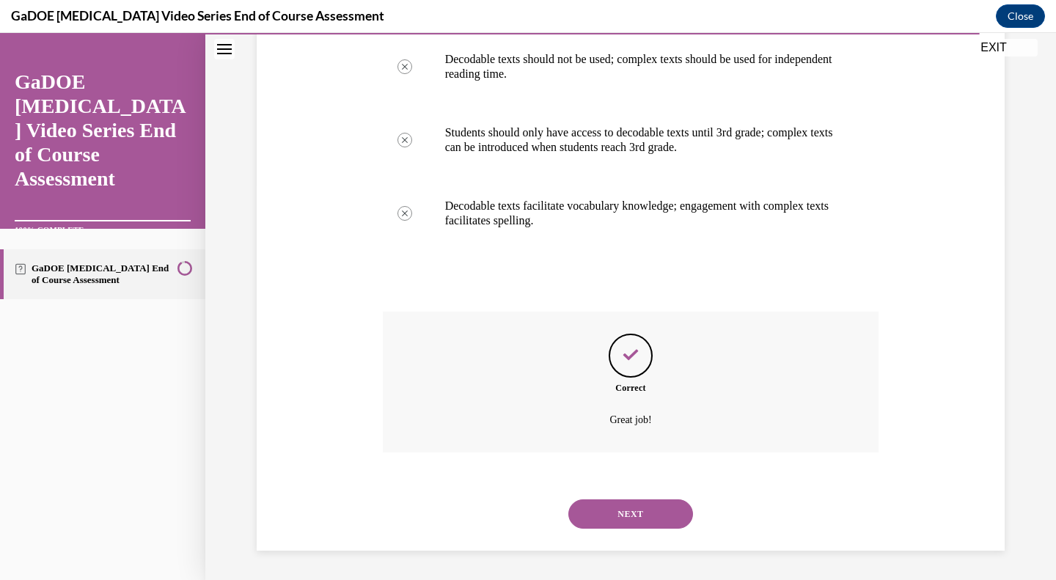
click at [604, 507] on button "NEXT" at bounding box center [630, 513] width 125 height 29
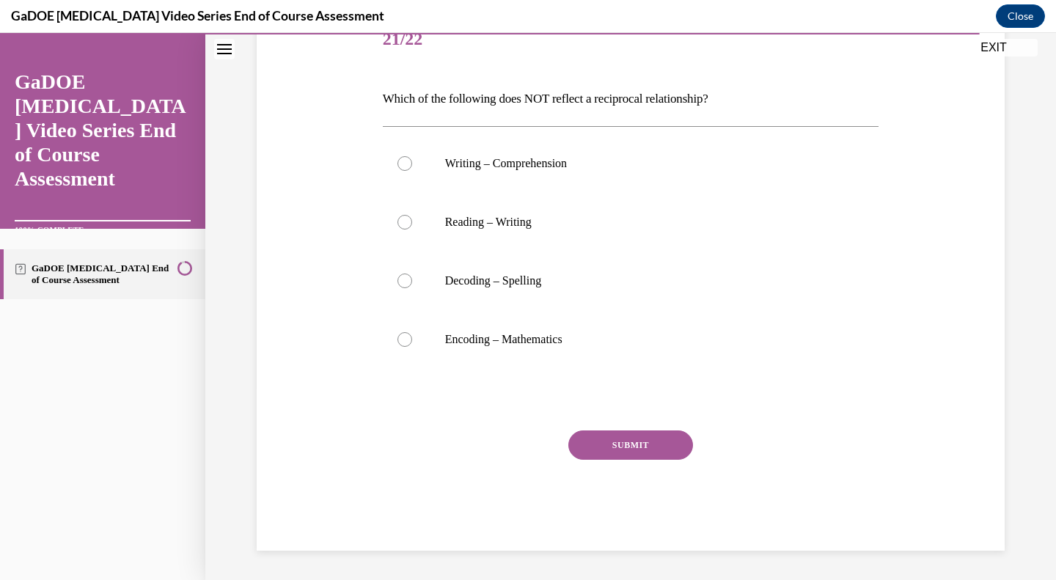
scroll to position [163, 0]
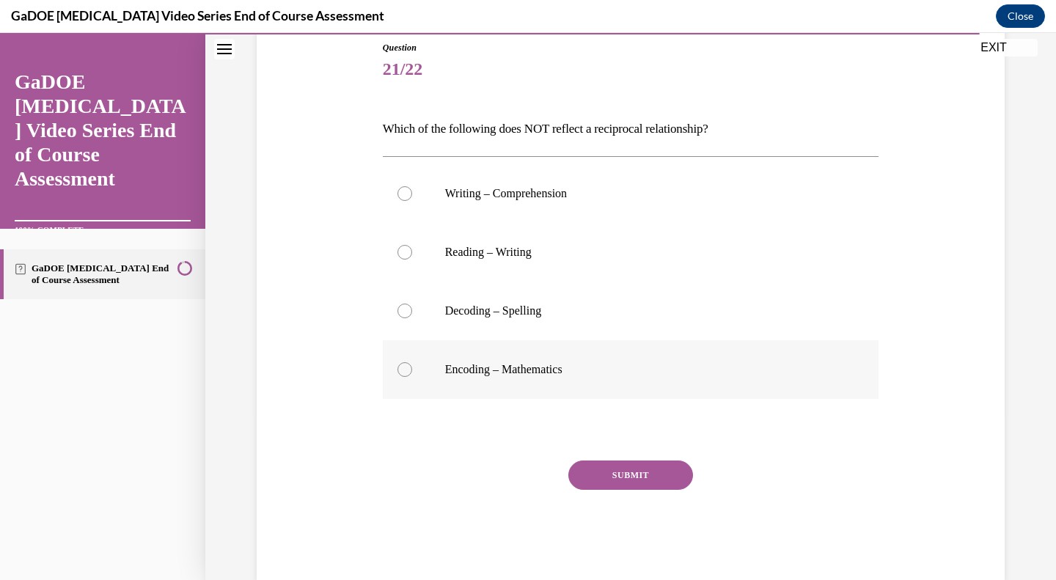
click at [448, 372] on p "Encoding – Mathematics" at bounding box center [643, 369] width 397 height 15
click at [412, 372] on input "Encoding – Mathematics" at bounding box center [404, 369] width 15 height 15
radio input "true"
click at [575, 470] on button "SUBMIT" at bounding box center [630, 474] width 125 height 29
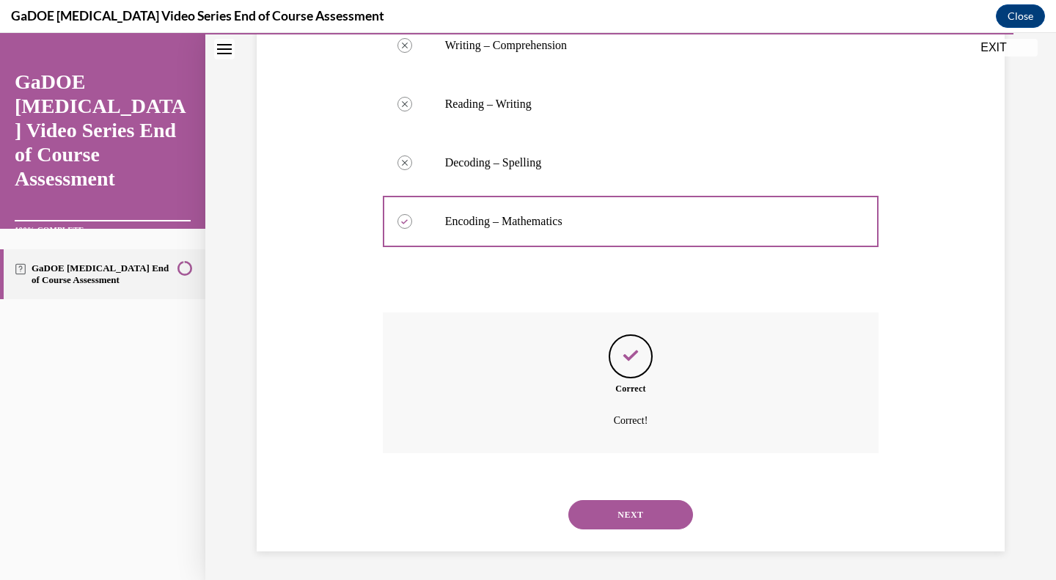
scroll to position [312, 0]
click at [598, 515] on button "NEXT" at bounding box center [630, 513] width 125 height 29
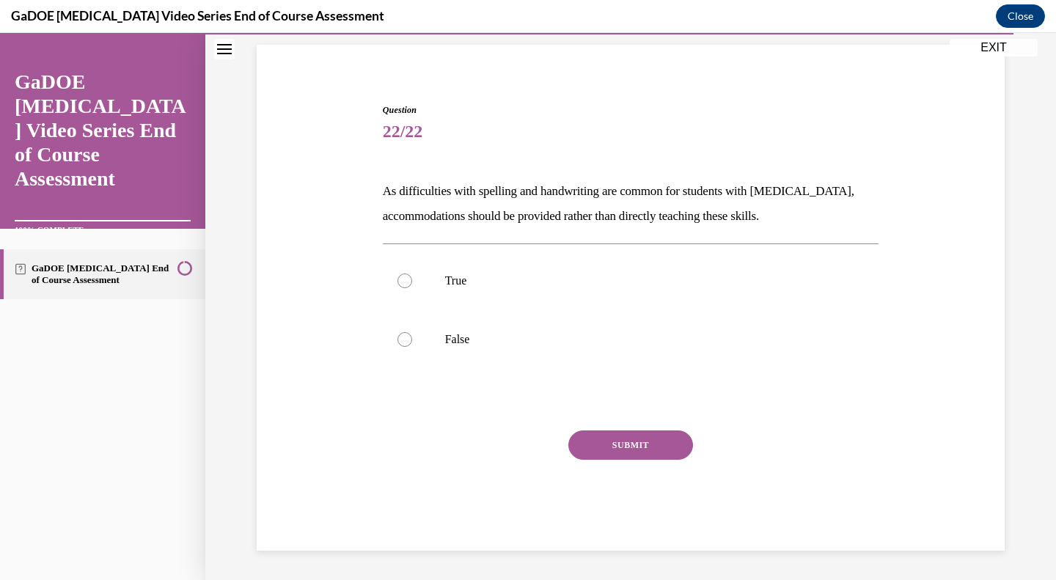
scroll to position [100, 0]
click at [822, 370] on div "True False" at bounding box center [631, 309] width 496 height 133
click at [469, 343] on p "False" at bounding box center [643, 339] width 397 height 15
click at [412, 343] on input "False" at bounding box center [404, 339] width 15 height 15
radio input "true"
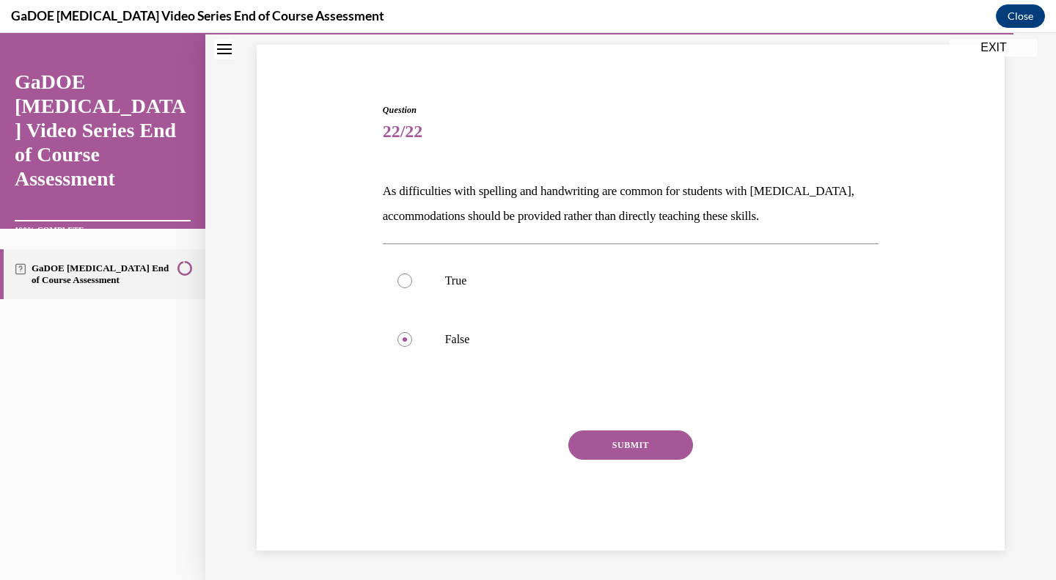
click at [613, 440] on button "SUBMIT" at bounding box center [630, 444] width 125 height 29
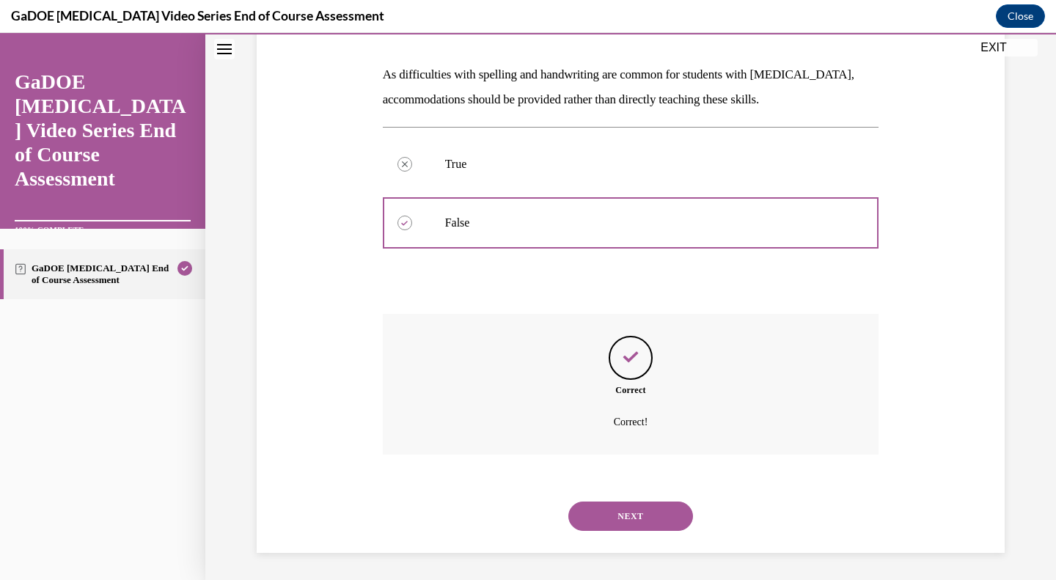
scroll to position [219, 0]
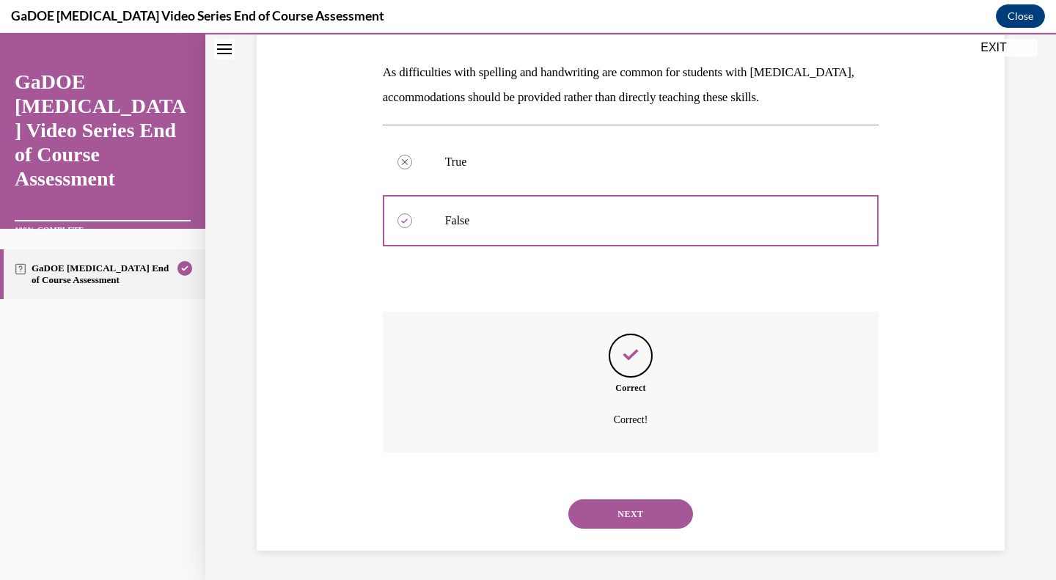
click at [592, 512] on button "NEXT" at bounding box center [630, 513] width 125 height 29
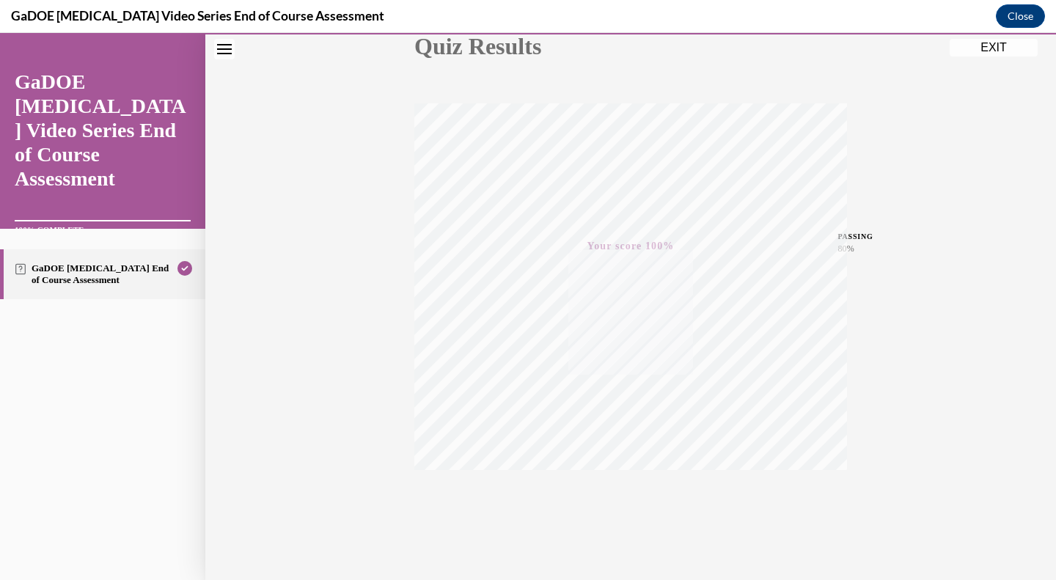
scroll to position [205, 0]
click at [973, 49] on button "EXIT" at bounding box center [993, 48] width 88 height 18
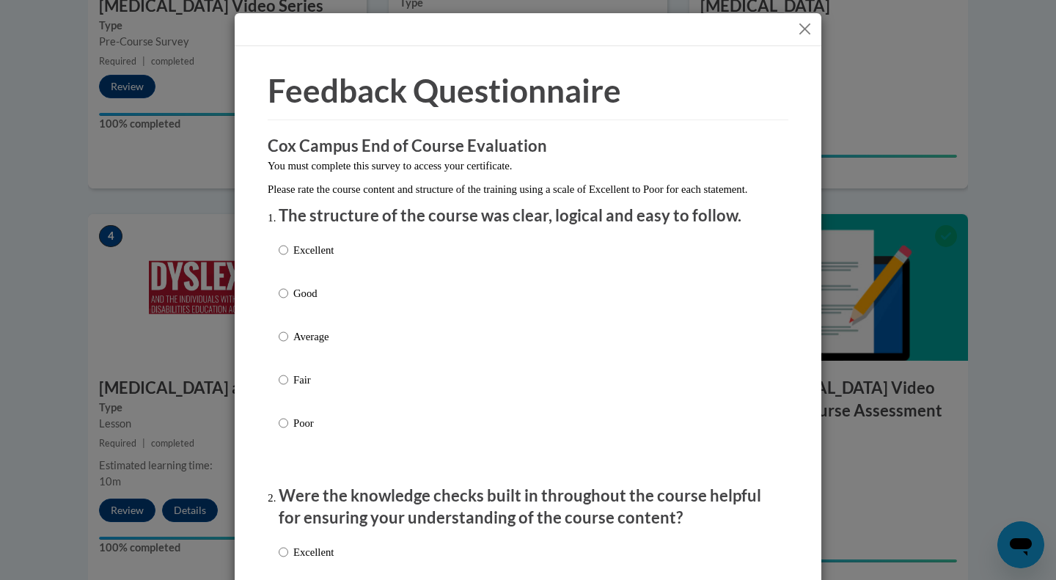
click at [284, 312] on label "Good" at bounding box center [306, 305] width 55 height 40
click at [284, 301] on input "Good" at bounding box center [284, 293] width 10 height 16
radio input "true"
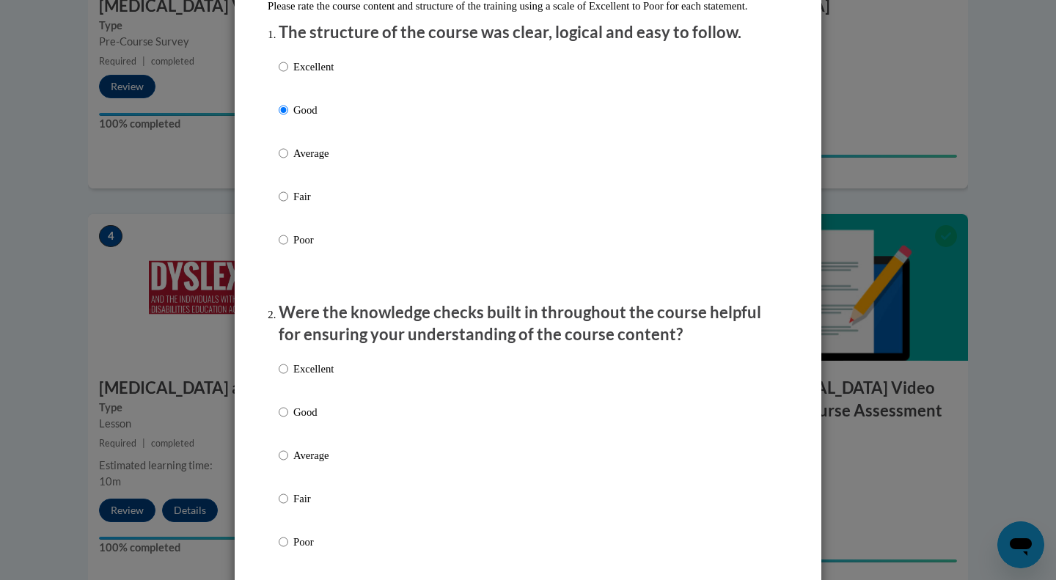
scroll to position [391, 0]
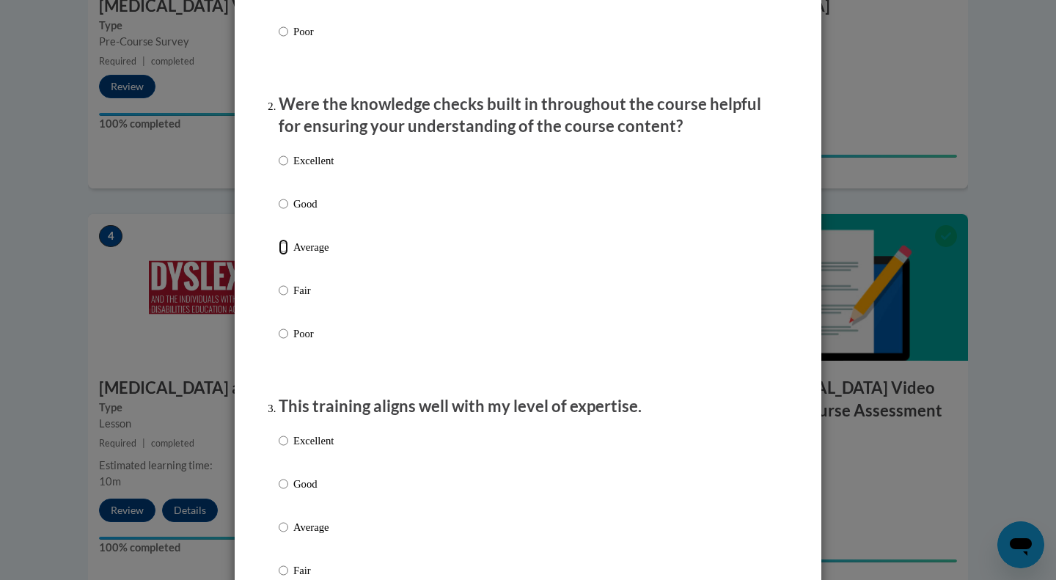
click at [279, 255] on input "Average" at bounding box center [284, 247] width 10 height 16
radio input "true"
click at [284, 495] on label "Good" at bounding box center [306, 496] width 55 height 40
click at [284, 492] on input "Good" at bounding box center [284, 484] width 10 height 16
radio input "true"
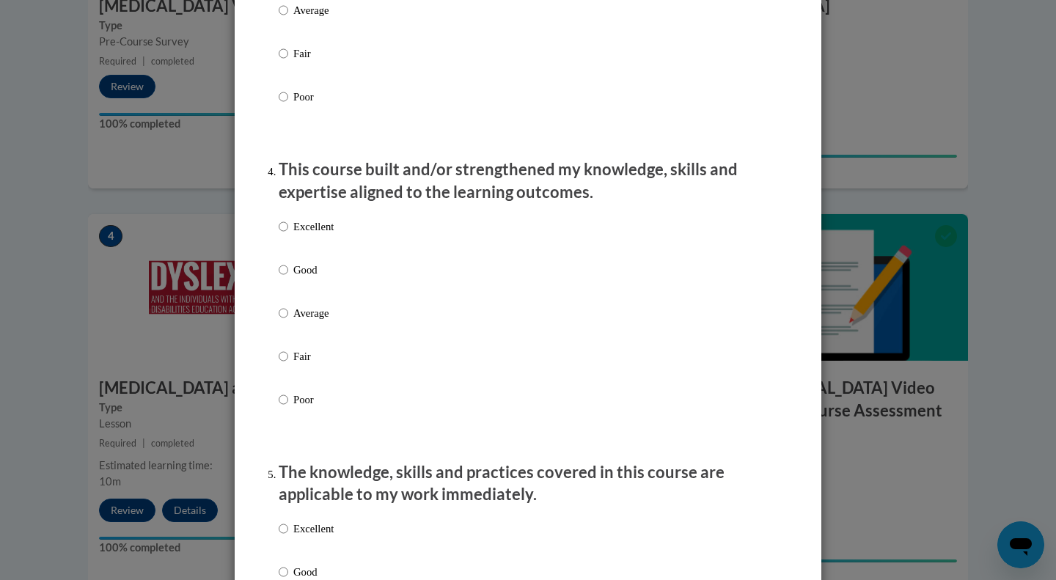
scroll to position [913, 0]
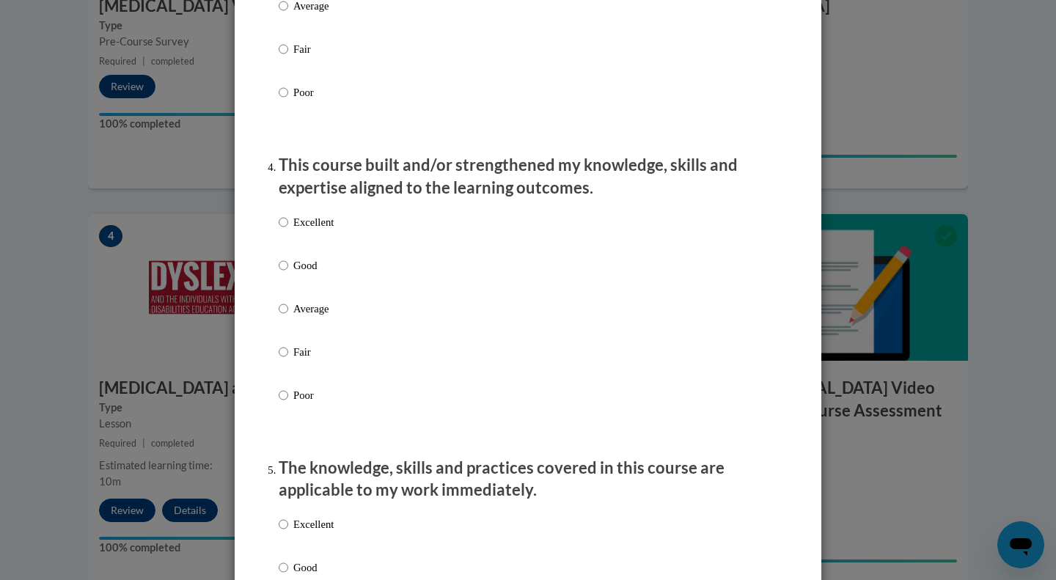
click at [293, 273] on p "Good" at bounding box center [313, 265] width 40 height 16
click at [288, 273] on input "Good" at bounding box center [284, 265] width 10 height 16
radio input "true"
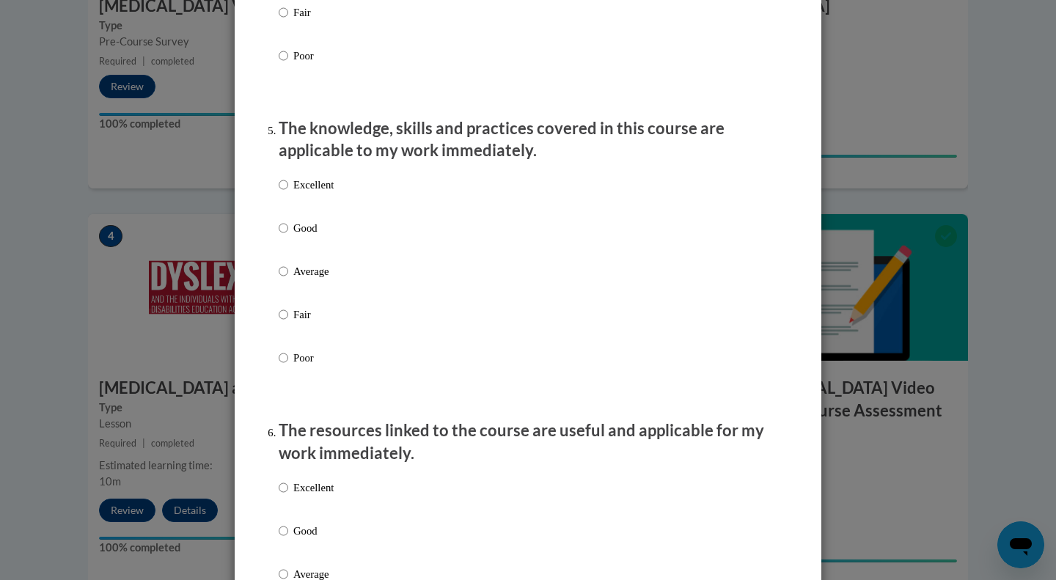
scroll to position [1254, 0]
click at [293, 235] on p "Good" at bounding box center [313, 226] width 40 height 16
click at [288, 235] on input "Good" at bounding box center [284, 226] width 10 height 16
radio input "true"
click at [293, 537] on p "Good" at bounding box center [313, 529] width 40 height 16
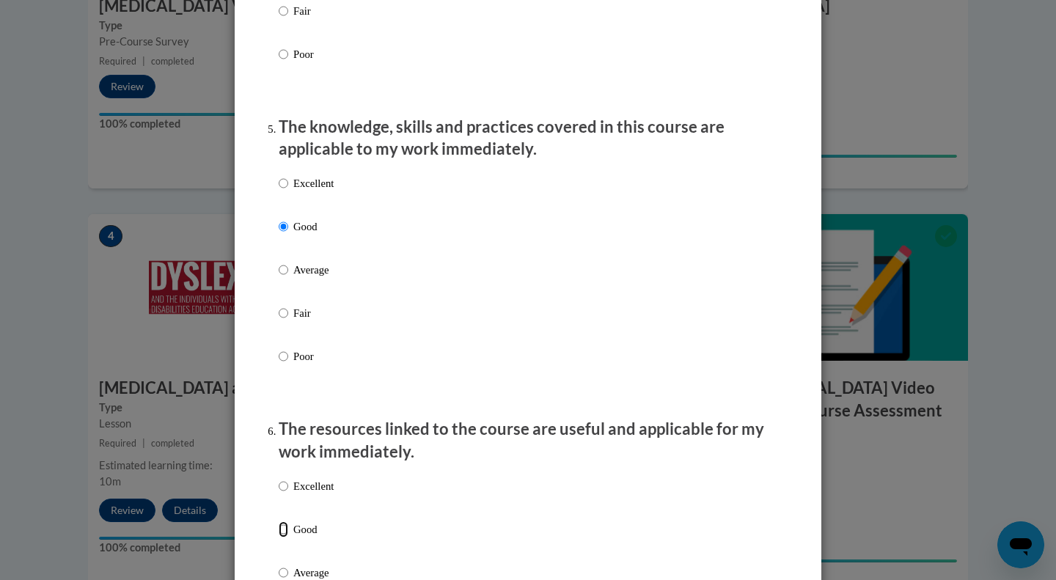
click at [288, 537] on input "Good" at bounding box center [284, 529] width 10 height 16
radio input "true"
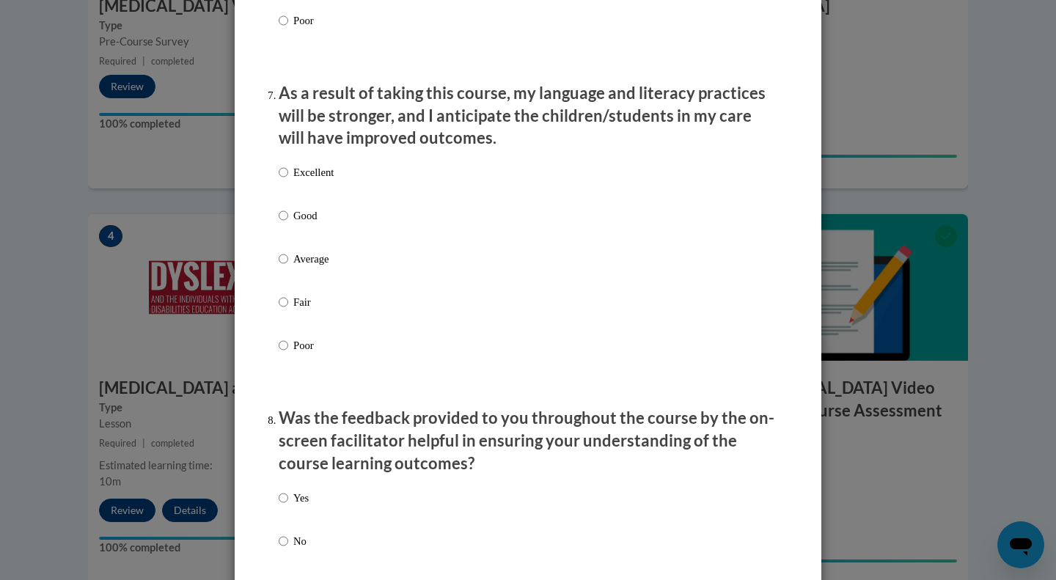
scroll to position [1898, 0]
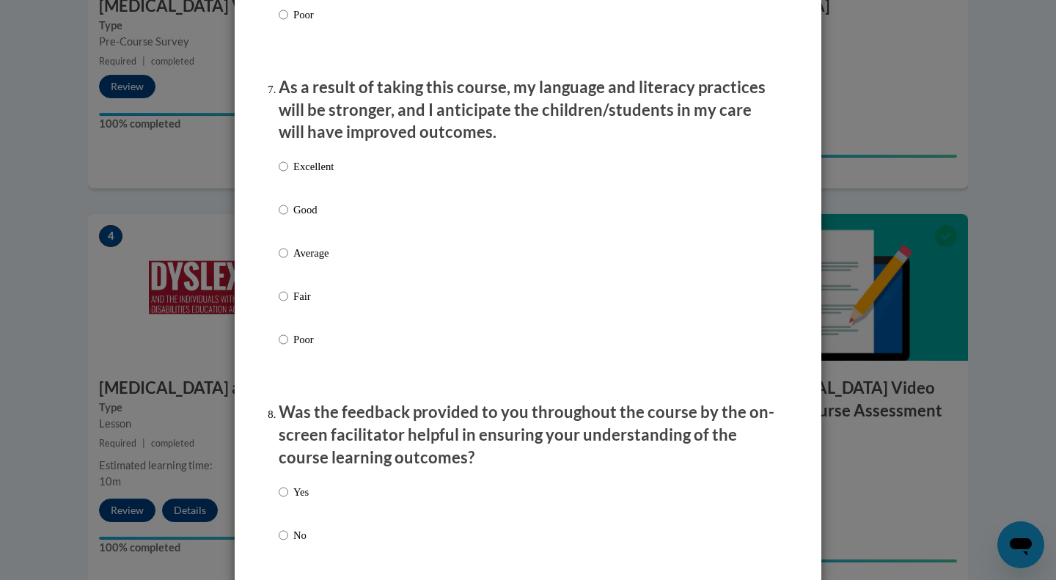
click at [293, 218] on p "Good" at bounding box center [313, 210] width 40 height 16
click at [288, 218] on input "Good" at bounding box center [284, 210] width 10 height 16
radio input "true"
click at [293, 500] on p "Yes" at bounding box center [300, 492] width 15 height 16
click at [288, 500] on input "Yes" at bounding box center [284, 492] width 10 height 16
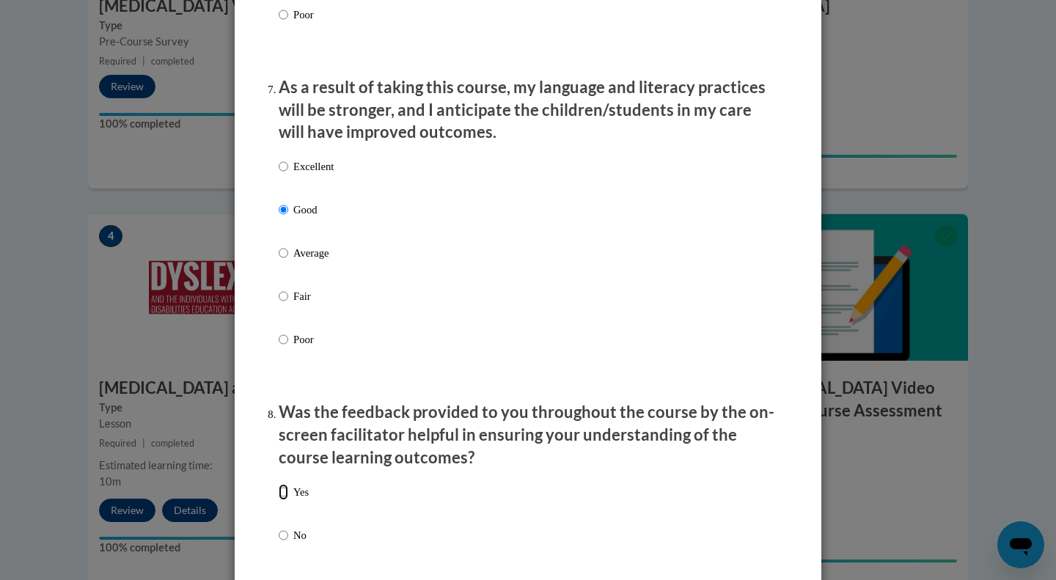
radio input "true"
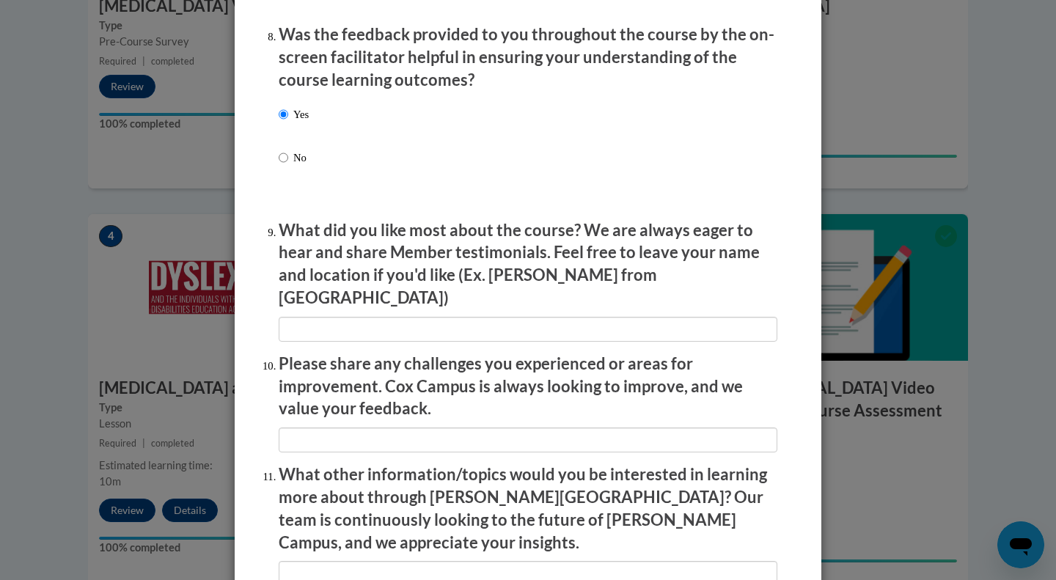
scroll to position [2278, 0]
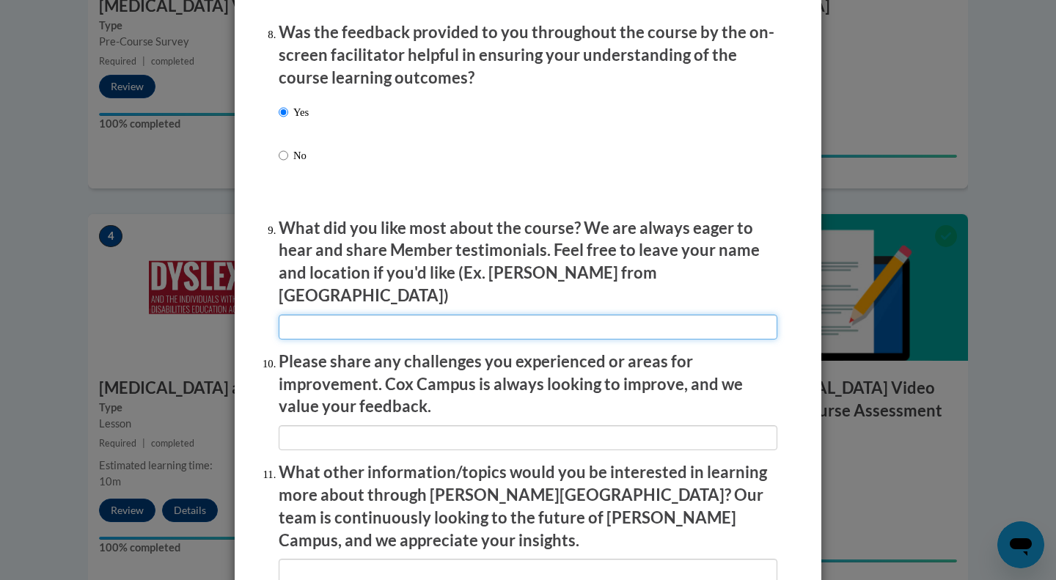
click at [567, 315] on input "textbox" at bounding box center [528, 326] width 498 height 25
type input "It gave a clear understanding of dyslexia."
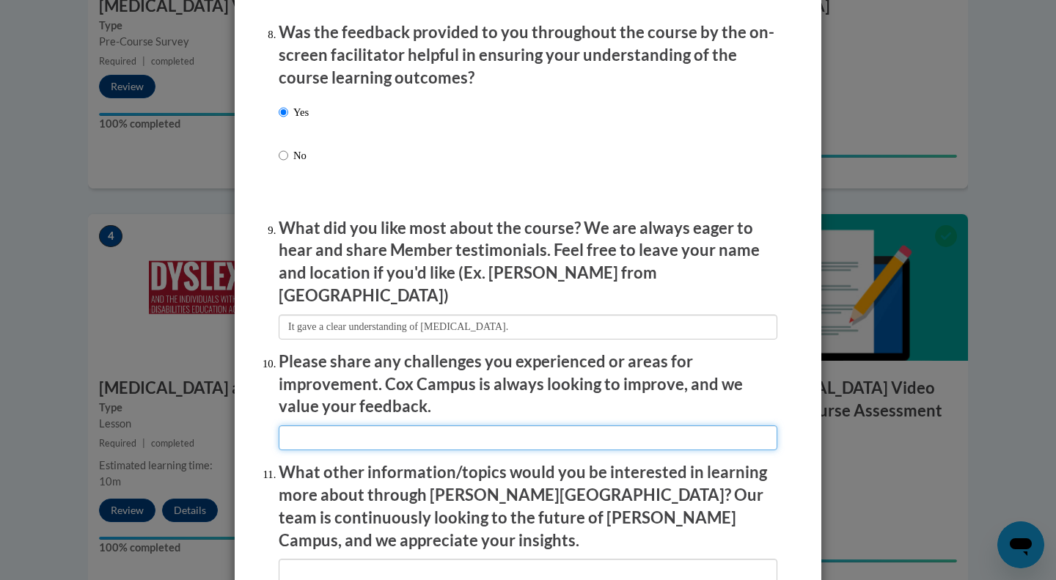
click at [435, 425] on input "textbox" at bounding box center [528, 437] width 498 height 25
type input "n/a"
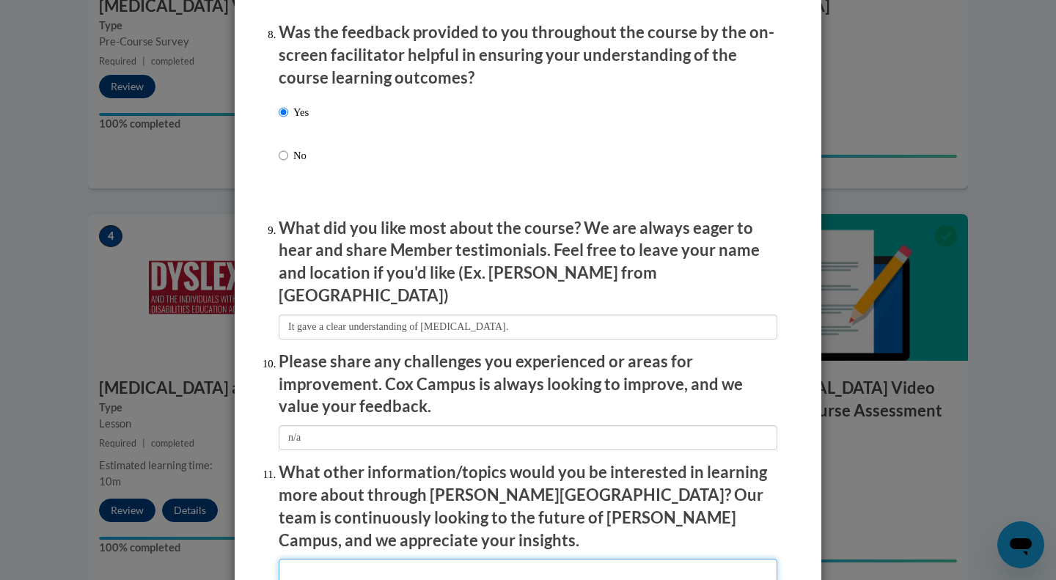
click at [358, 559] on input "textbox" at bounding box center [528, 571] width 498 height 25
type input "n/a"
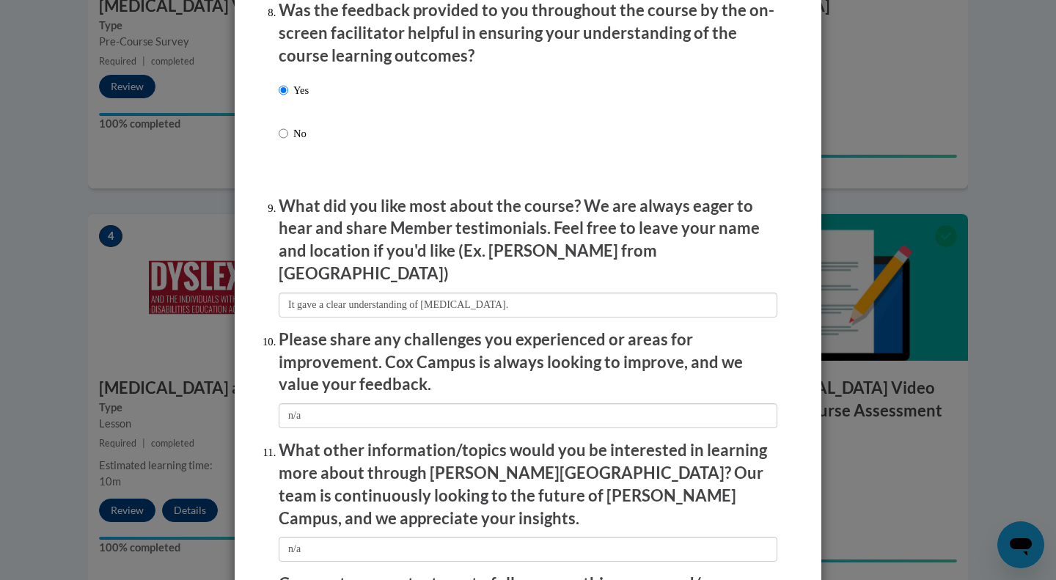
scroll to position [2470, 0]
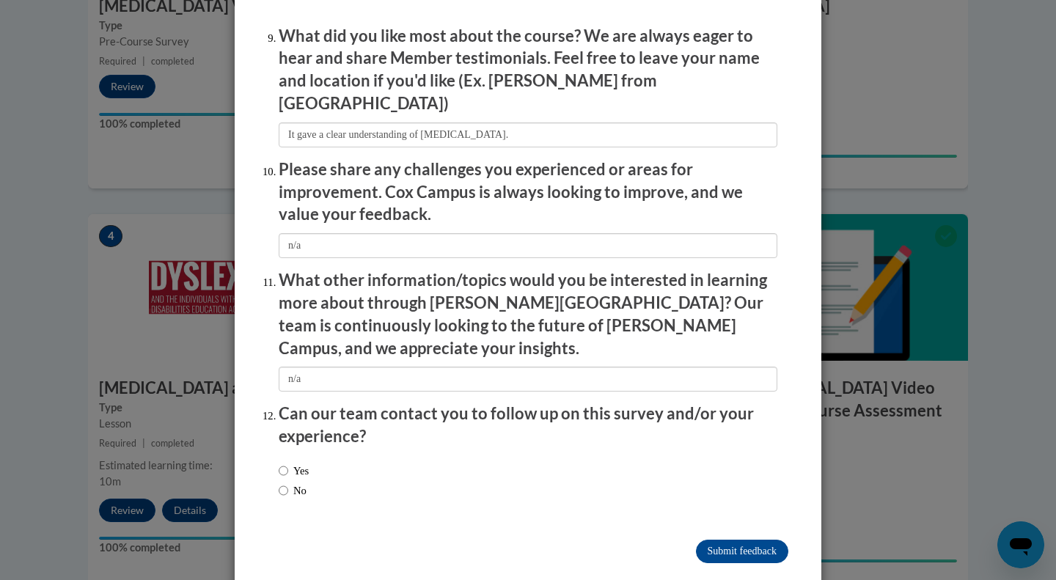
click at [287, 463] on label "Yes" at bounding box center [294, 471] width 30 height 16
click at [287, 463] on input "Yes" at bounding box center [284, 471] width 10 height 16
radio input "true"
click at [712, 540] on input "Submit feedback" at bounding box center [742, 551] width 92 height 23
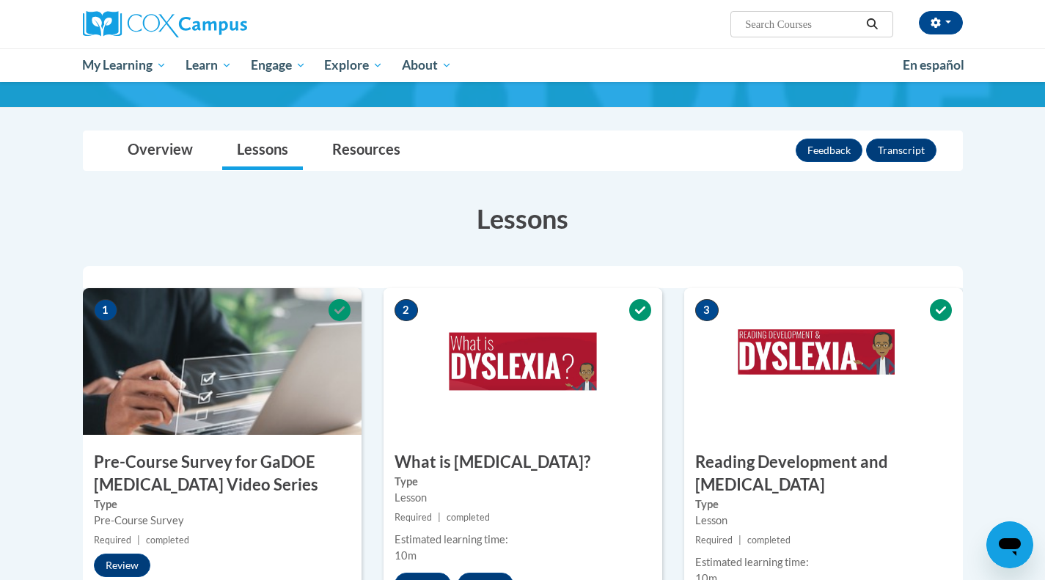
scroll to position [0, 0]
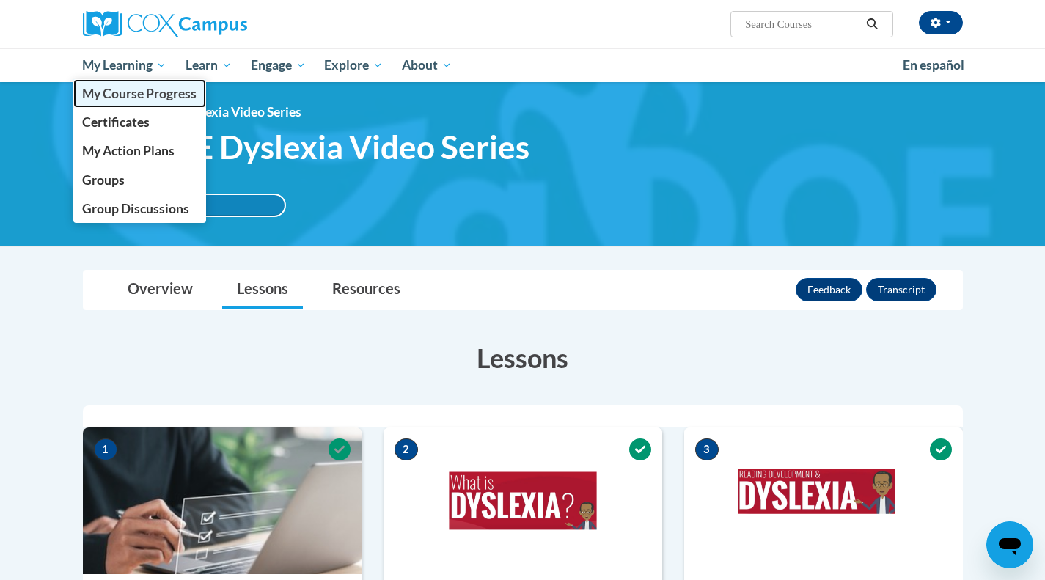
click at [110, 107] on link "My Course Progress" at bounding box center [139, 93] width 133 height 29
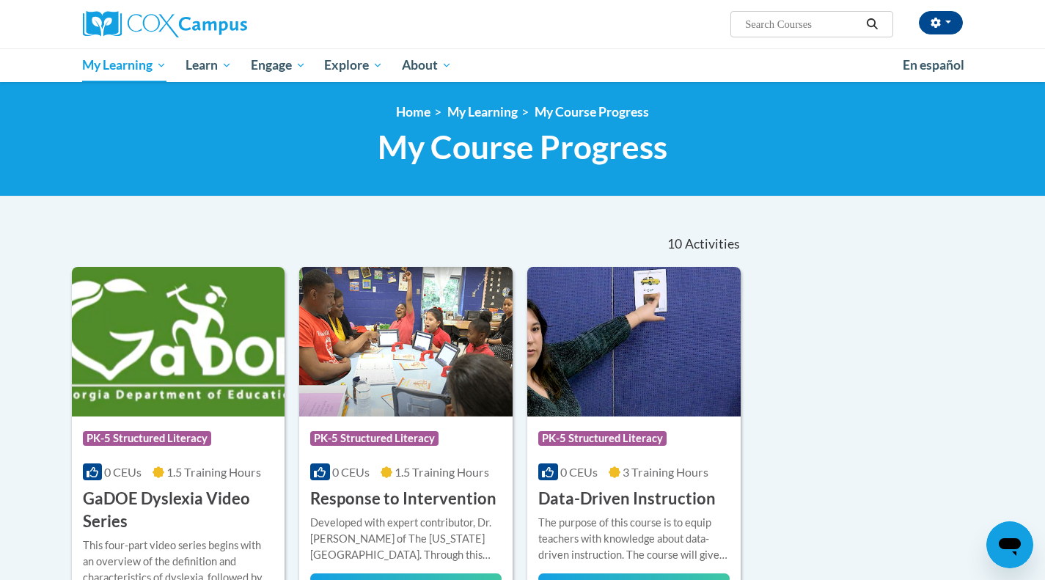
click at [740, 13] on span "Search Search..." at bounding box center [811, 24] width 162 height 26
click at [744, 12] on span "Search Search..." at bounding box center [811, 24] width 162 height 26
click at [746, 24] on input "Search..." at bounding box center [801, 24] width 117 height 18
type input "writing"
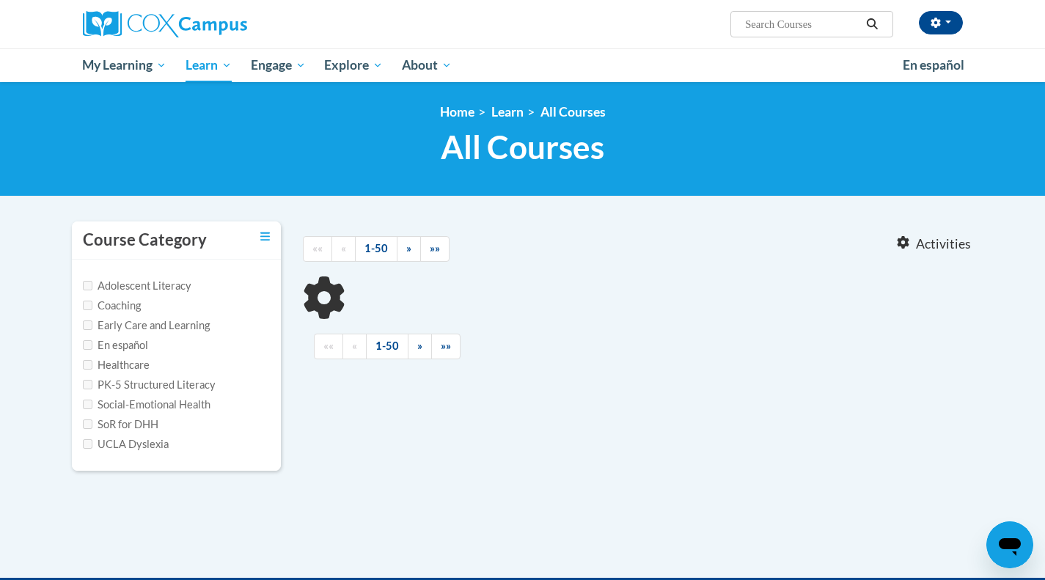
type input "writing"
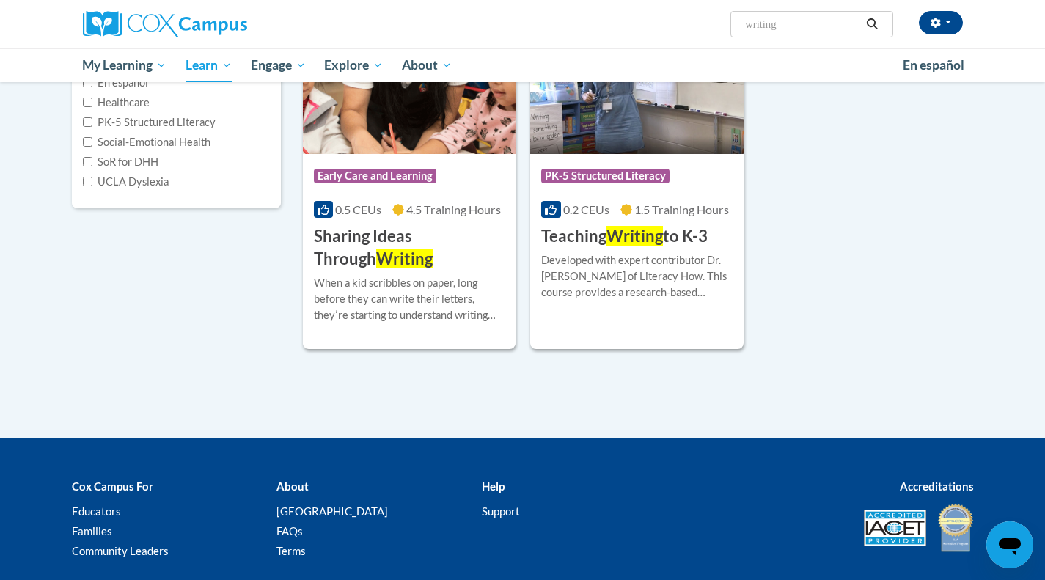
scroll to position [263, 0]
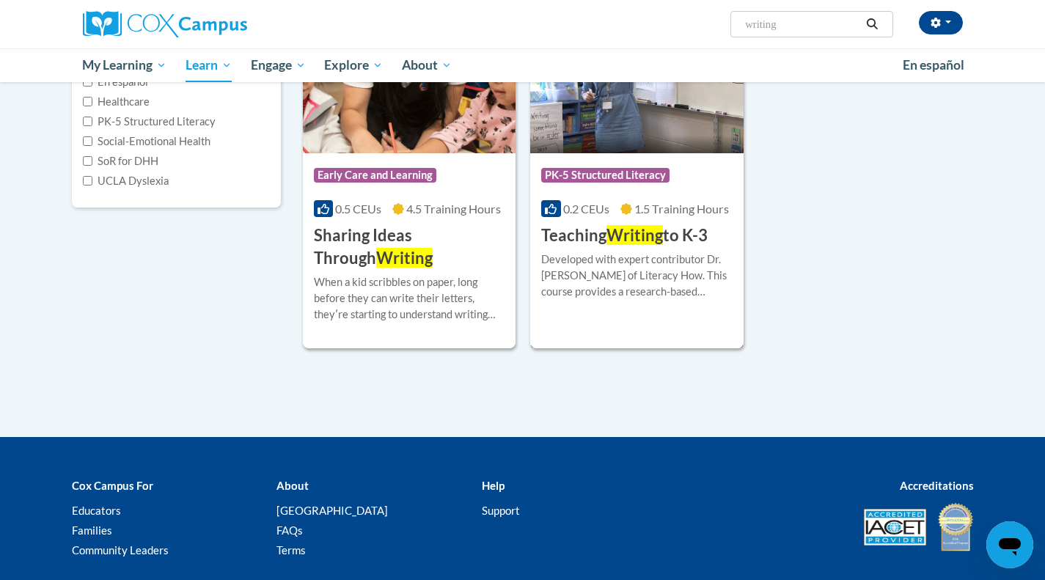
click at [614, 249] on div "More Info Enroll Developed with expert contributor Dr. [PERSON_NAME] of Literac…" at bounding box center [636, 284] width 213 height 75
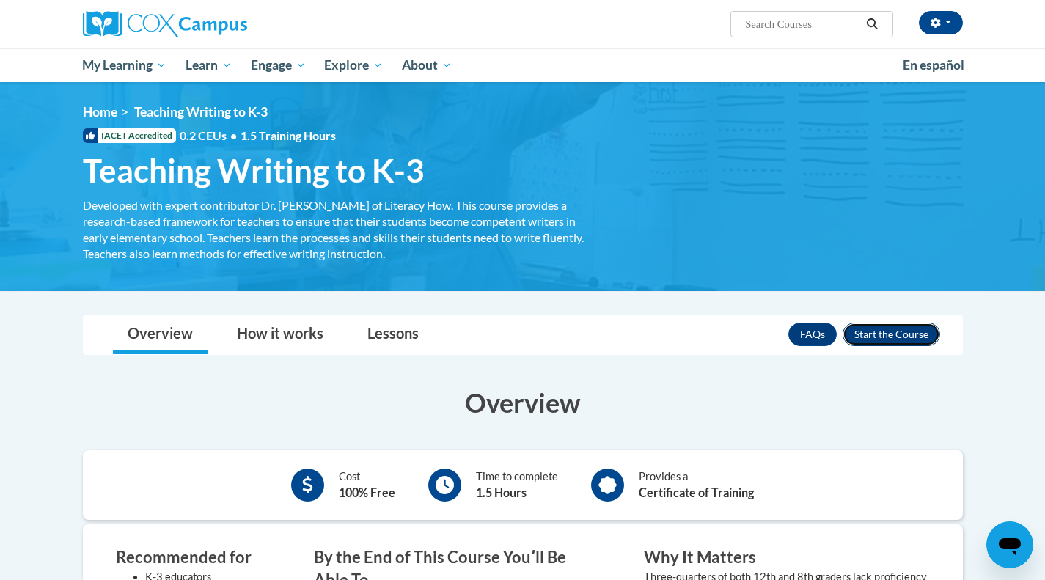
click at [856, 330] on button "Enroll" at bounding box center [890, 334] width 97 height 23
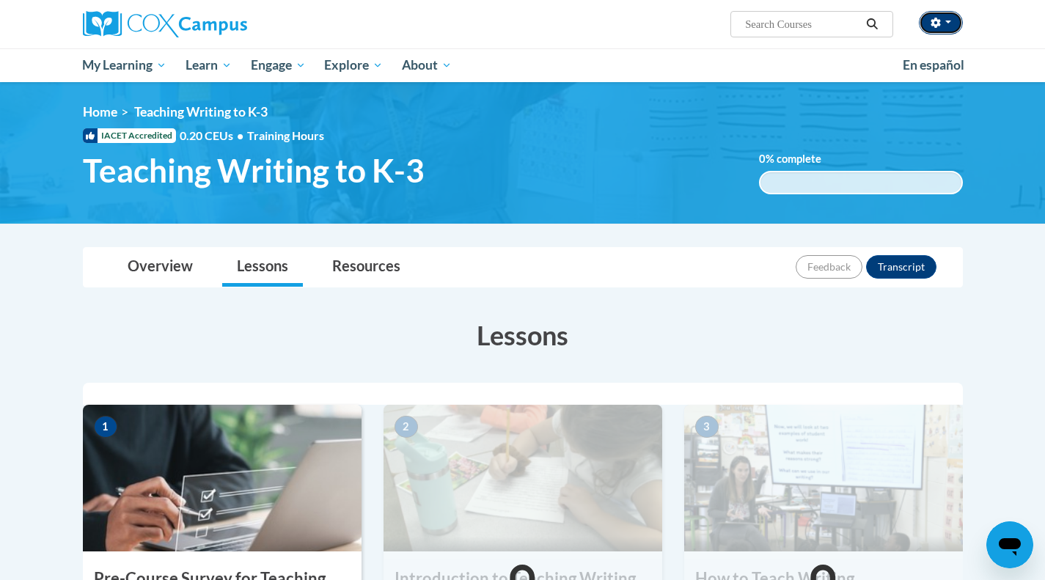
click at [944, 27] on button "button" at bounding box center [941, 22] width 44 height 23
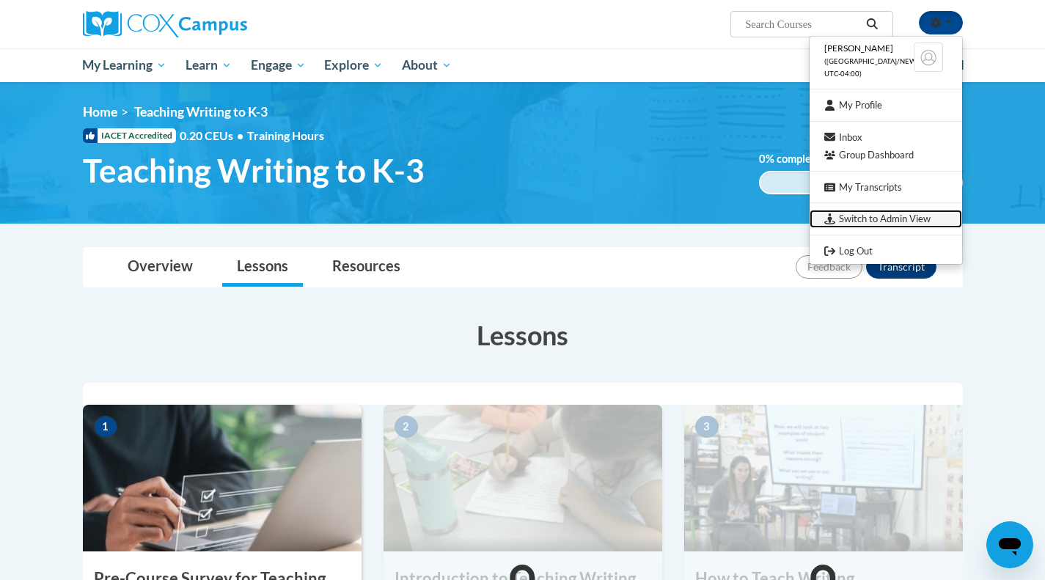
click at [847, 222] on link "Switch to Admin View" at bounding box center [885, 219] width 152 height 18
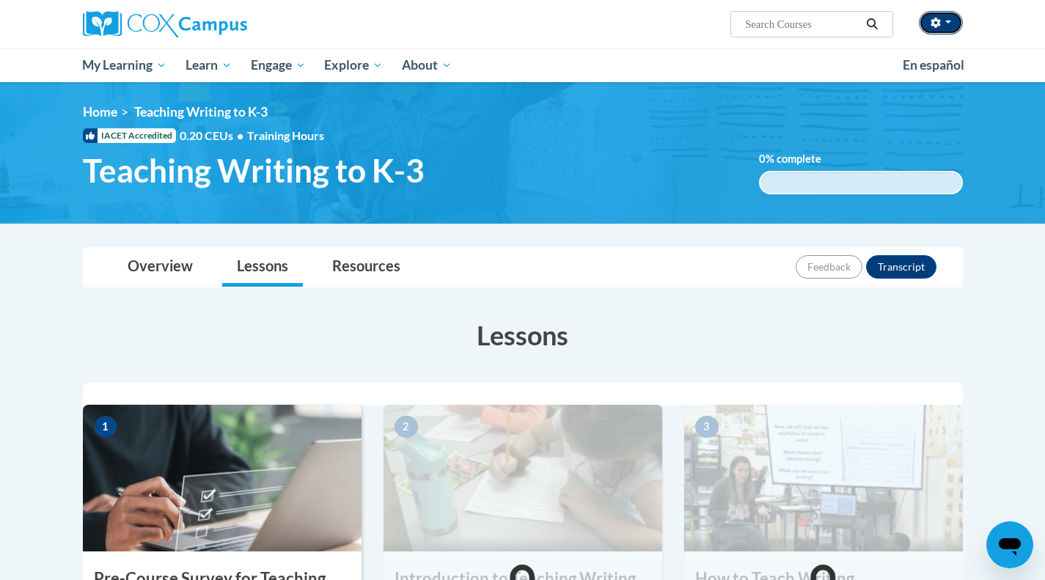
click at [932, 27] on icon "button" at bounding box center [935, 23] width 10 height 10
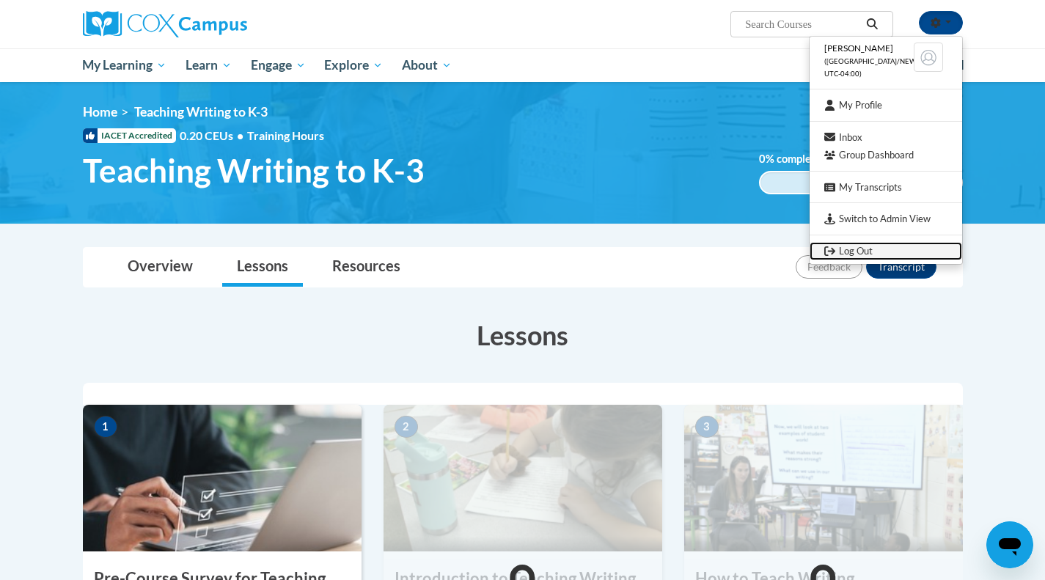
click at [853, 243] on link "Log Out" at bounding box center [885, 251] width 152 height 18
